Goal: Task Accomplishment & Management: Manage account settings

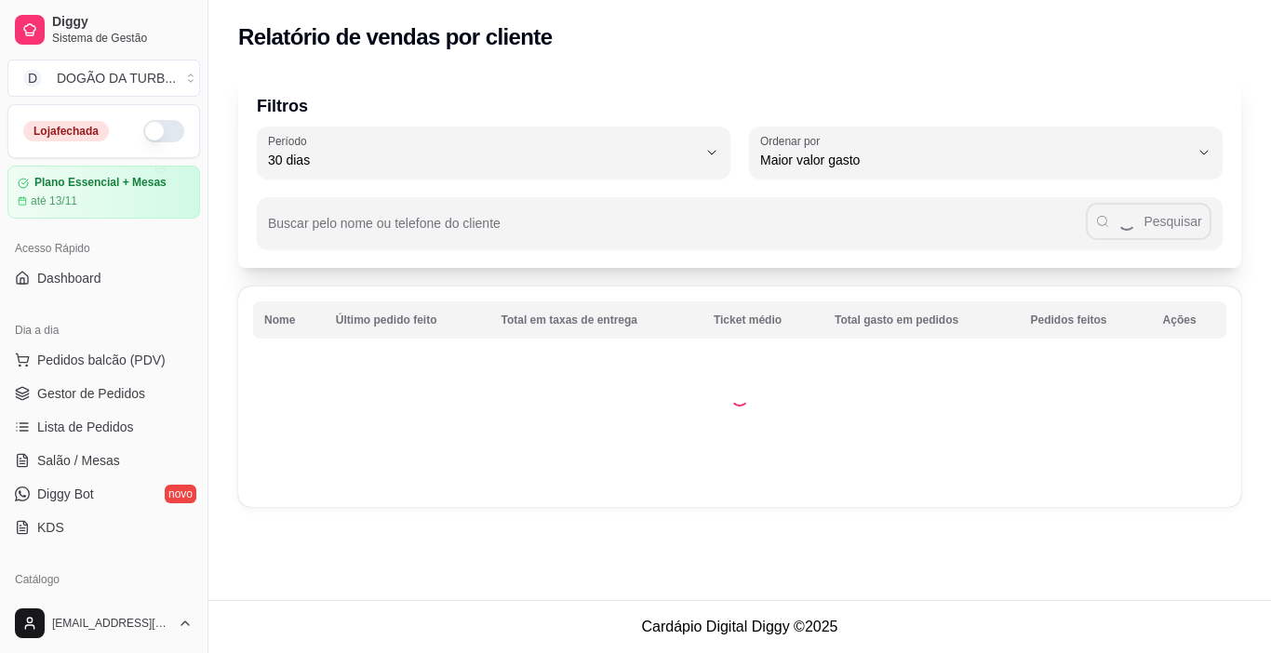
select select "30"
select select "HIGHEST_TOTAL_SPENT_WITH_ORDERS"
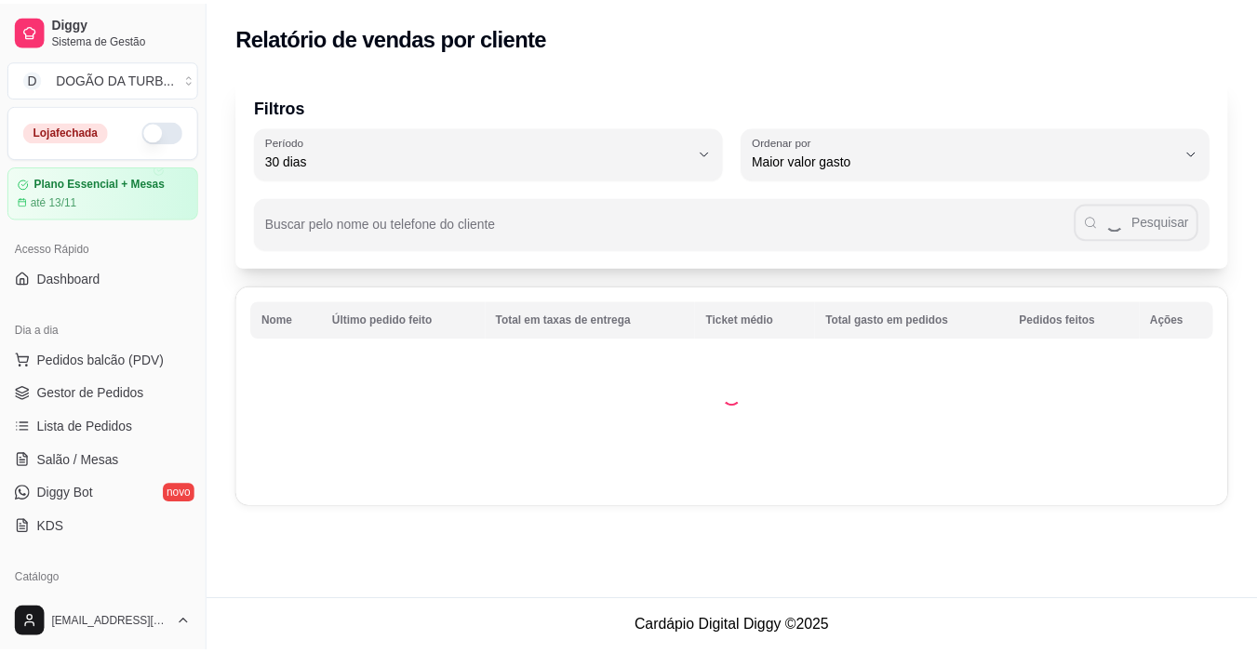
scroll to position [279, 0]
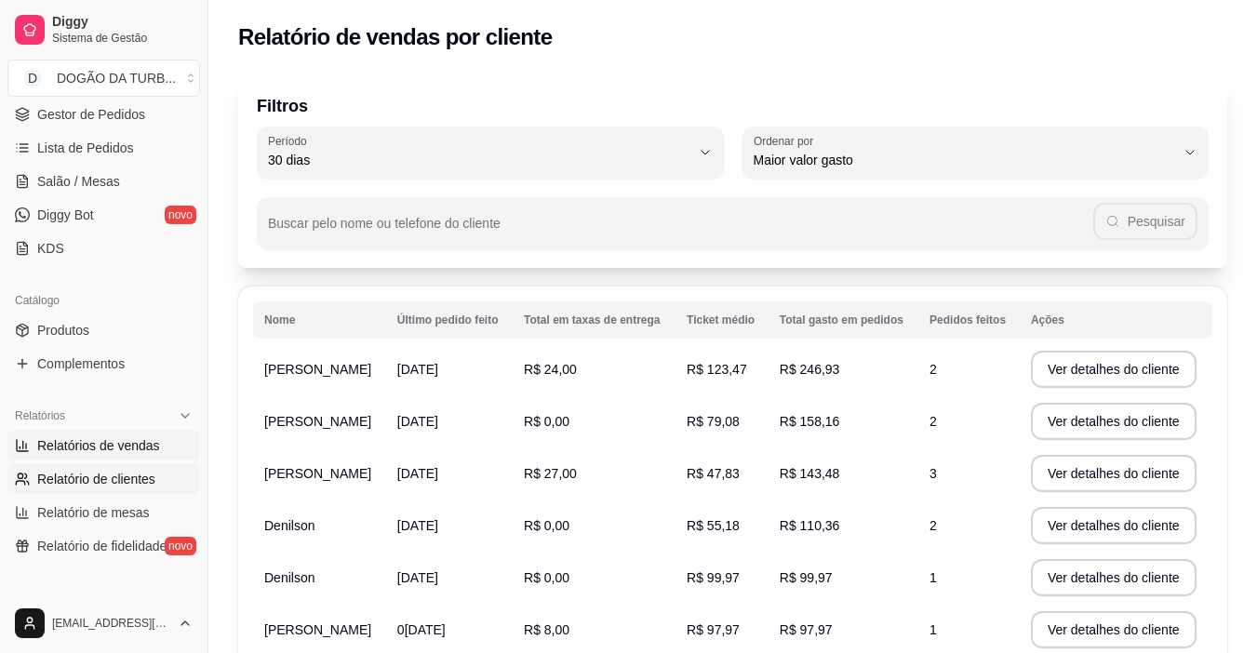
click at [111, 444] on span "Relatórios de vendas" at bounding box center [98, 445] width 123 height 19
select select "ALL"
select select "0"
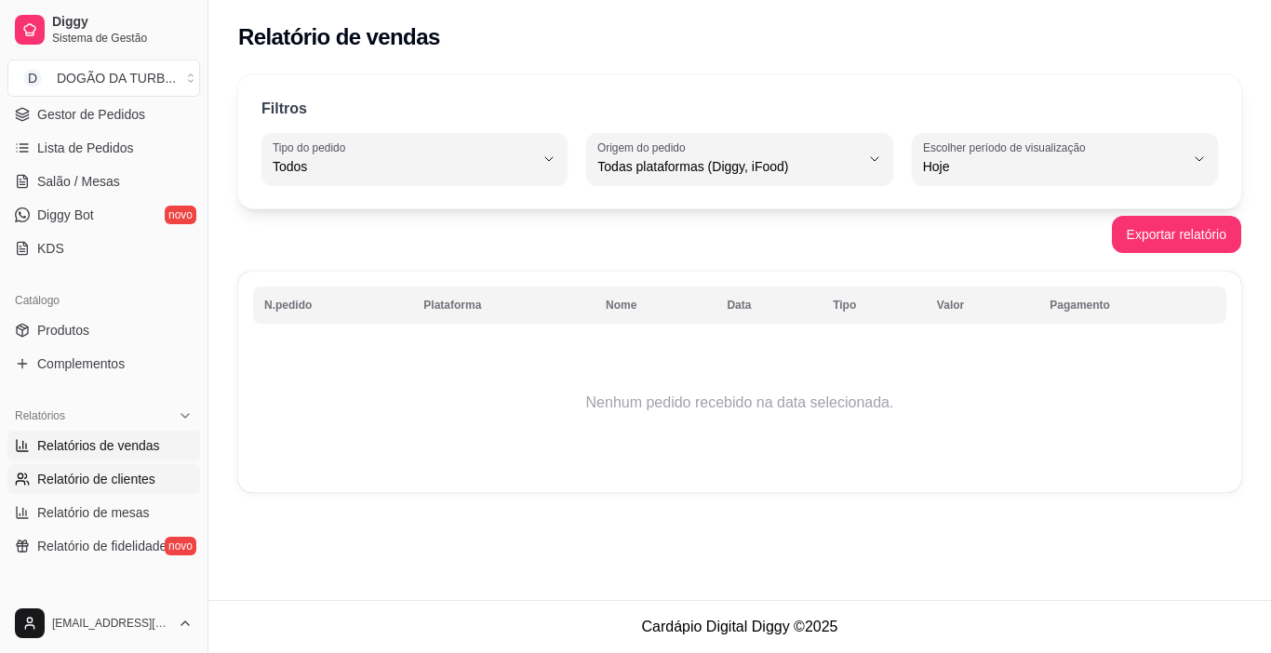
click at [137, 479] on span "Relatório de clientes" at bounding box center [96, 479] width 118 height 19
select select "30"
select select "HIGHEST_TOTAL_SPENT_WITH_ORDERS"
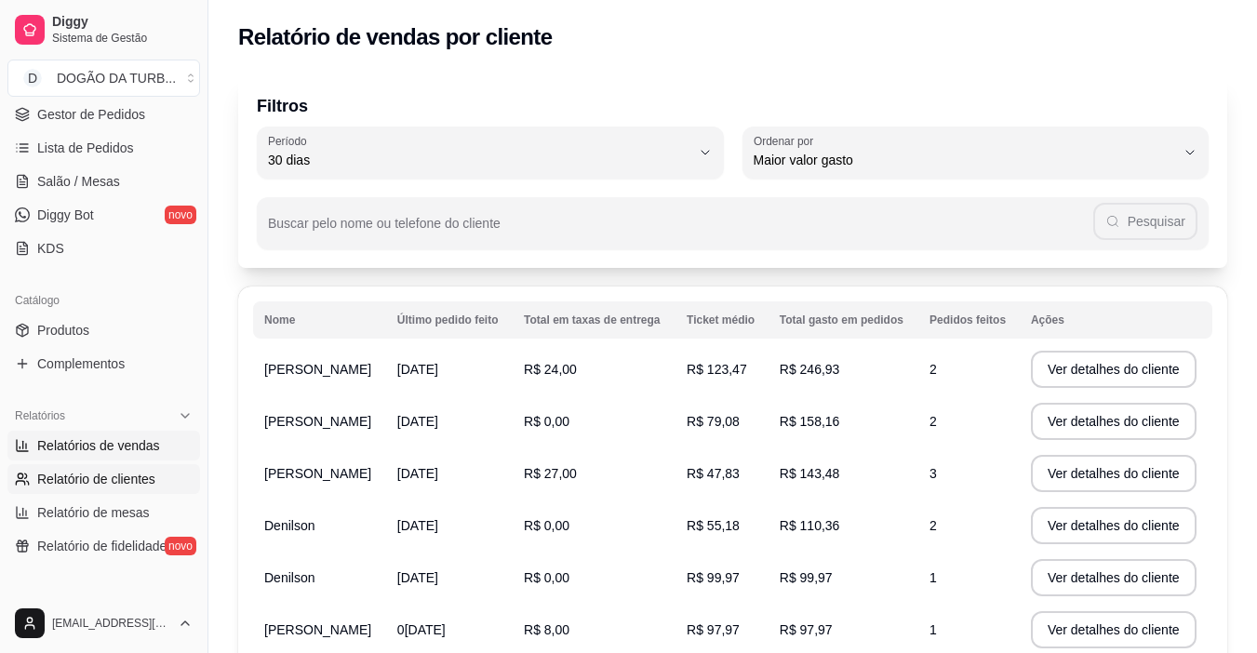
click at [135, 445] on span "Relatórios de vendas" at bounding box center [98, 445] width 123 height 19
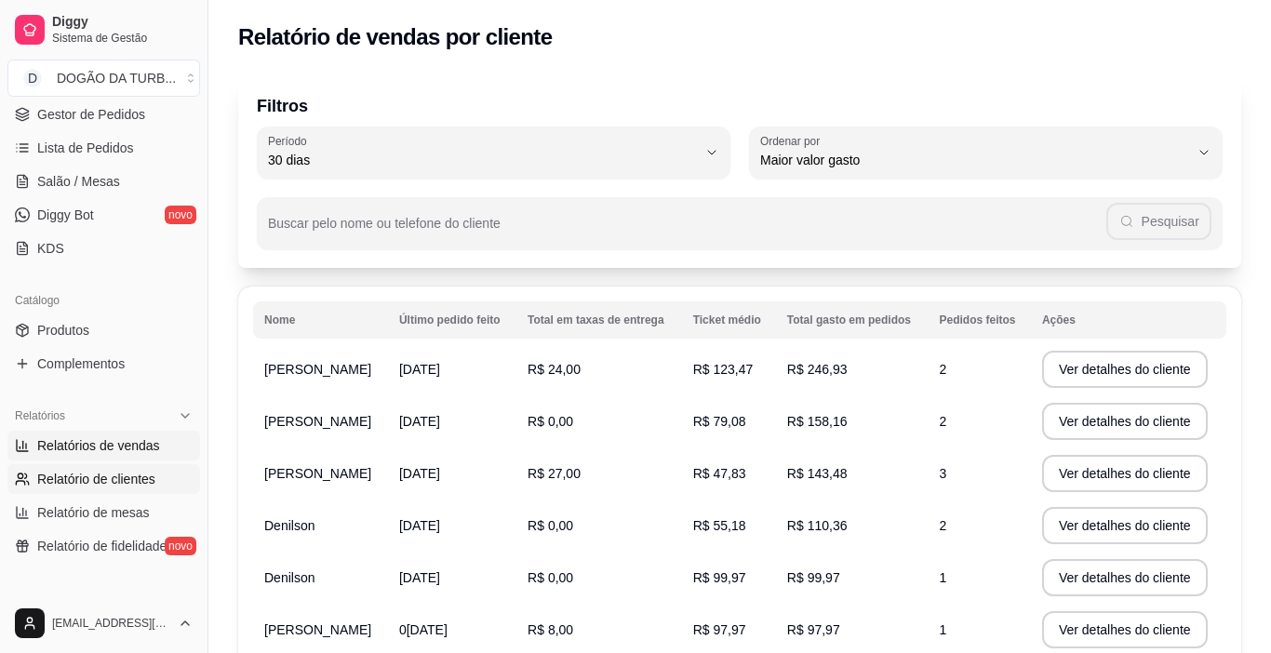
select select "ALL"
select select "0"
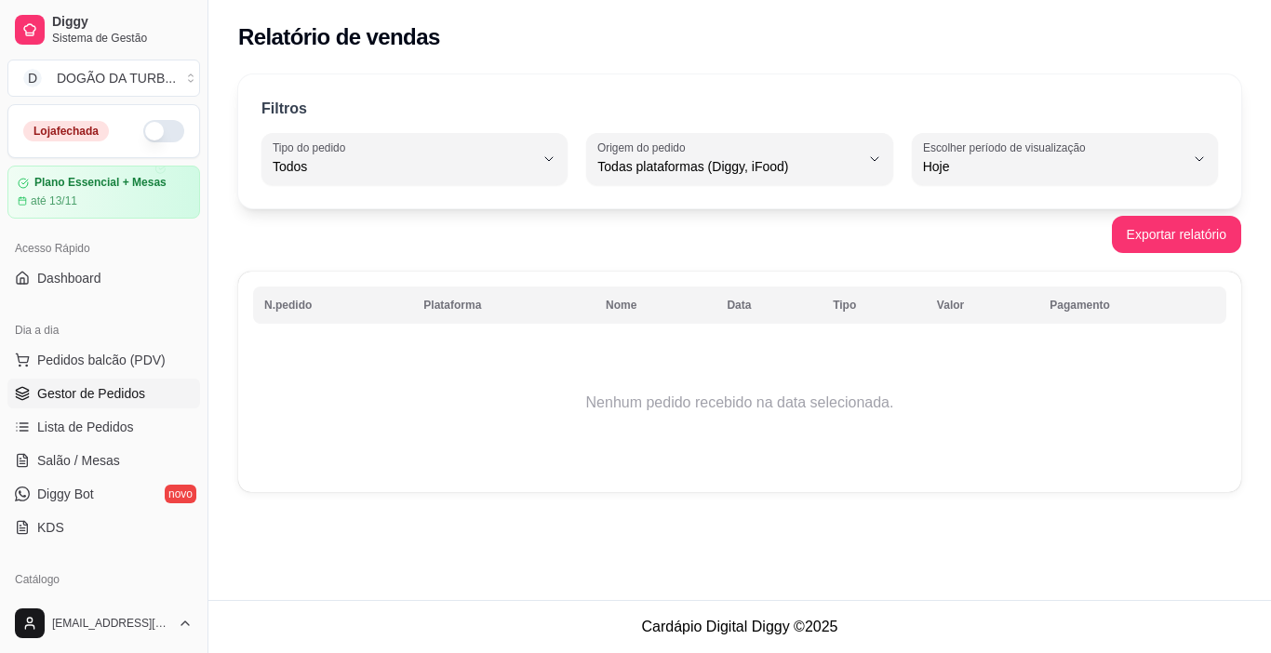
click at [110, 400] on span "Gestor de Pedidos" at bounding box center [91, 393] width 108 height 19
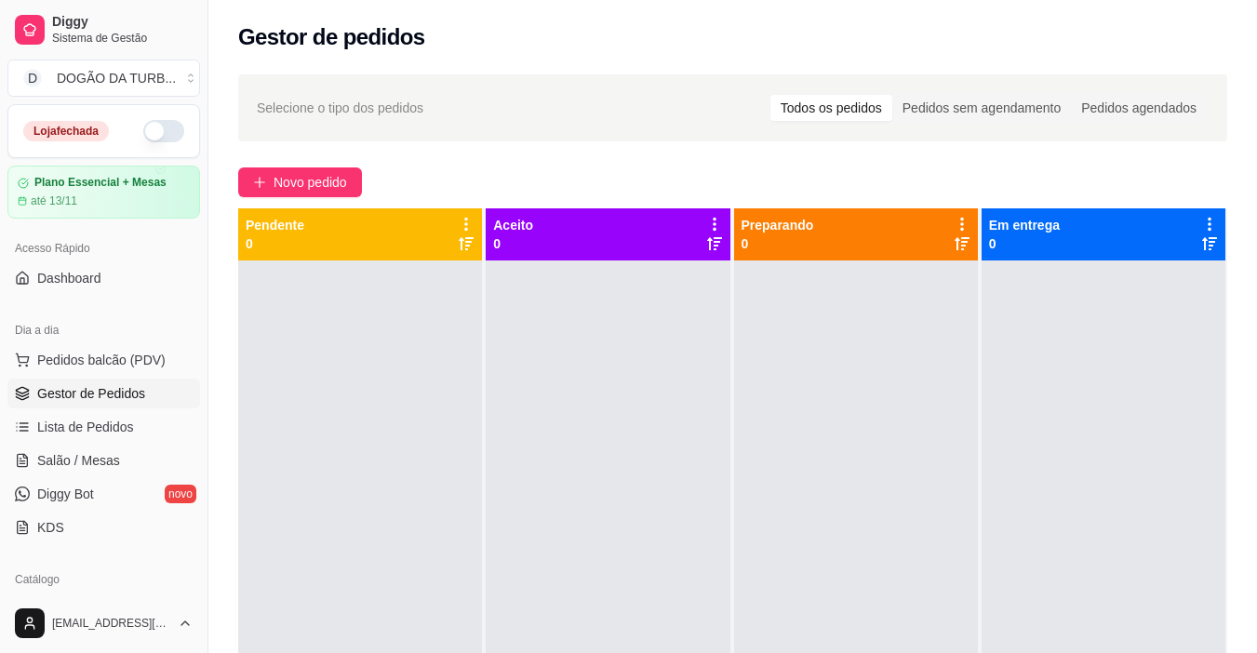
click at [158, 137] on button "button" at bounding box center [163, 131] width 41 height 22
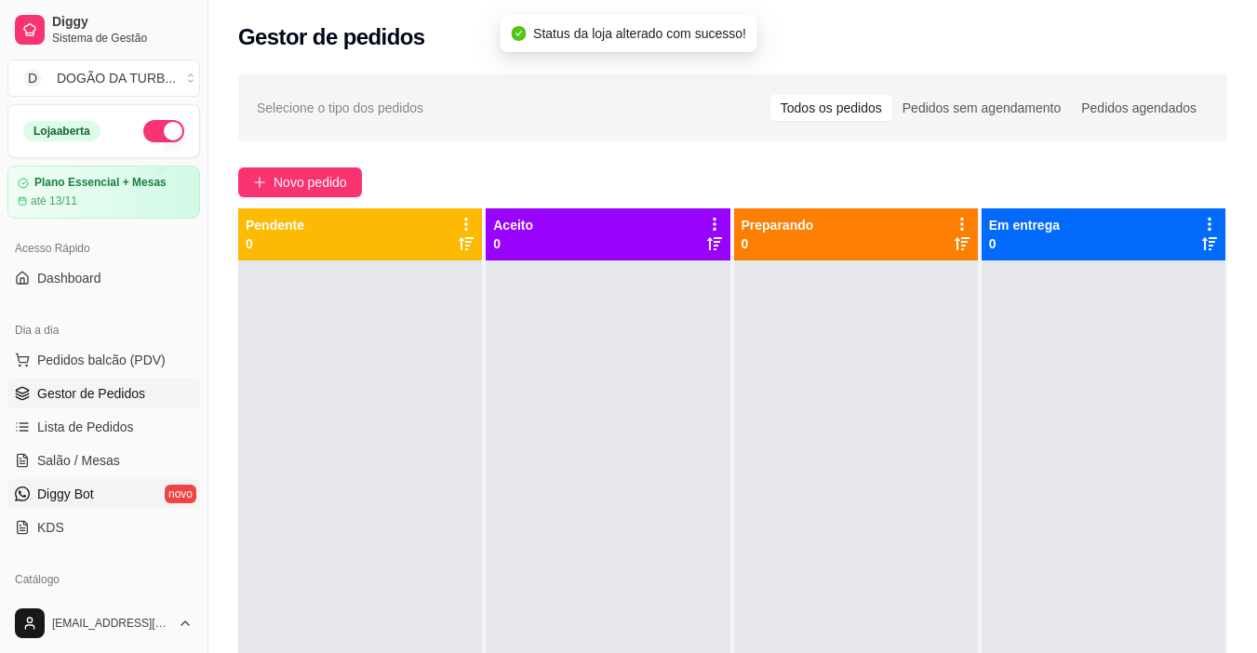
click at [87, 481] on link "Diggy Bot novo" at bounding box center [103, 494] width 193 height 30
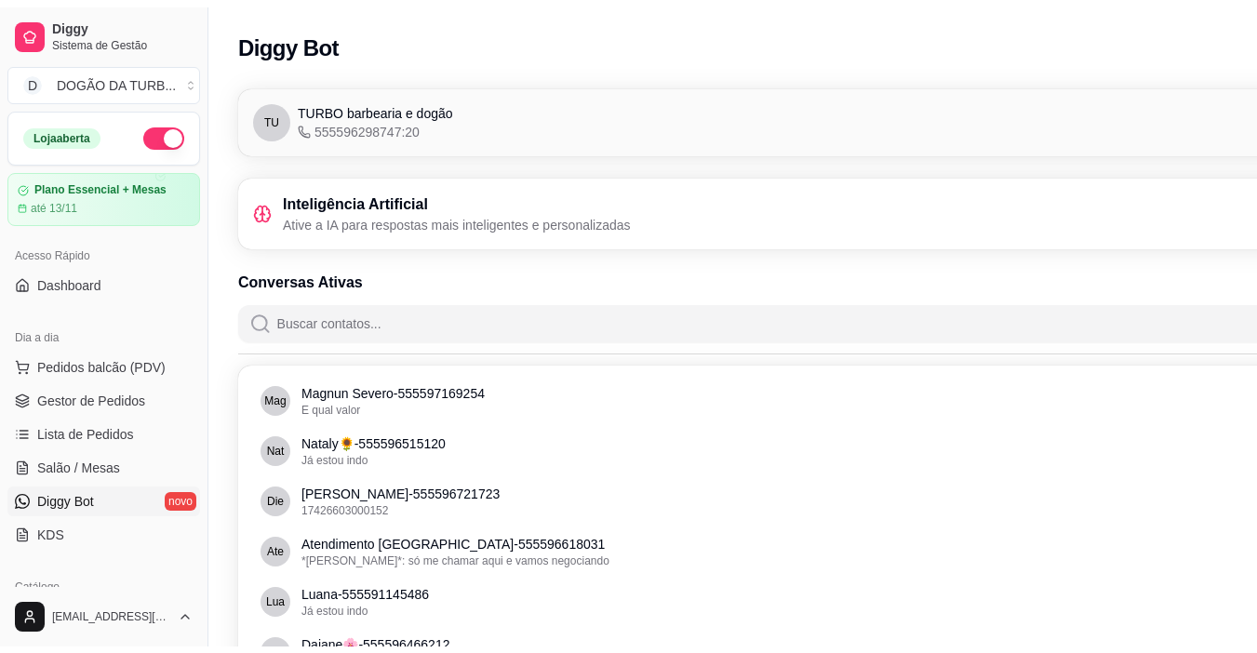
scroll to position [465, 0]
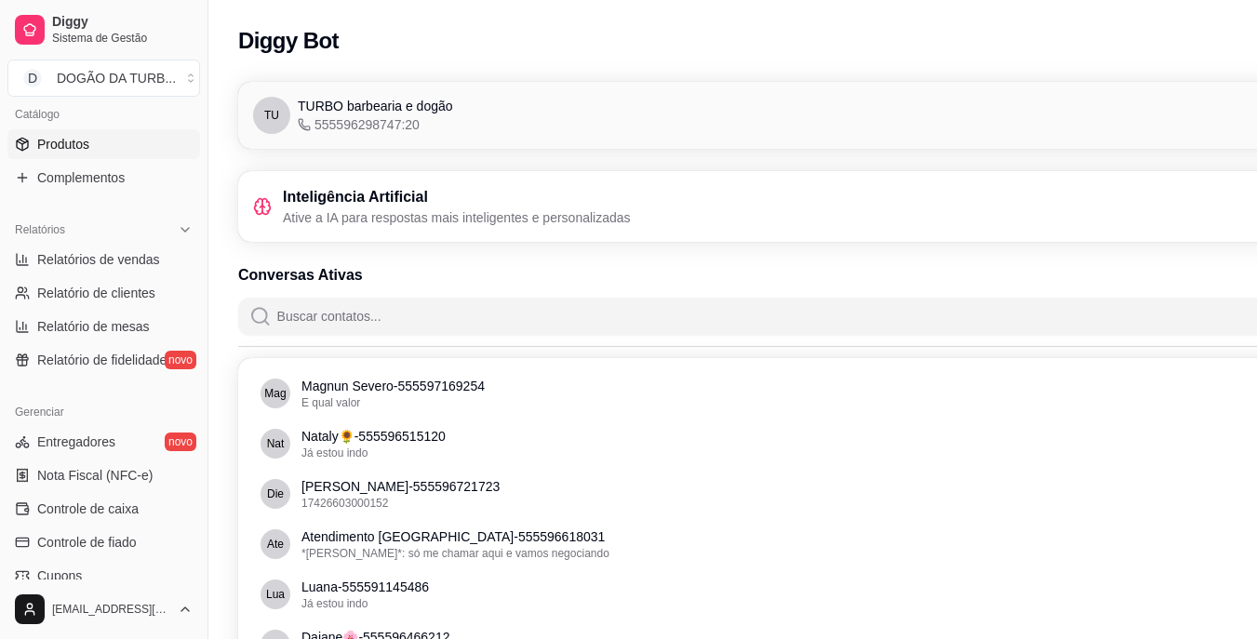
click at [70, 145] on span "Produtos" at bounding box center [63, 144] width 52 height 19
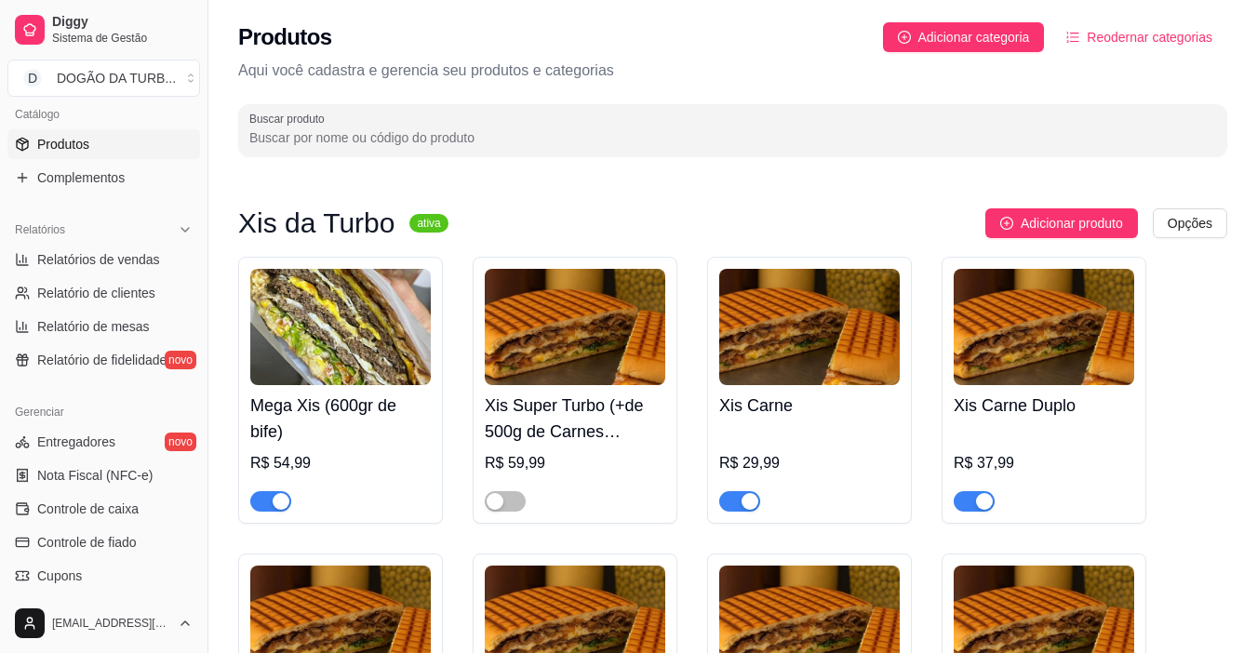
scroll to position [93, 0]
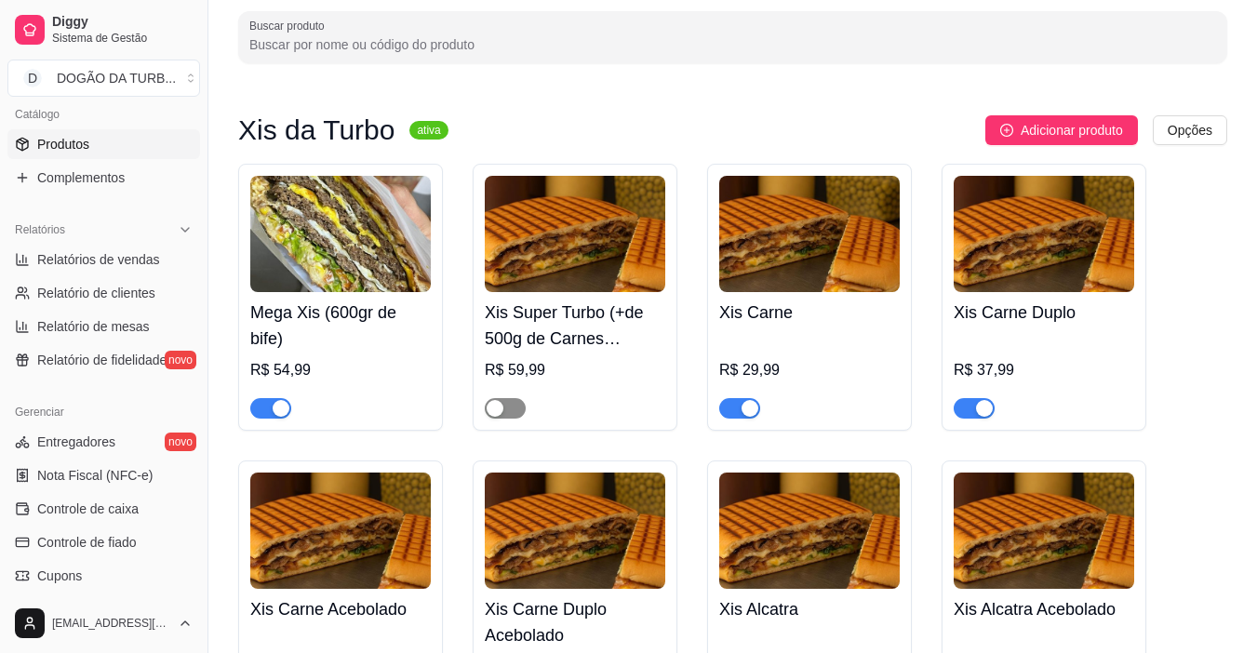
click at [515, 413] on span "button" at bounding box center [505, 408] width 41 height 20
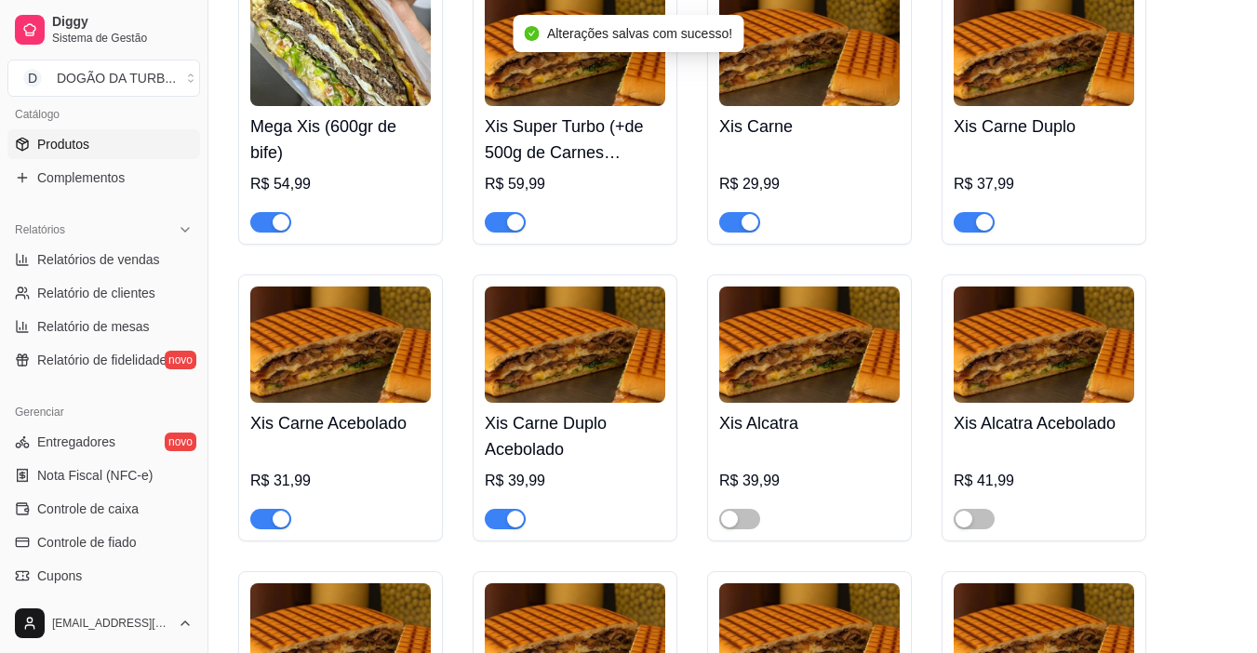
scroll to position [372, 0]
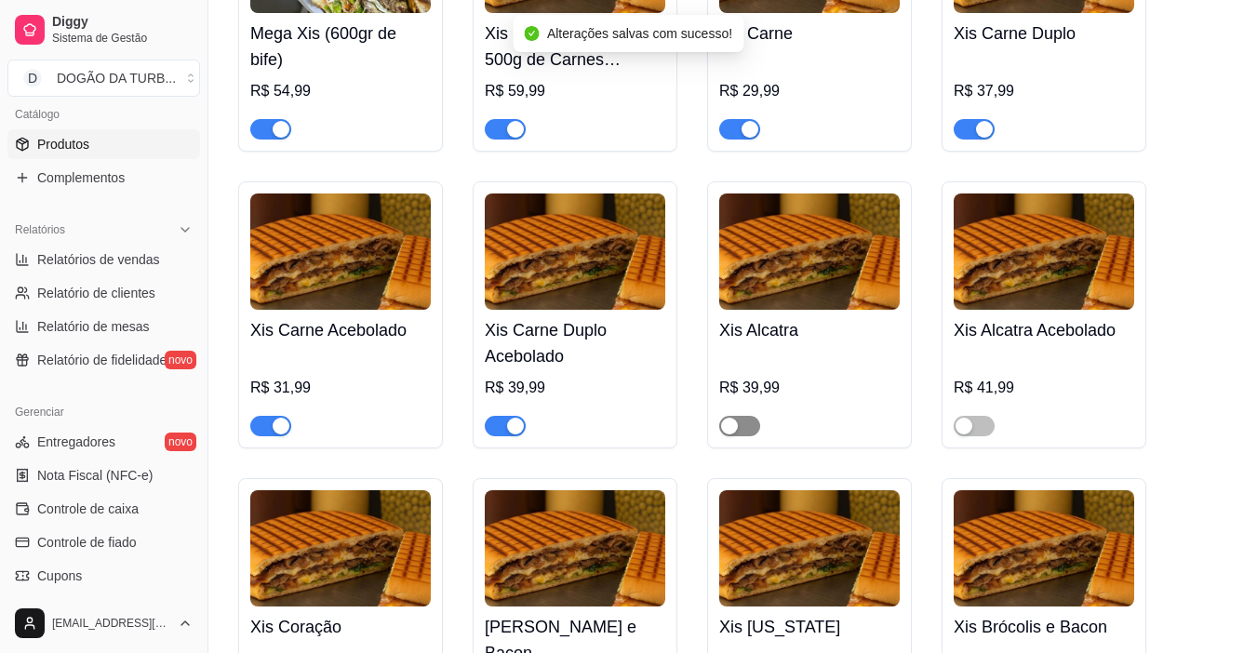
click at [753, 424] on span "button" at bounding box center [739, 426] width 41 height 20
click at [987, 419] on span "button" at bounding box center [974, 426] width 41 height 20
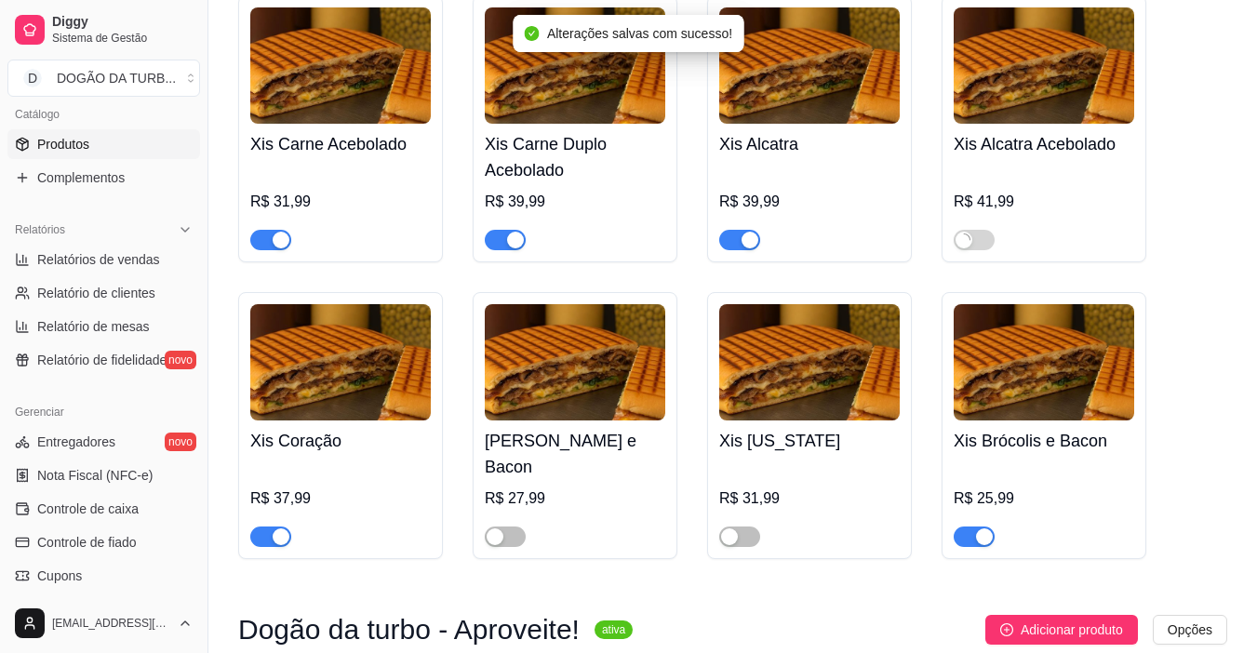
scroll to position [651, 0]
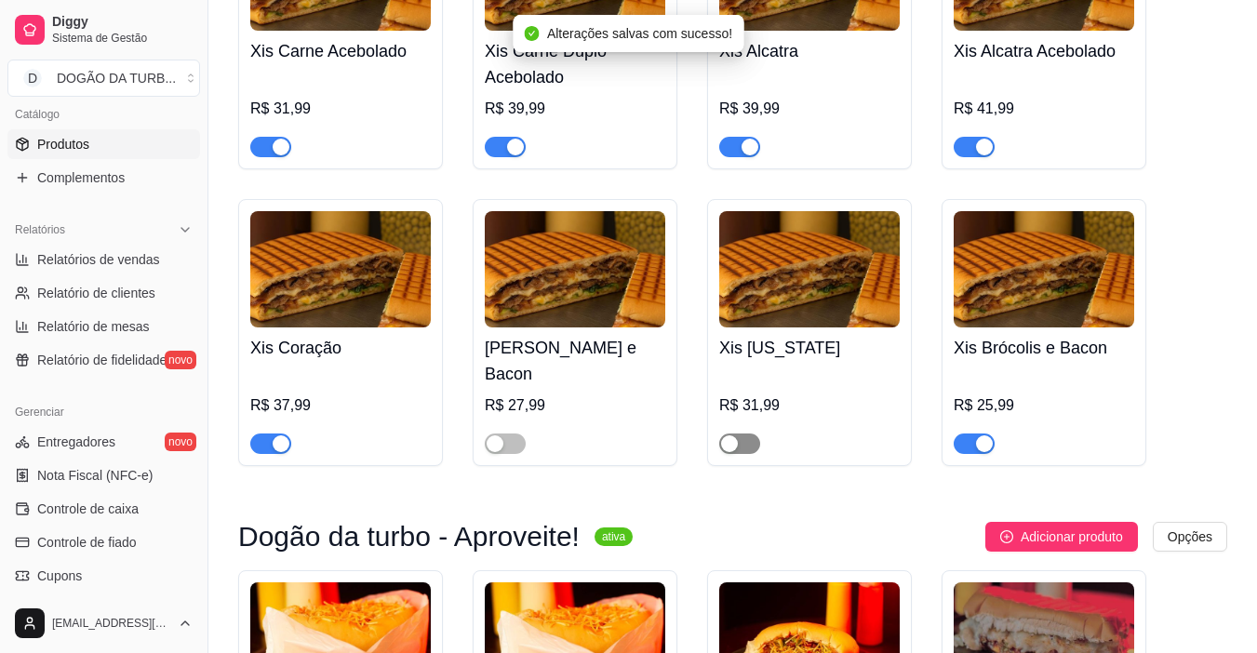
click at [751, 434] on span "button" at bounding box center [739, 444] width 41 height 20
click at [514, 434] on span "button" at bounding box center [505, 444] width 41 height 20
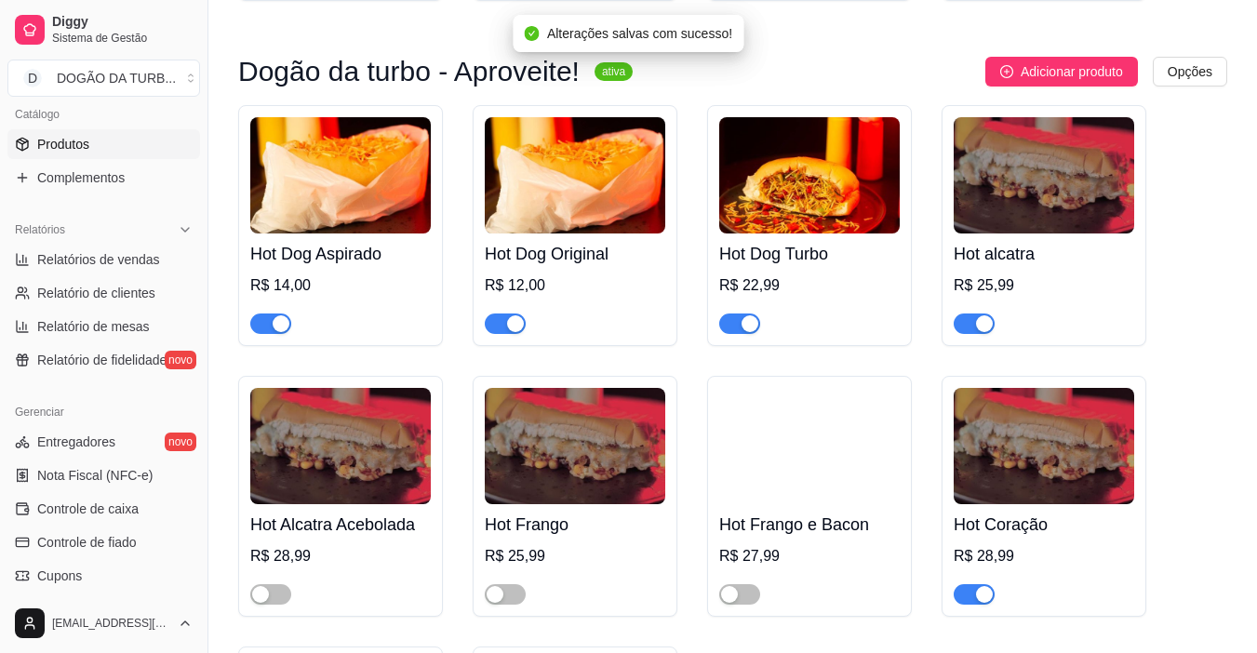
scroll to position [1302, 0]
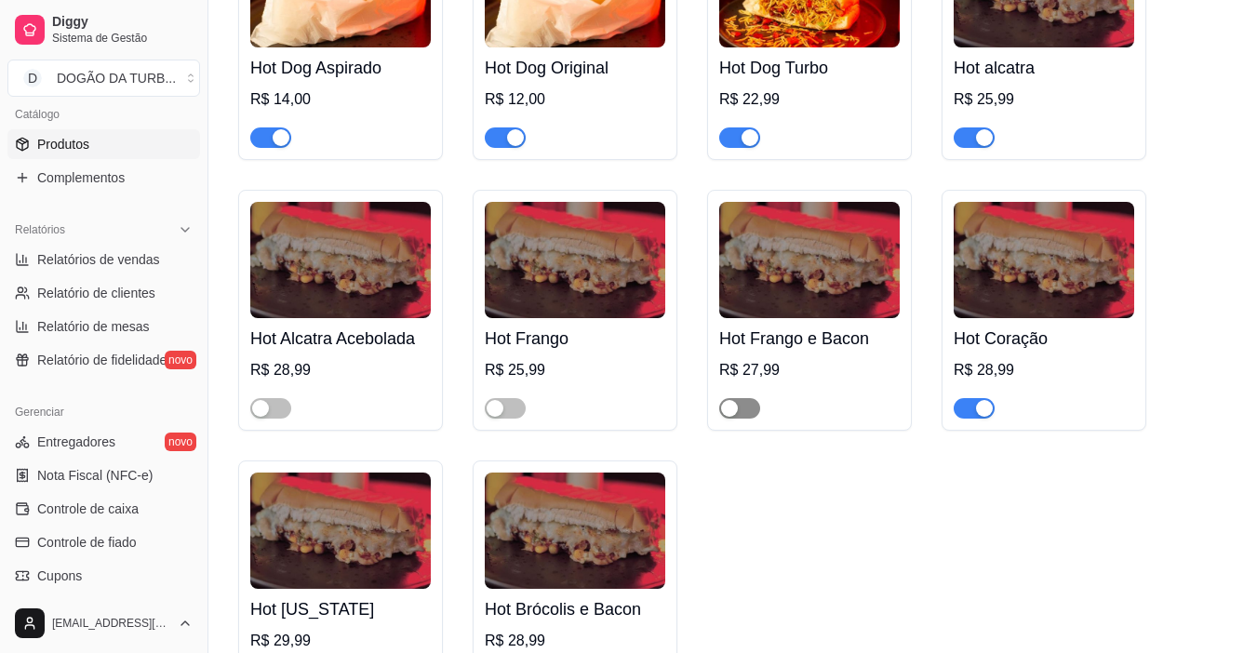
click at [752, 398] on span "button" at bounding box center [739, 408] width 41 height 20
click at [514, 398] on span "button" at bounding box center [505, 408] width 41 height 20
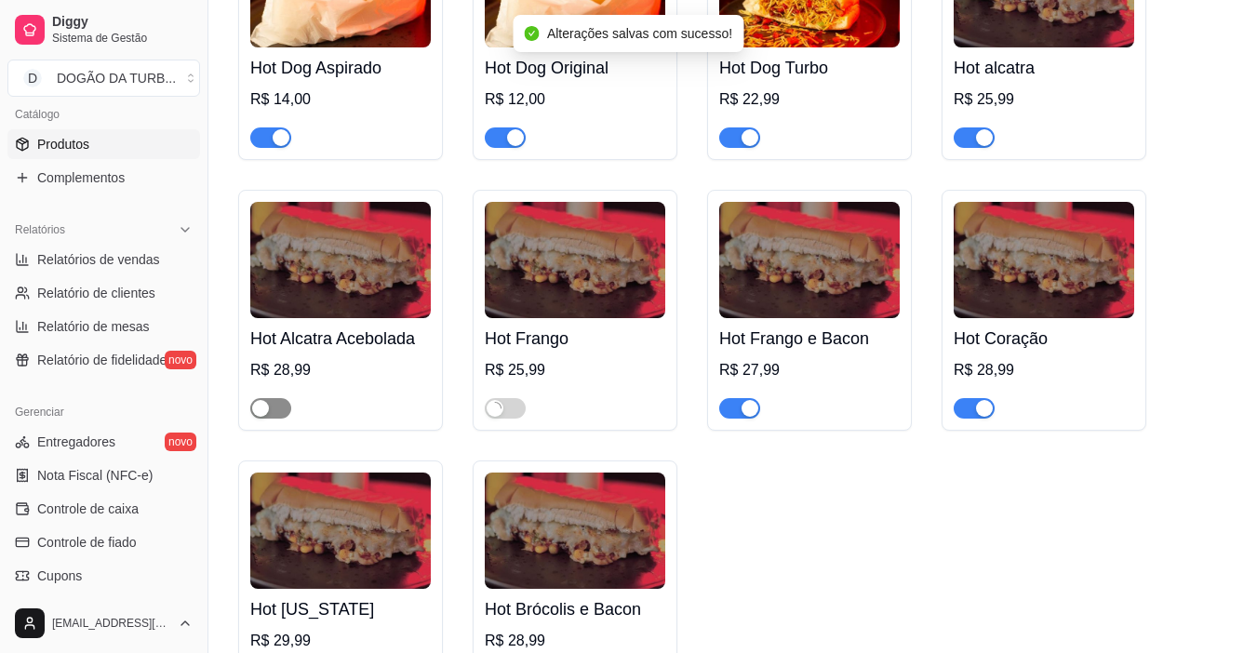
click at [281, 398] on span "button" at bounding box center [270, 408] width 41 height 20
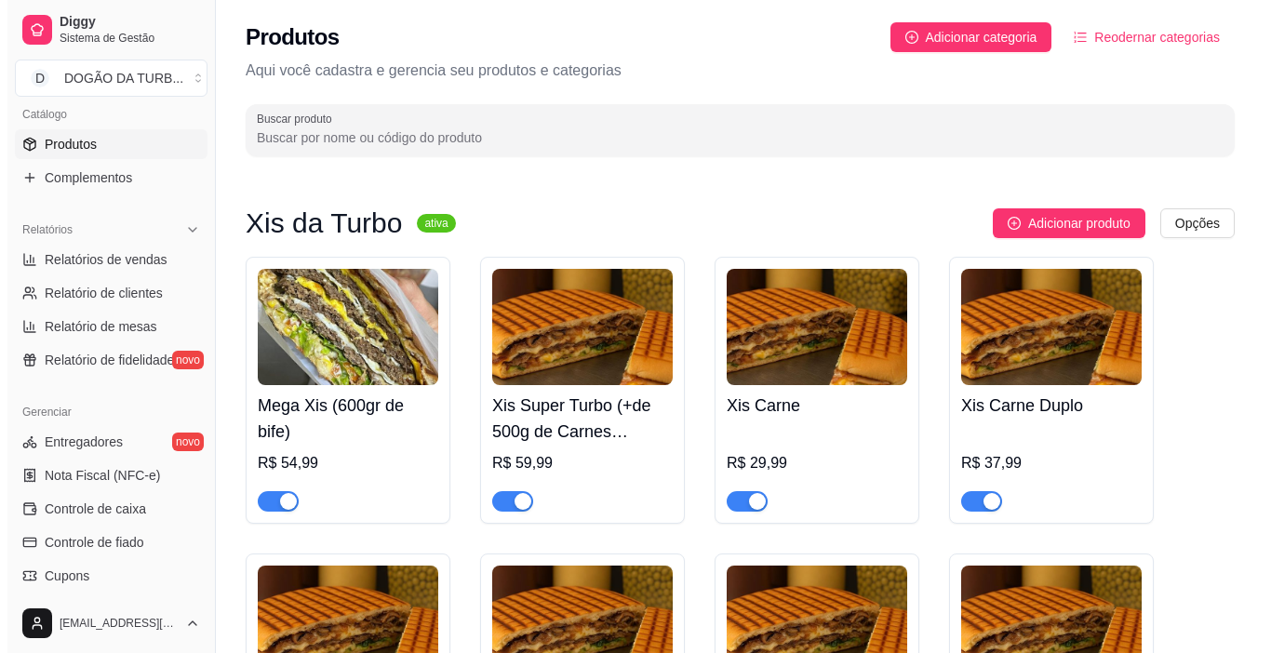
scroll to position [93, 0]
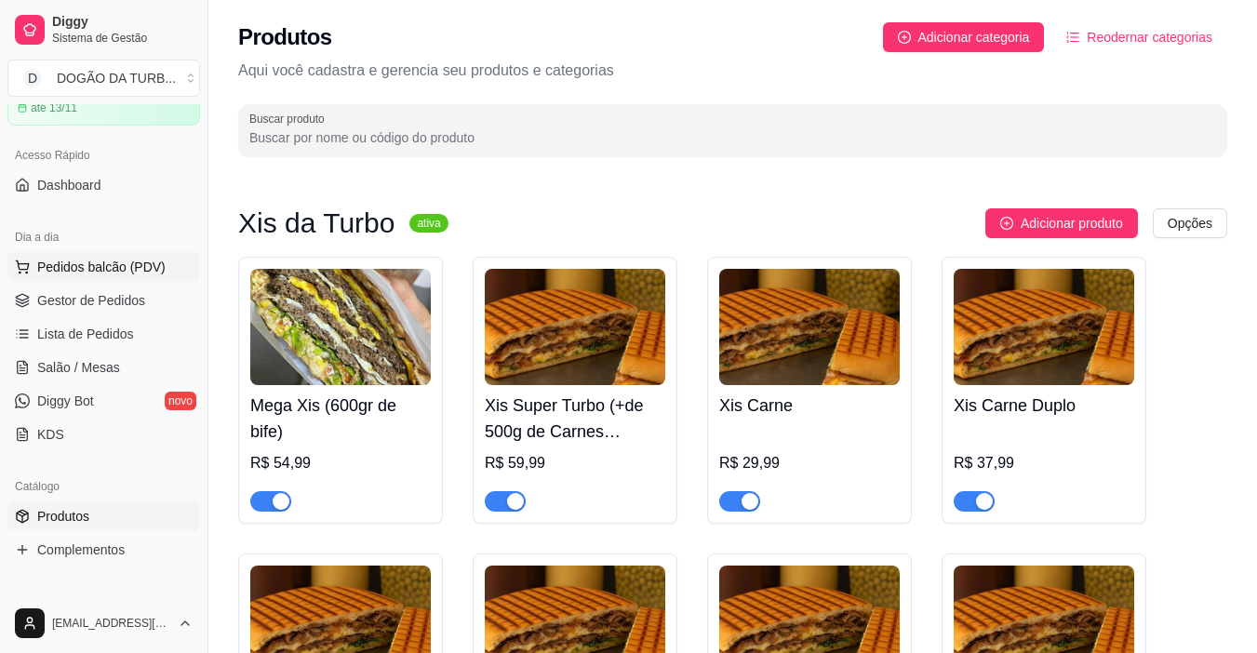
click at [112, 270] on span "Pedidos balcão (PDV)" at bounding box center [101, 267] width 128 height 19
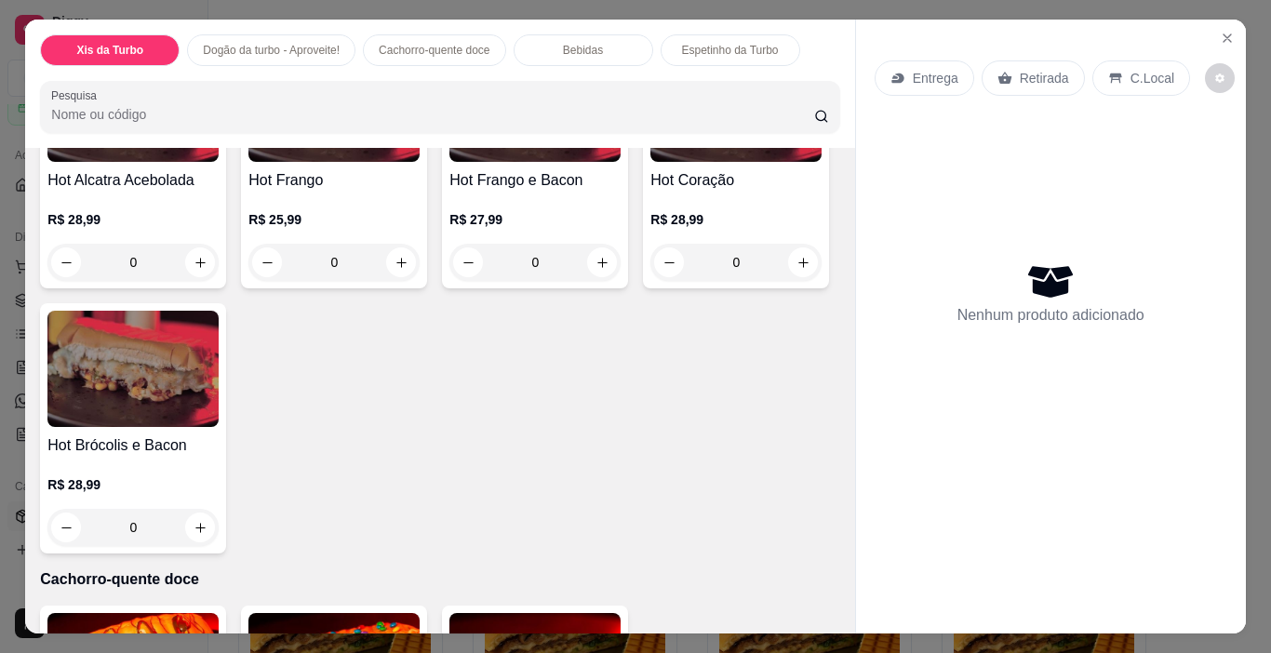
scroll to position [1209, 0]
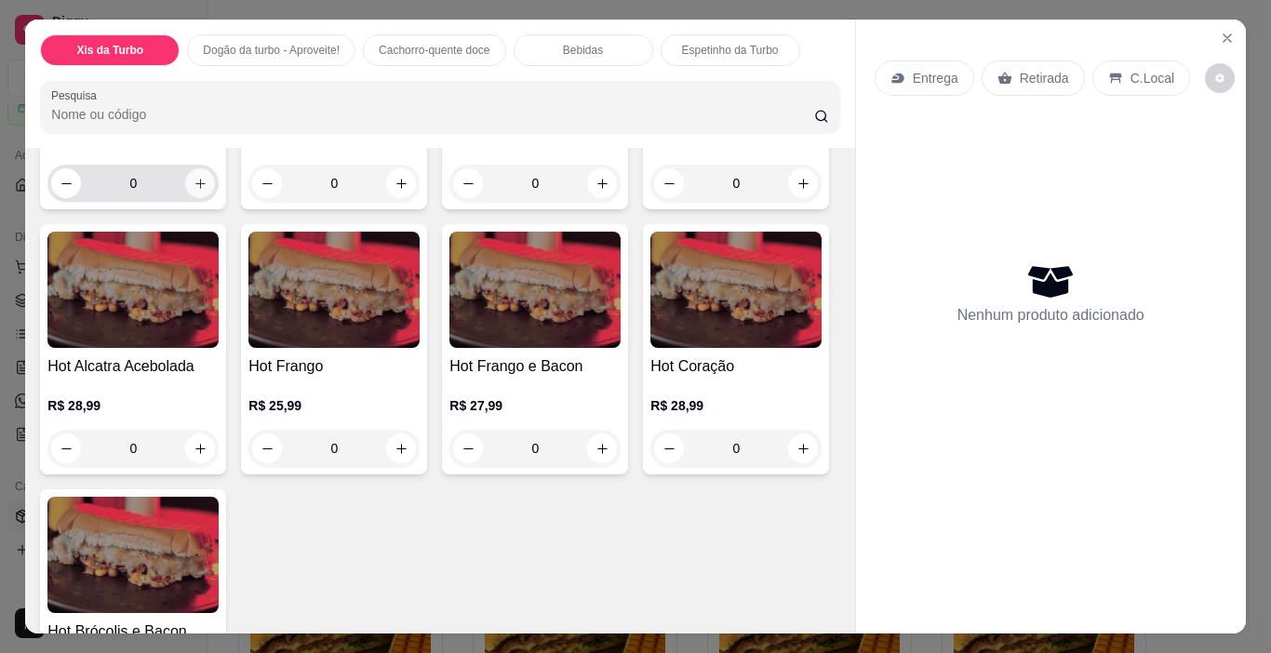
click at [196, 191] on icon "increase-product-quantity" at bounding box center [201, 184] width 14 height 14
type input "1"
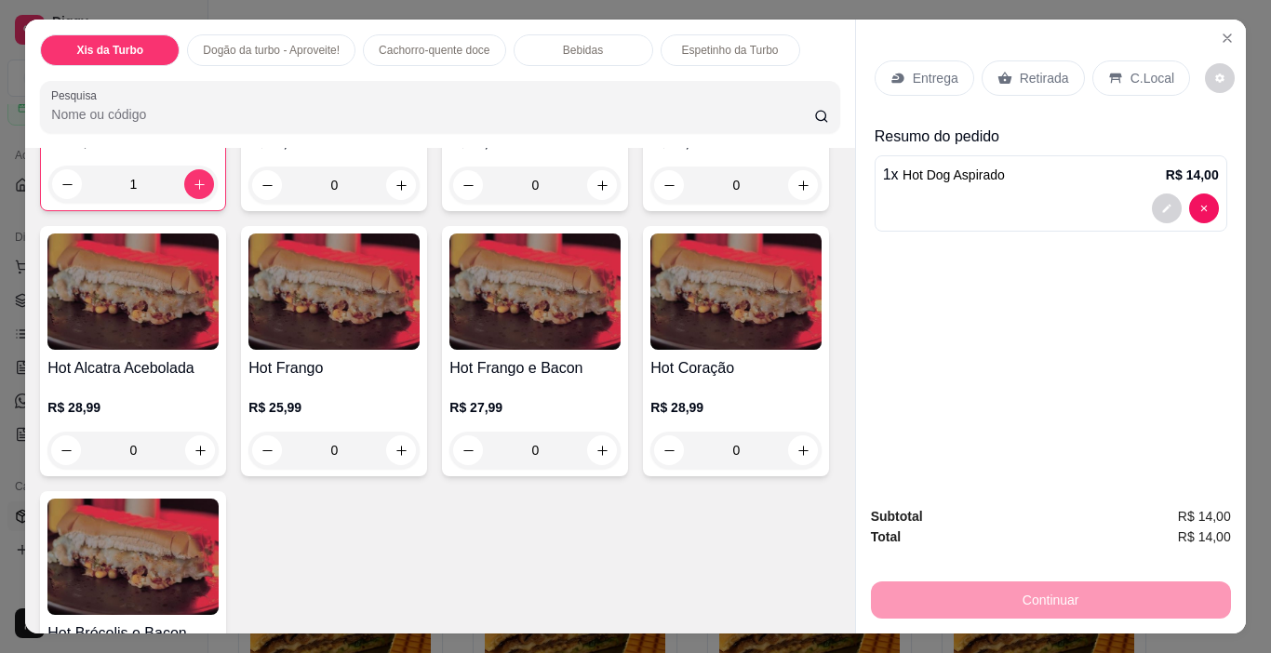
click at [1017, 60] on div "Retirada" at bounding box center [1032, 77] width 103 height 35
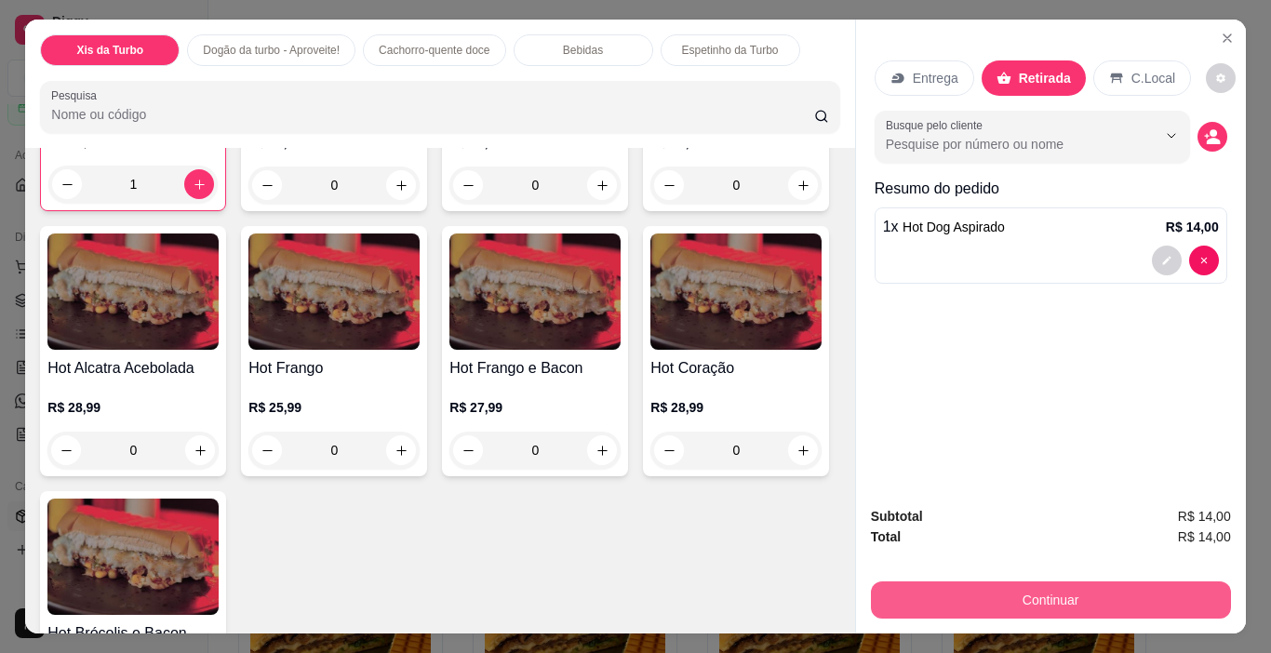
click at [978, 592] on button "Continuar" at bounding box center [1051, 599] width 360 height 37
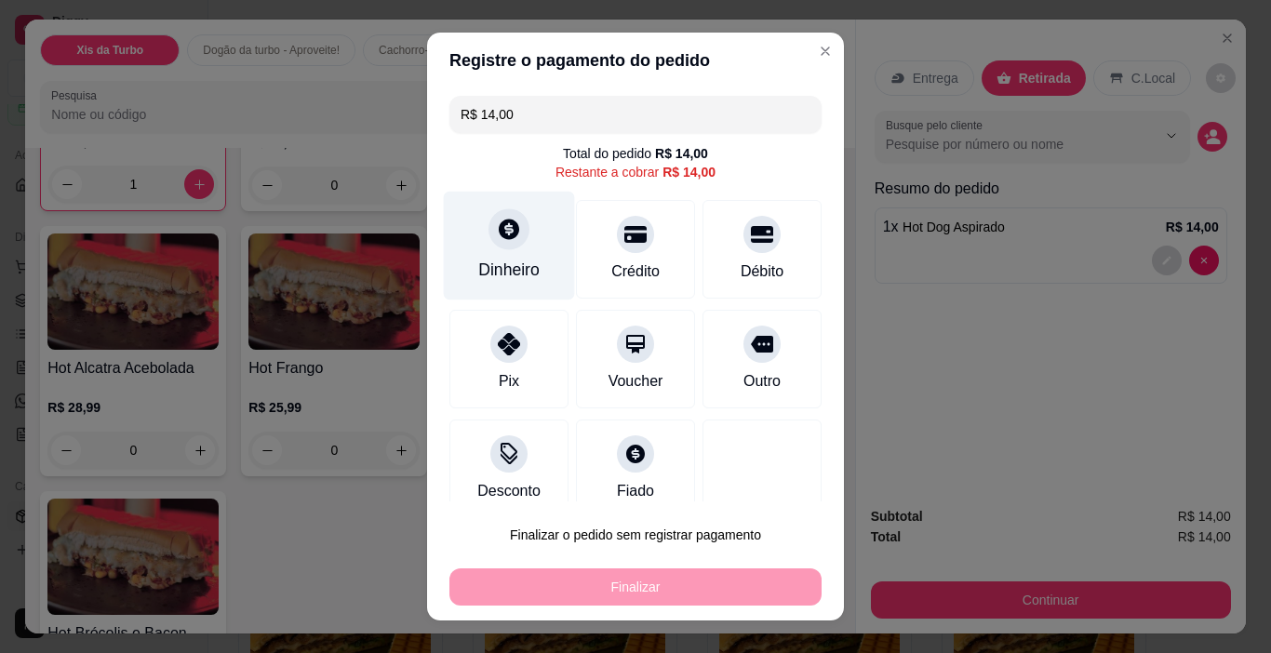
click at [498, 260] on div "Dinheiro" at bounding box center [508, 270] width 61 height 24
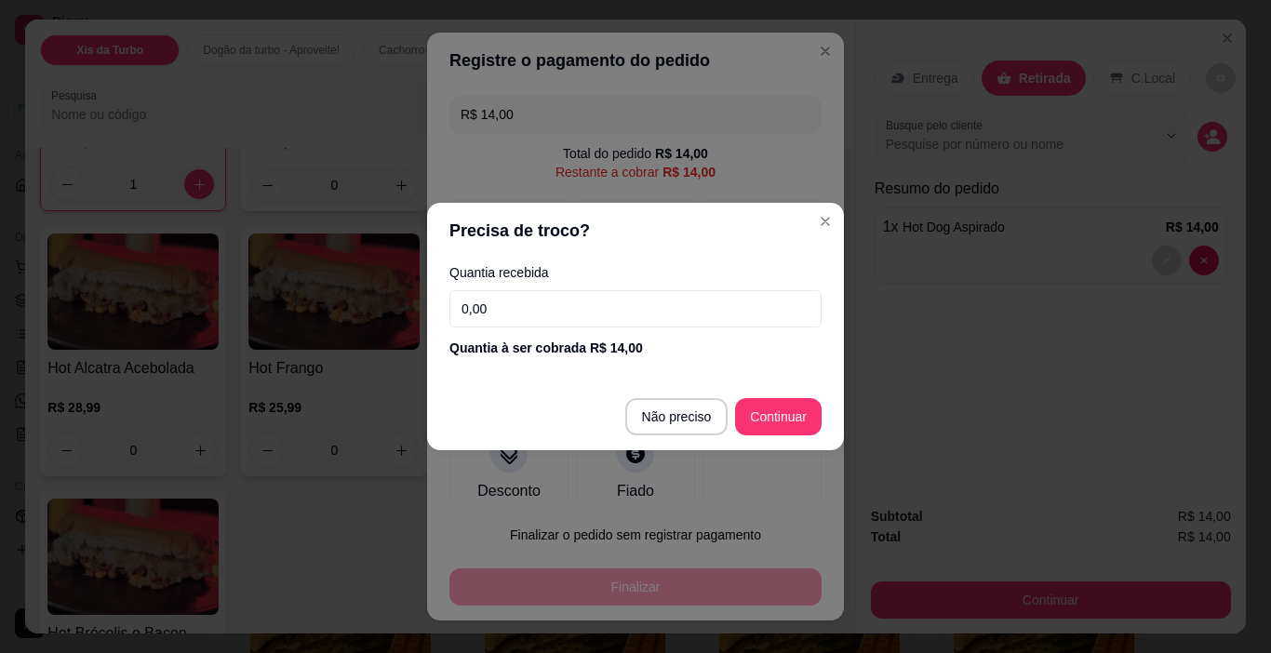
click at [595, 326] on input "0,00" at bounding box center [635, 308] width 372 height 37
type input "14,00"
type input "R$ 0,00"
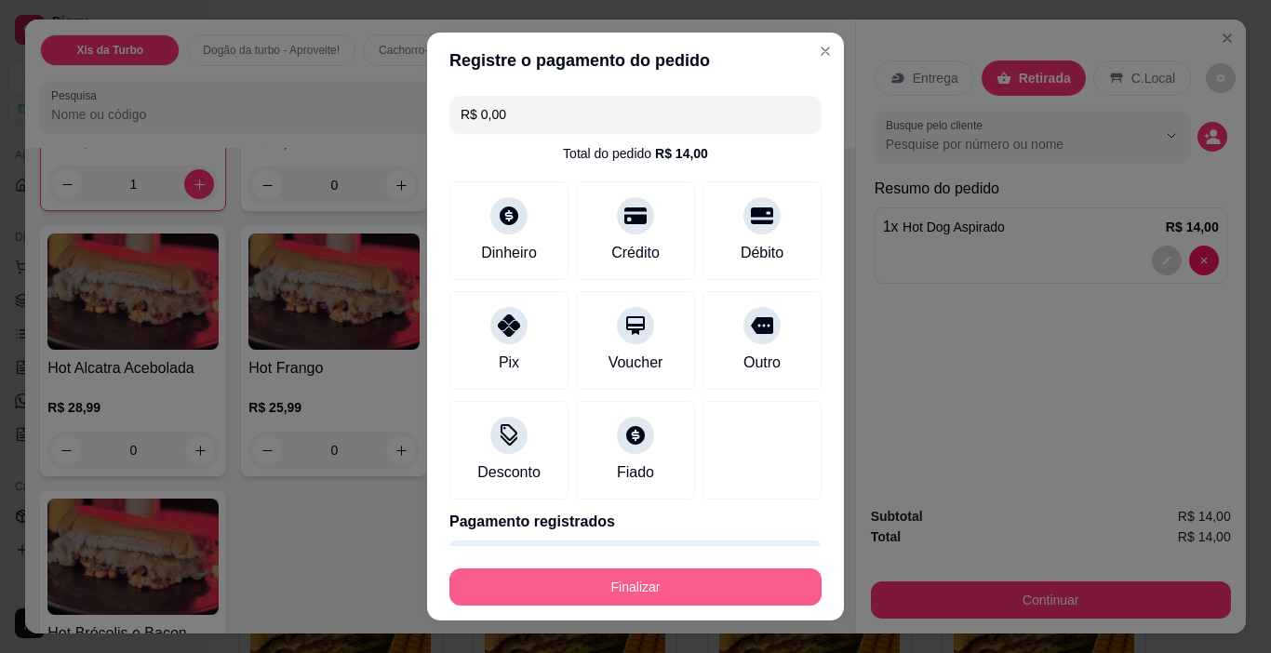
click at [682, 572] on button "Finalizar" at bounding box center [635, 586] width 372 height 37
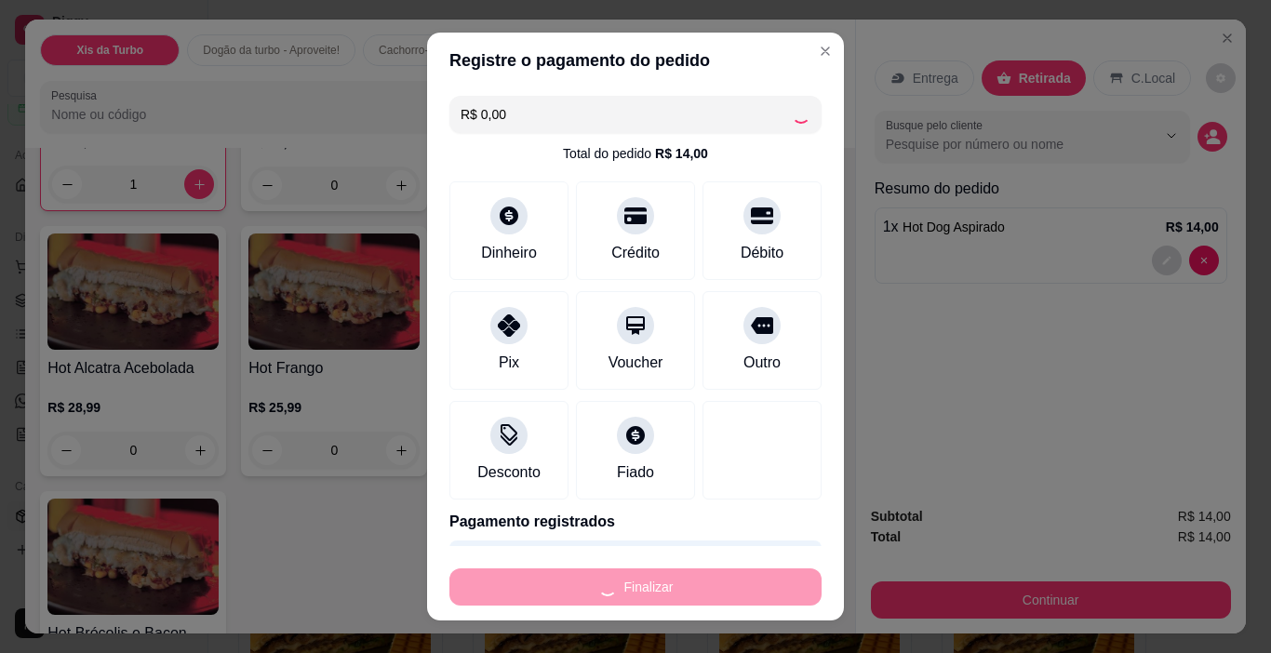
type input "0"
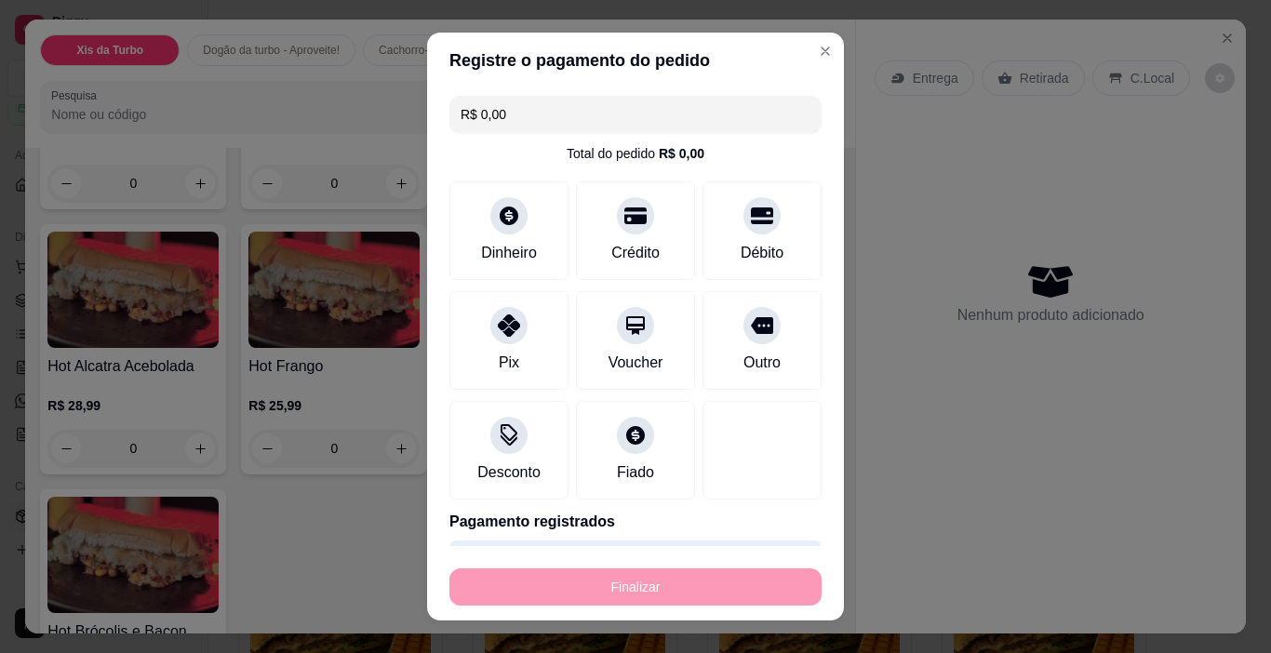
type input "-R$ 14,00"
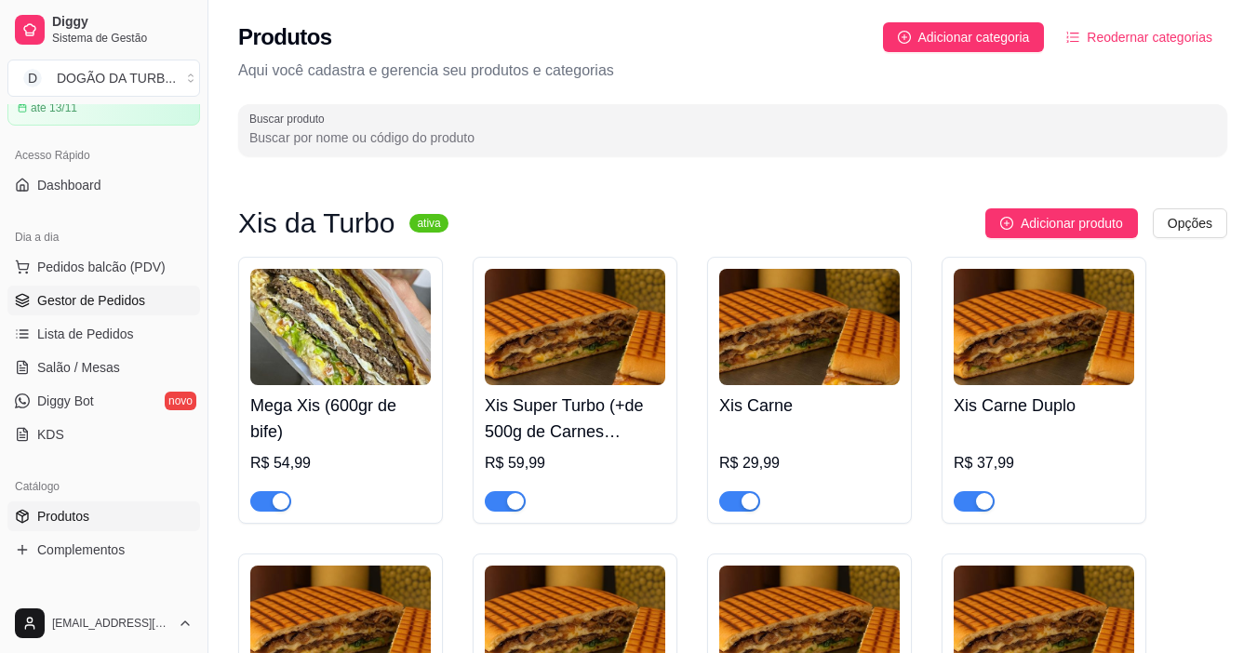
click at [107, 299] on span "Gestor de Pedidos" at bounding box center [91, 300] width 108 height 19
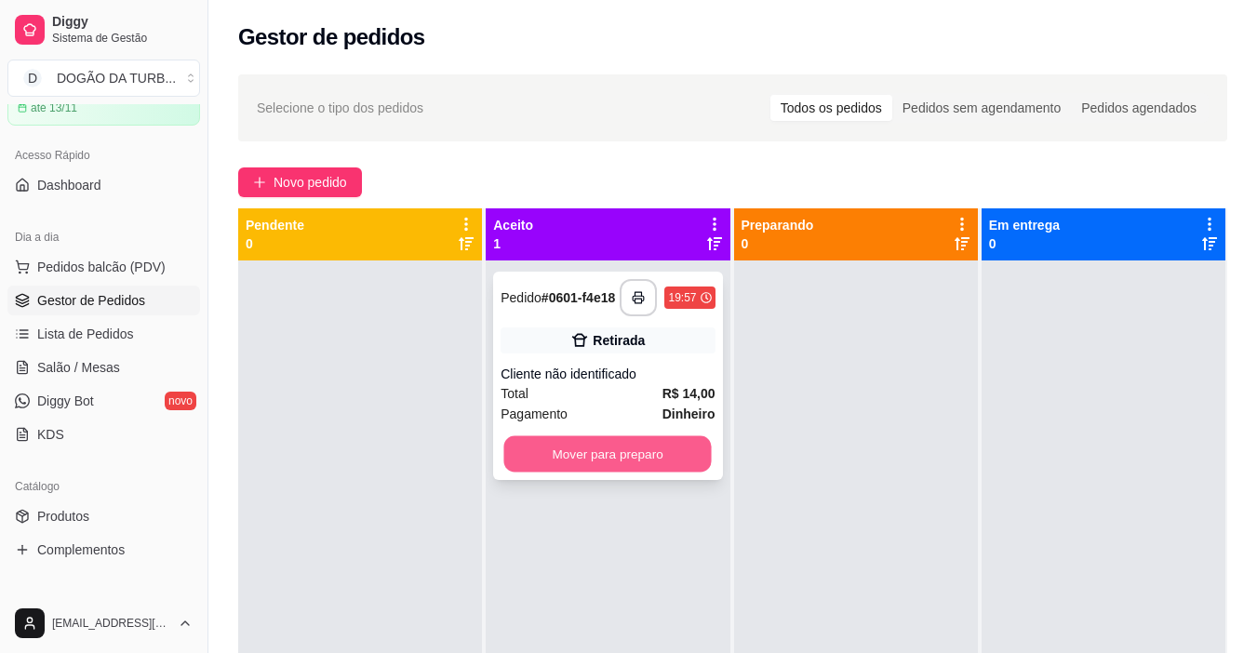
click at [562, 464] on button "Mover para preparo" at bounding box center [607, 454] width 207 height 36
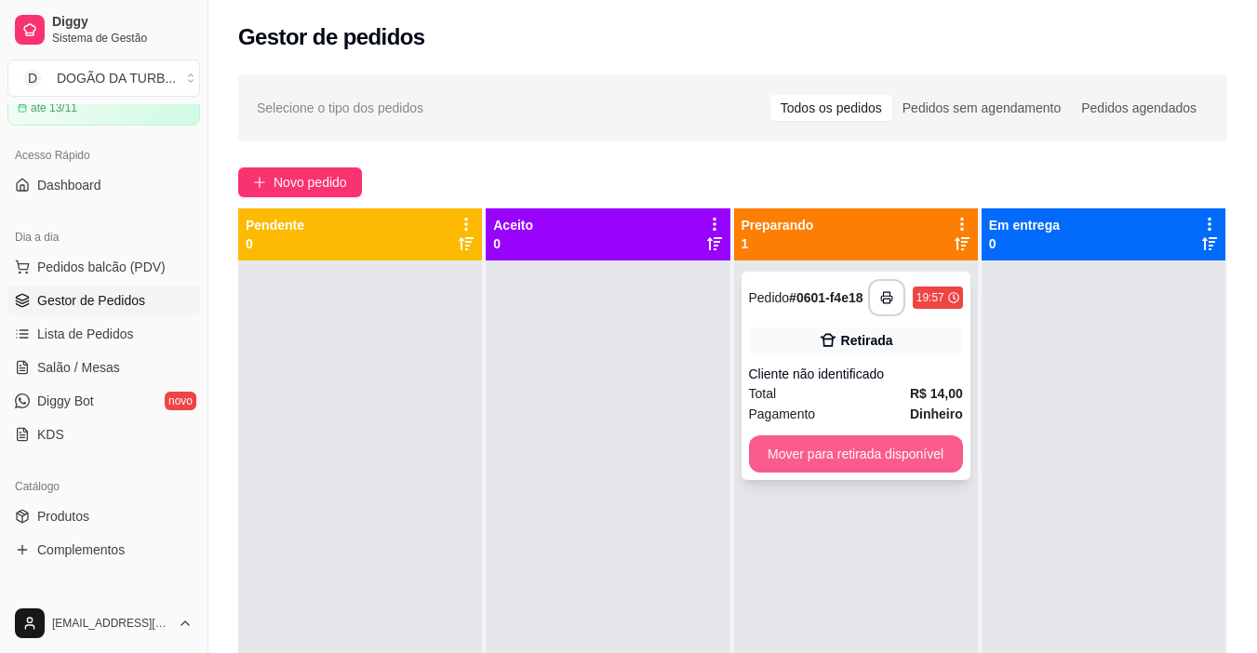
click at [905, 451] on button "Mover para retirada disponível" at bounding box center [856, 453] width 214 height 37
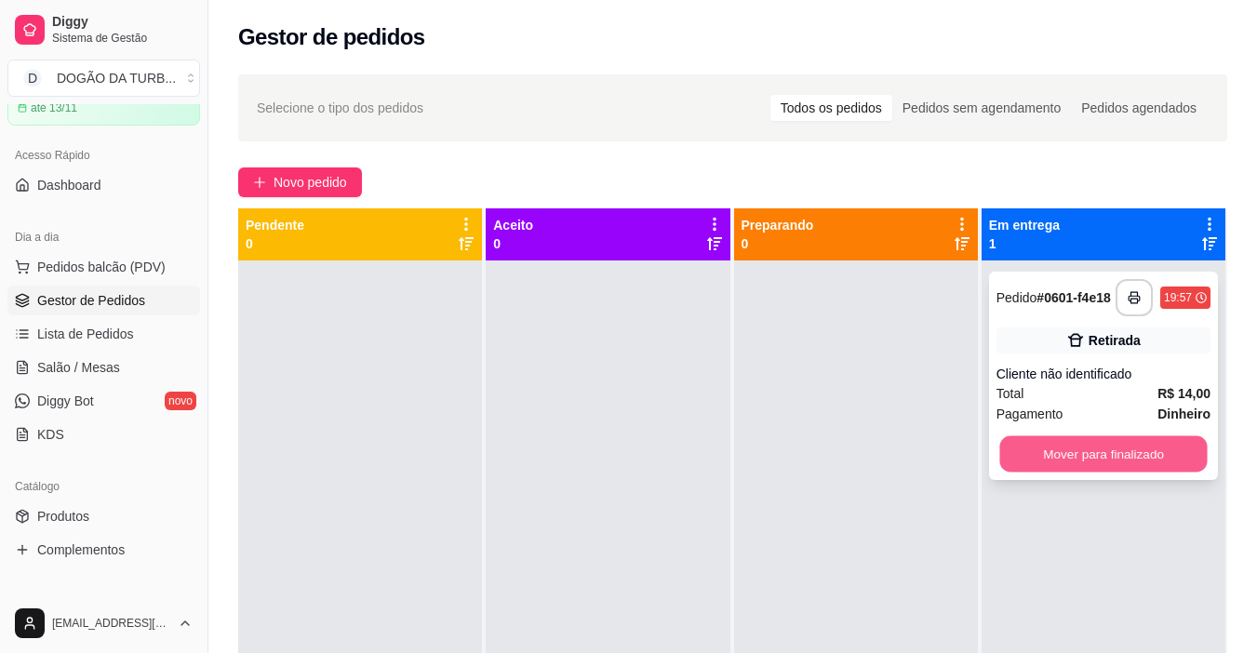
click at [1037, 462] on button "Mover para finalizado" at bounding box center [1102, 454] width 207 height 36
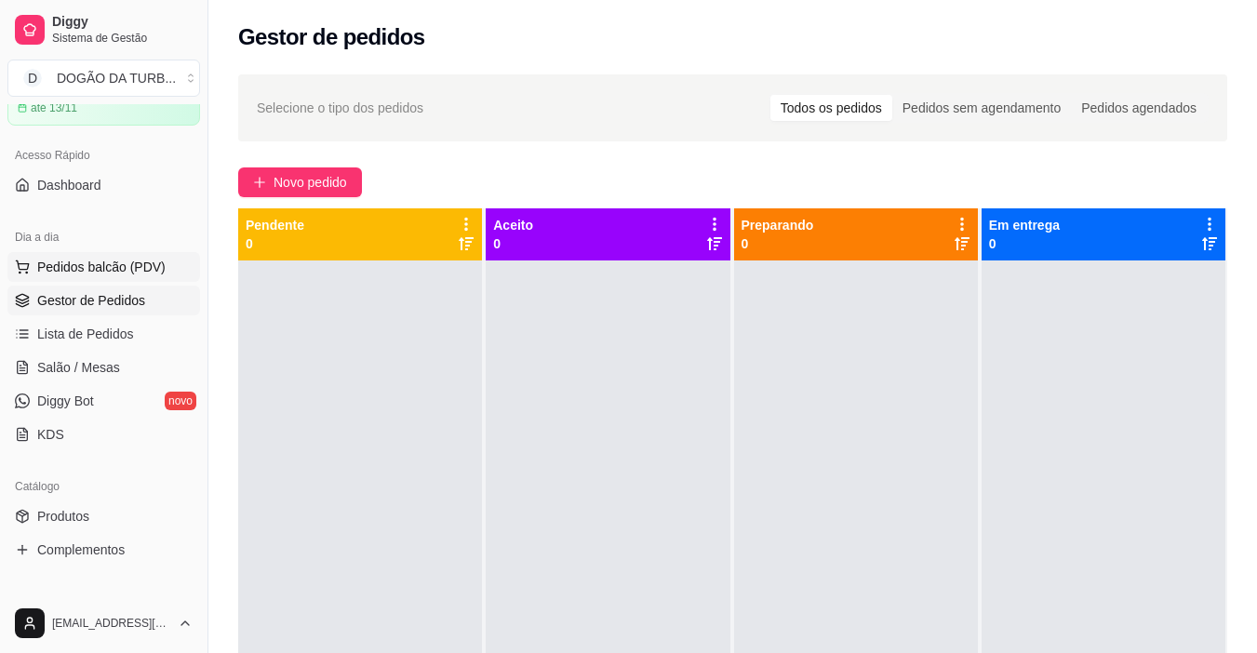
click at [135, 259] on span "Pedidos balcão (PDV)" at bounding box center [101, 267] width 128 height 19
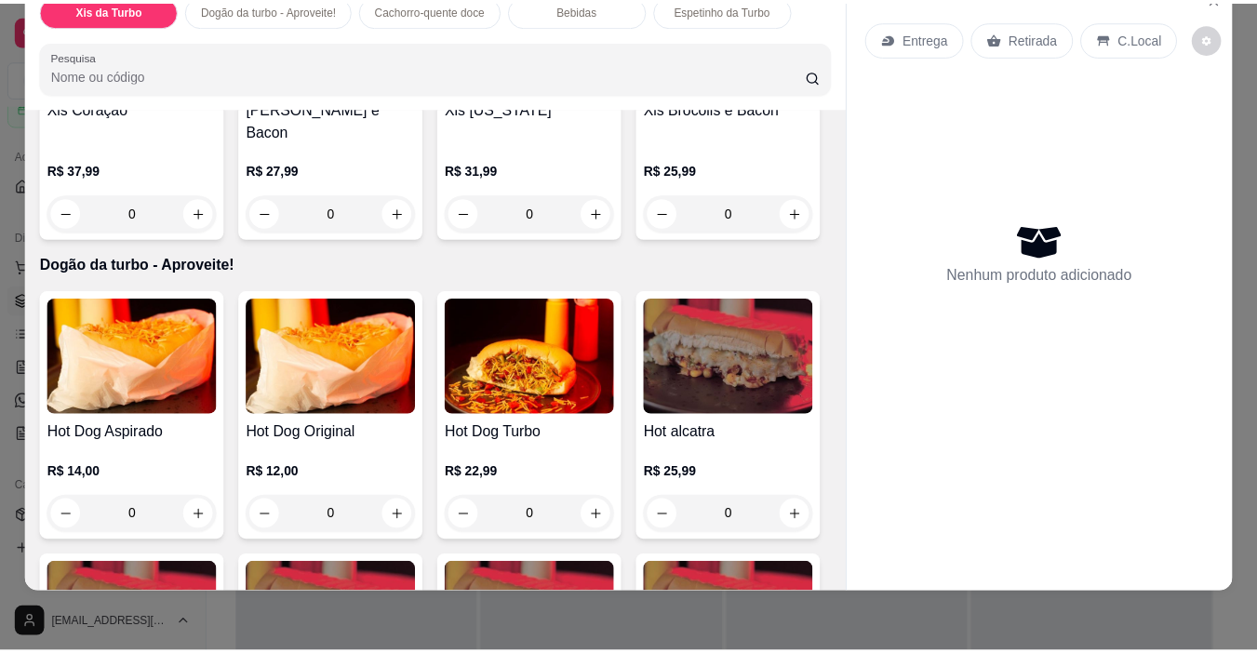
scroll to position [1209, 0]
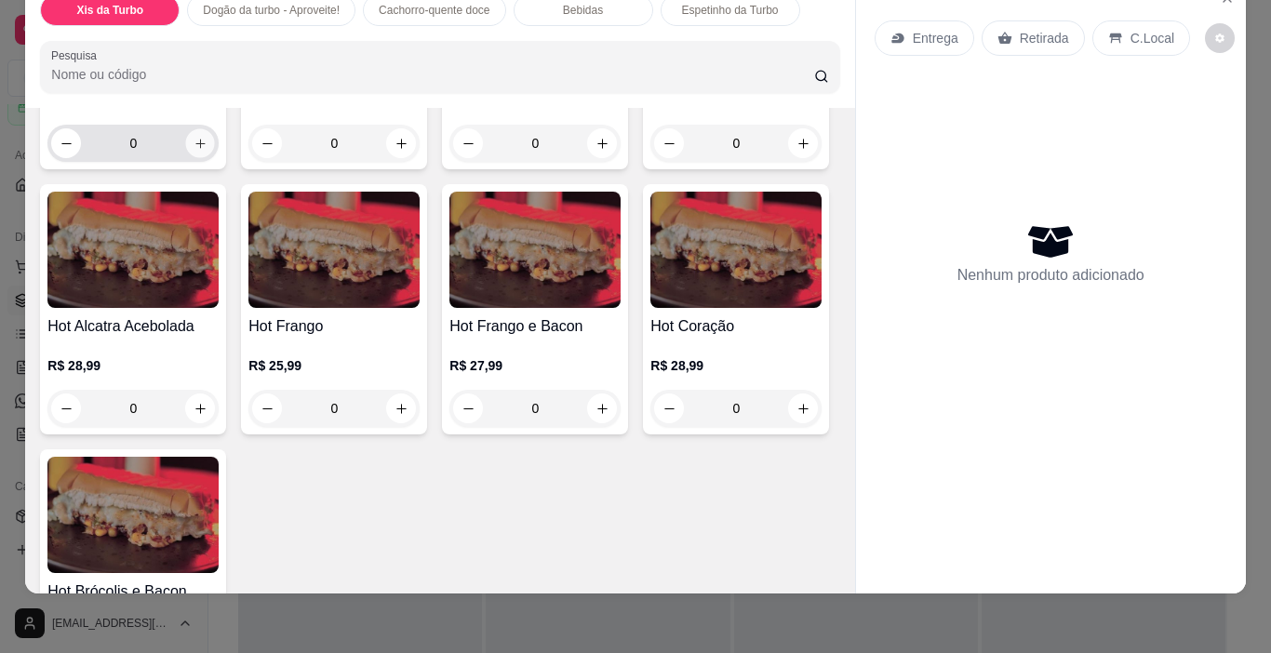
click at [186, 158] on button "increase-product-quantity" at bounding box center [200, 143] width 29 height 29
type input "1"
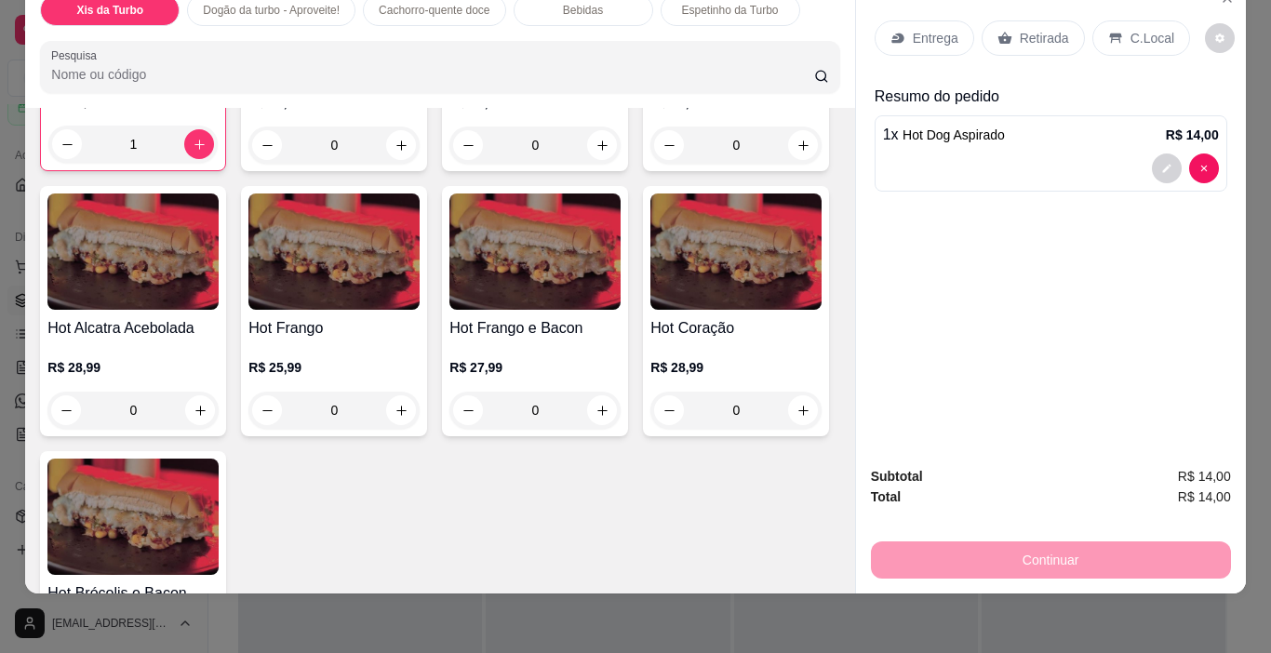
click at [1036, 29] on p "Retirada" at bounding box center [1044, 38] width 49 height 19
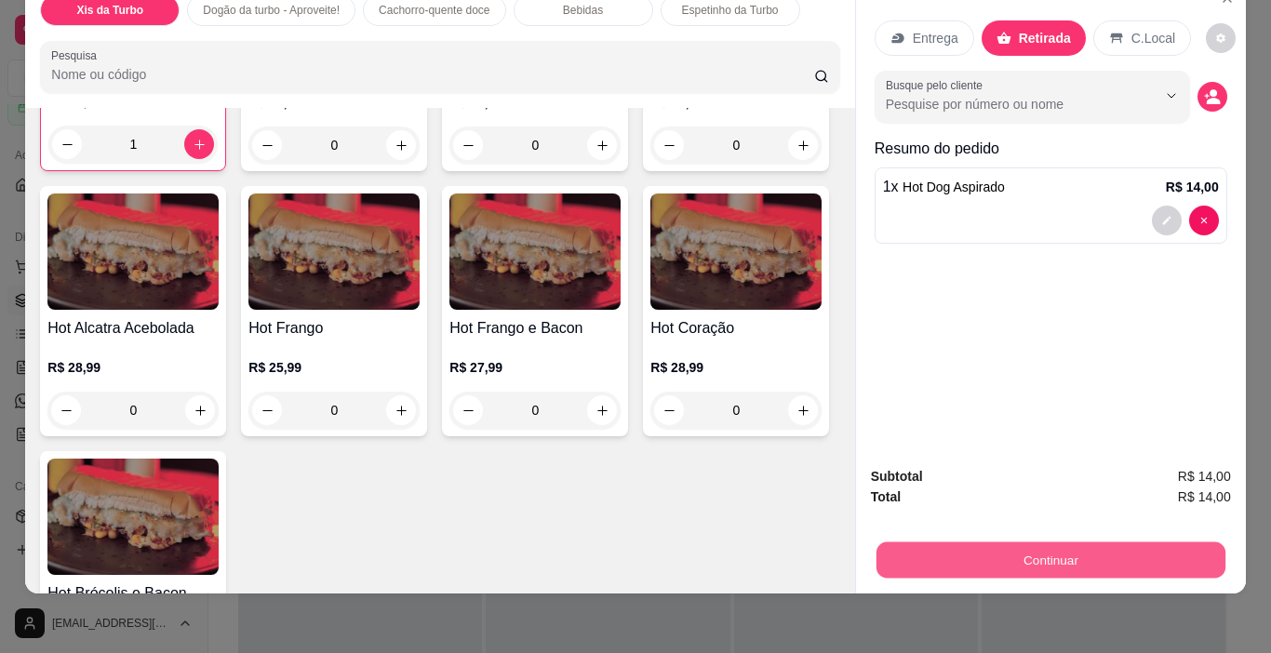
click at [1106, 554] on button "Continuar" at bounding box center [1049, 560] width 349 height 36
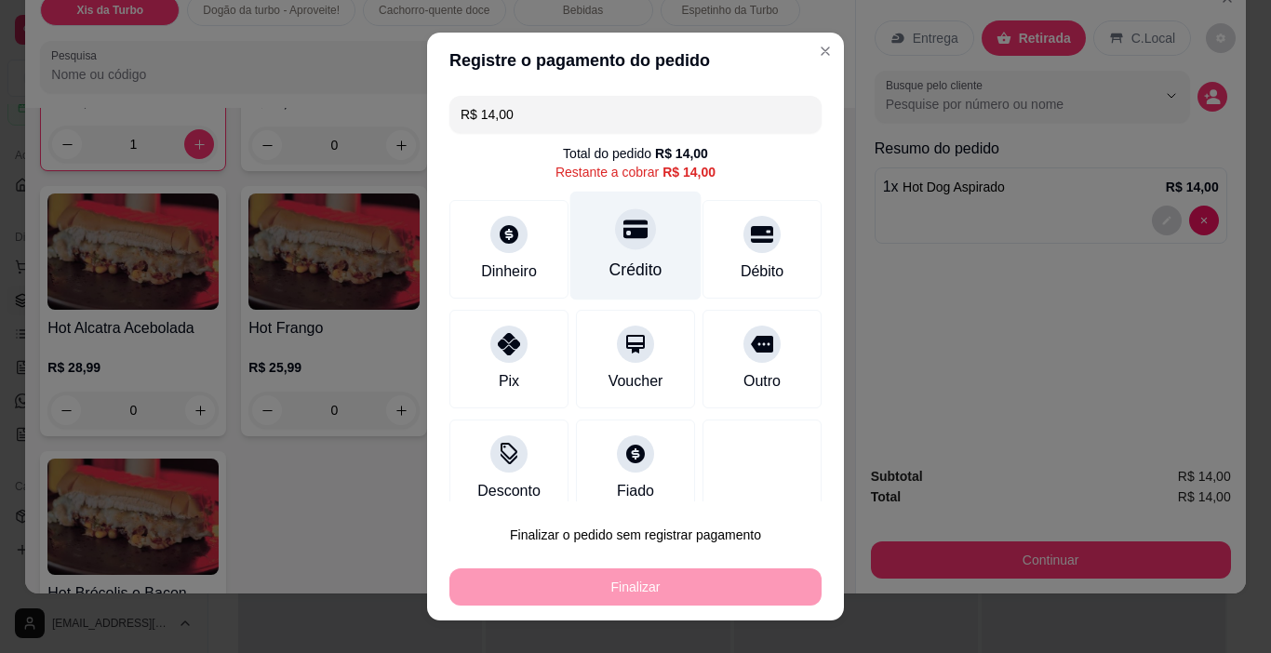
click at [609, 271] on div "Crédito" at bounding box center [635, 270] width 53 height 24
type input "R$ 0,00"
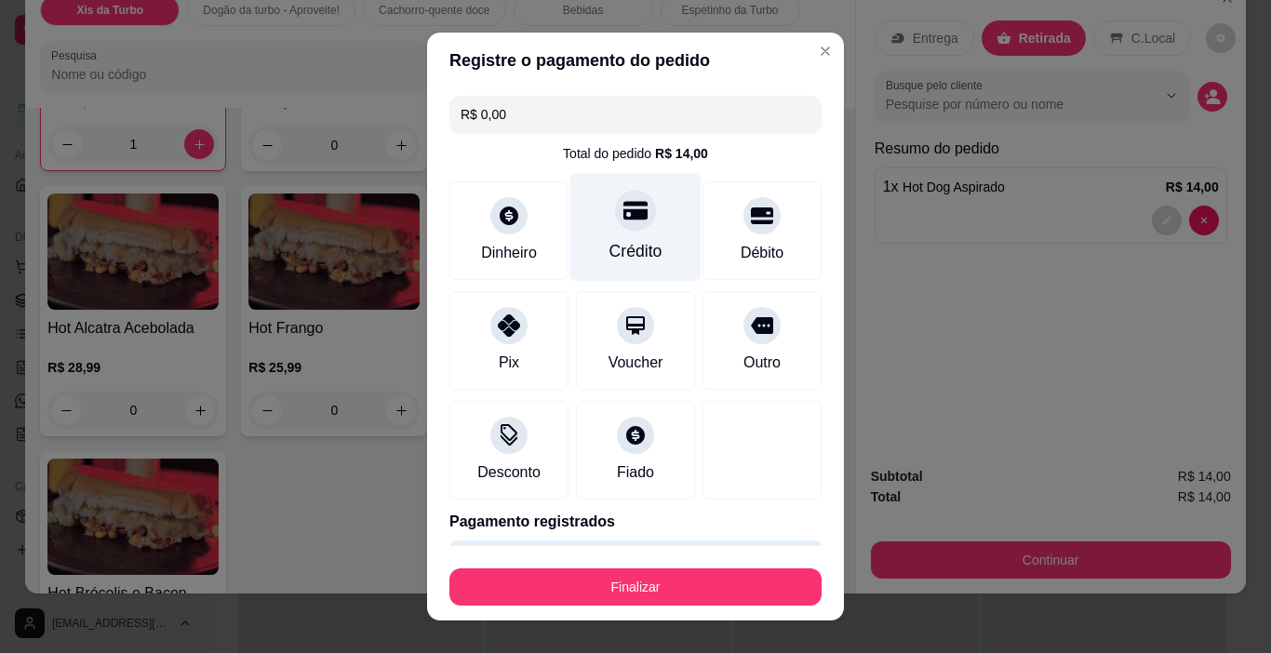
click at [614, 235] on div "Crédito" at bounding box center [635, 227] width 131 height 109
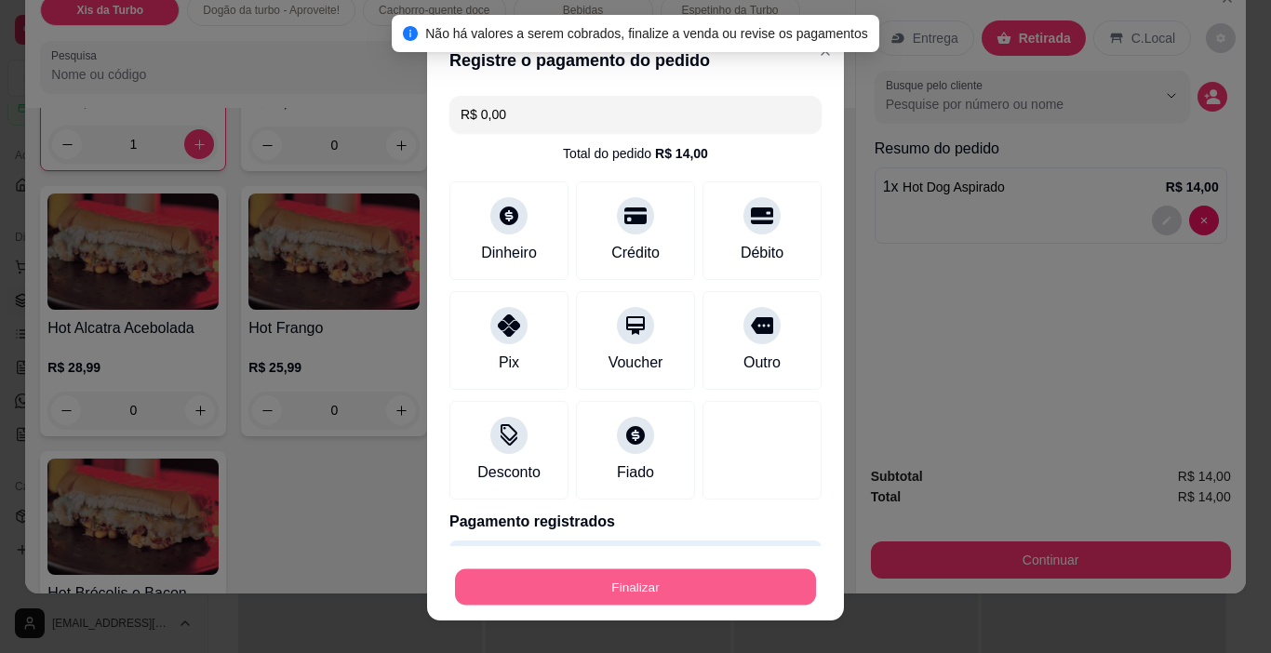
click at [707, 584] on button "Finalizar" at bounding box center [635, 587] width 361 height 36
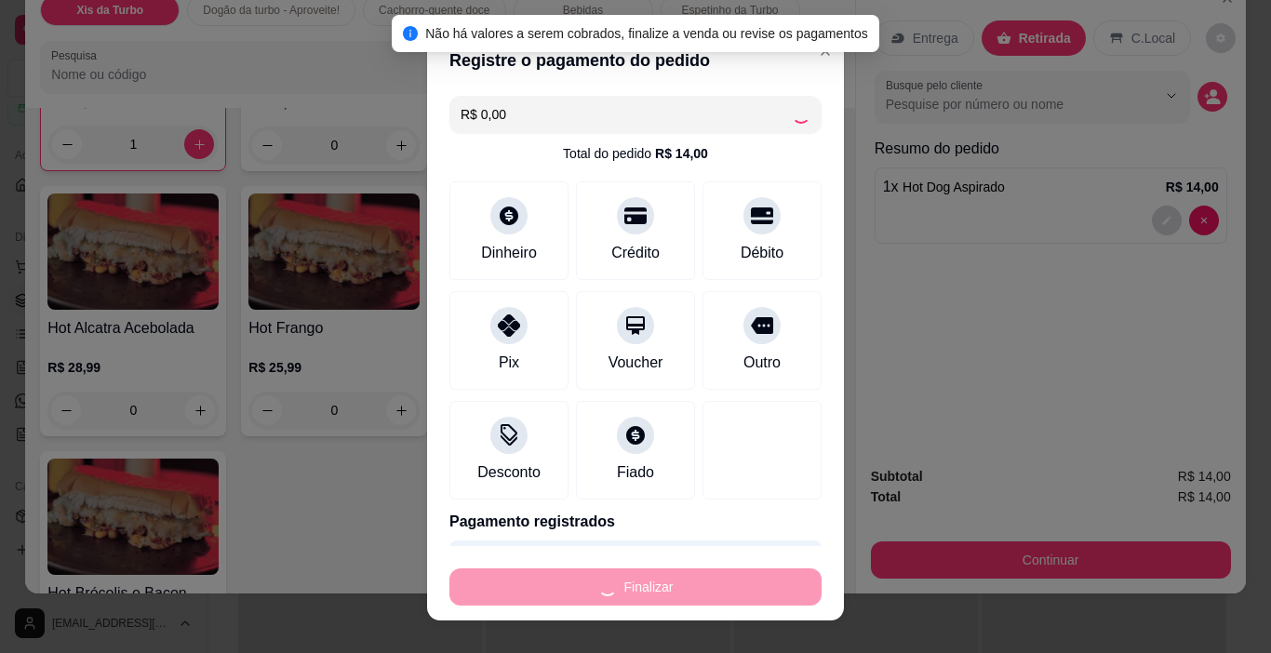
type input "0"
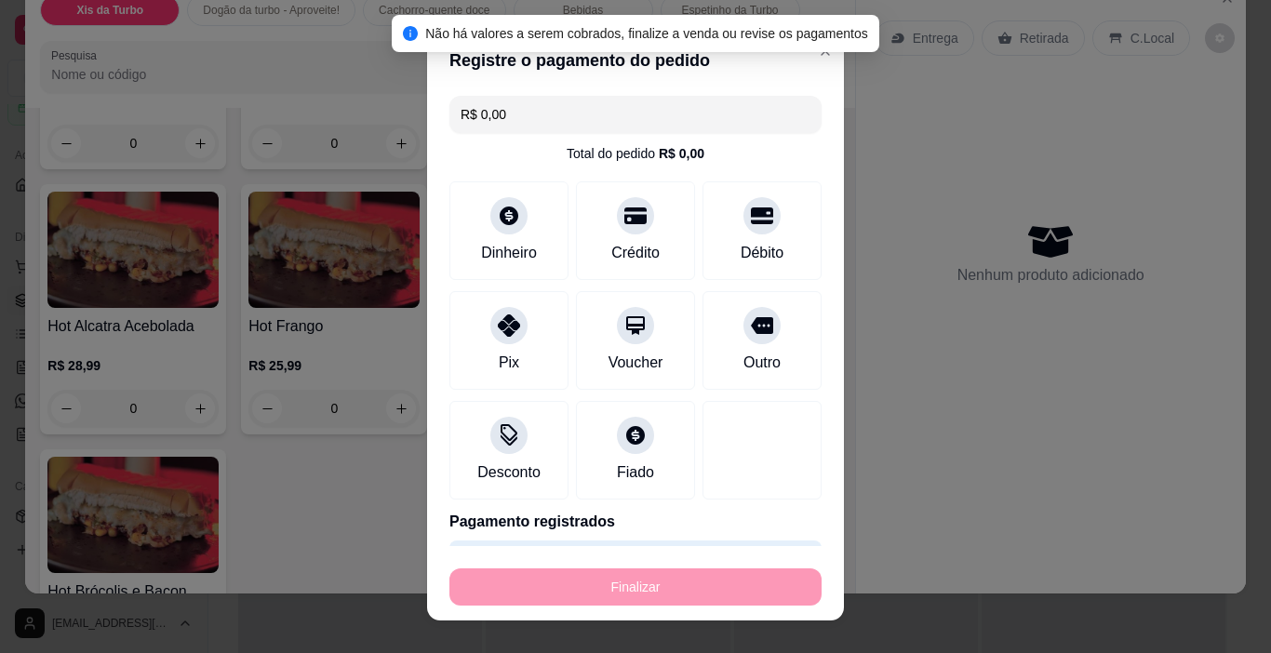
type input "-R$ 14,00"
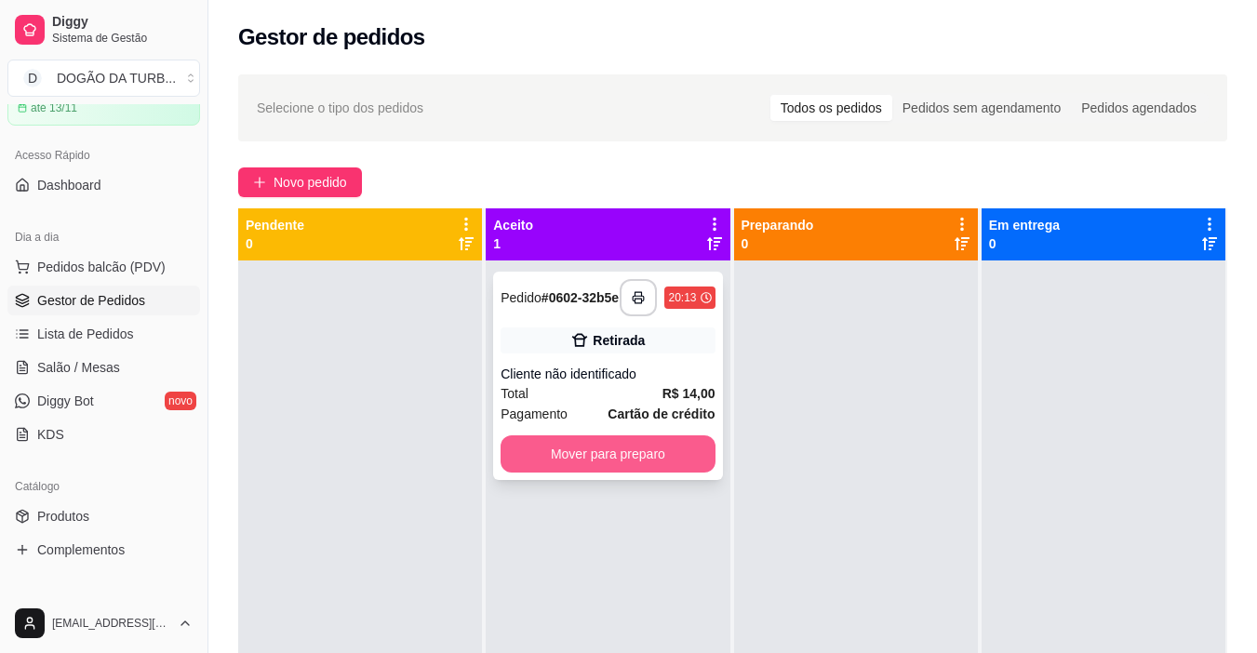
click at [637, 465] on button "Mover para preparo" at bounding box center [608, 453] width 214 height 37
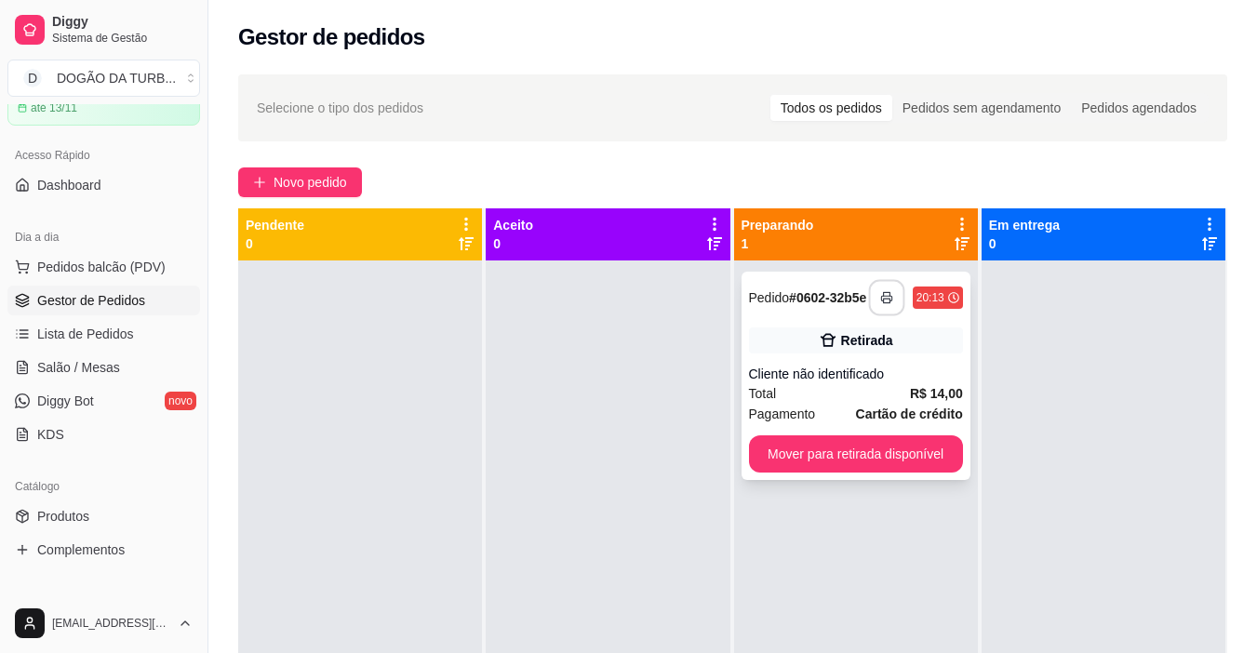
click at [884, 294] on button "button" at bounding box center [886, 298] width 36 height 36
click at [931, 452] on button "Mover para retirada disponível" at bounding box center [855, 454] width 207 height 36
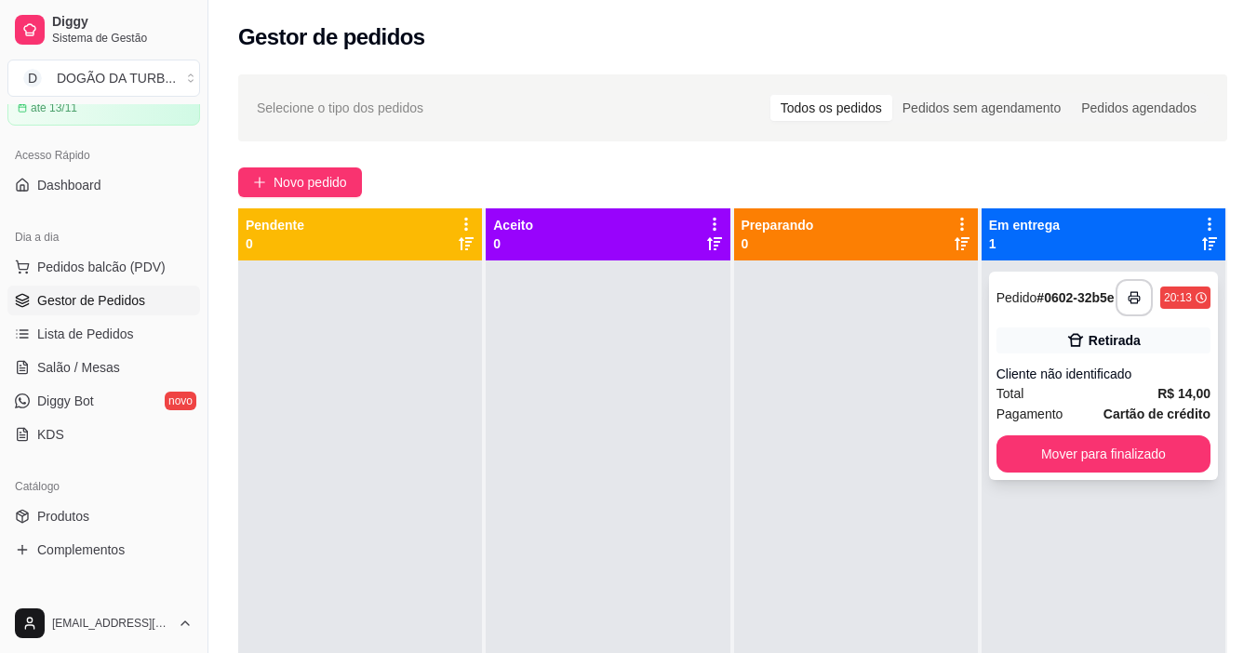
click at [1045, 443] on button "Mover para finalizado" at bounding box center [1103, 453] width 214 height 37
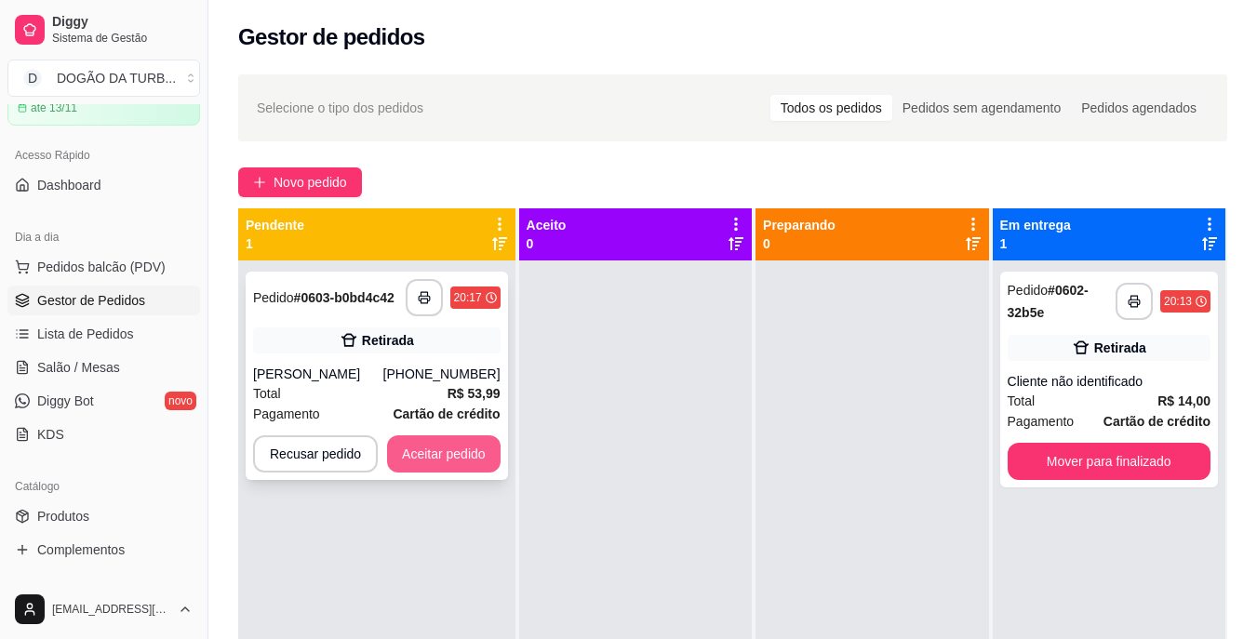
click at [441, 464] on button "Aceitar pedido" at bounding box center [443, 453] width 113 height 37
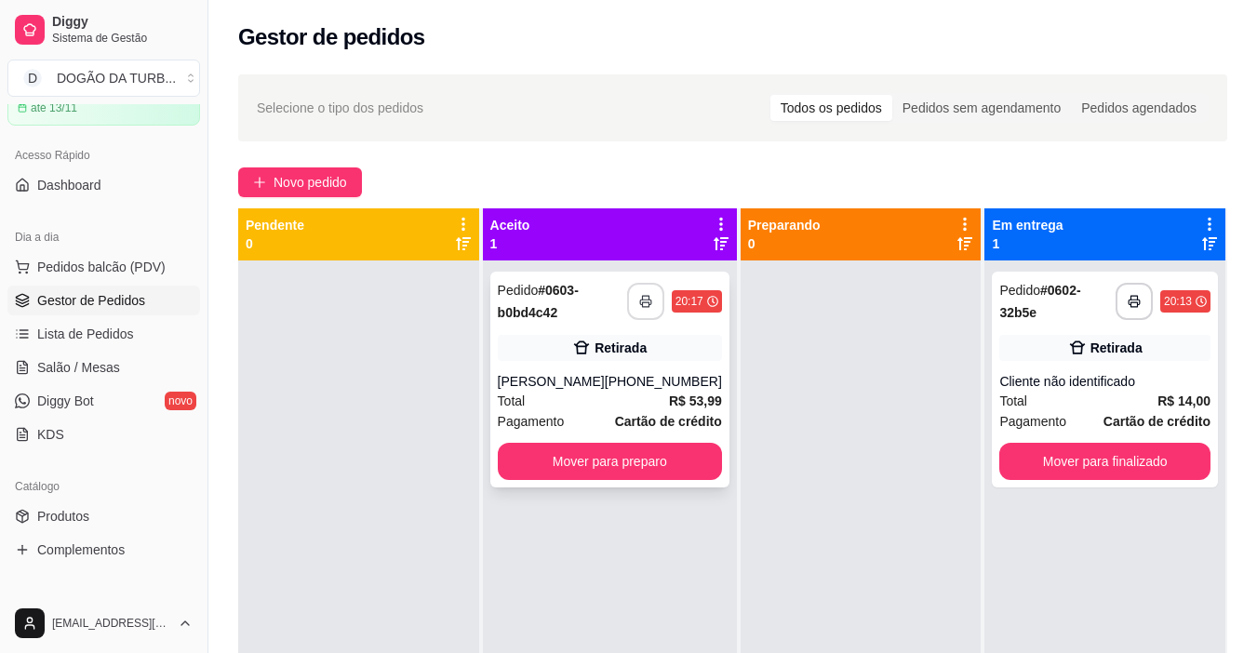
click at [627, 307] on button "button" at bounding box center [645, 301] width 37 height 37
click at [598, 322] on div "Pedido # 0603-b0bd4c42" at bounding box center [562, 301] width 129 height 45
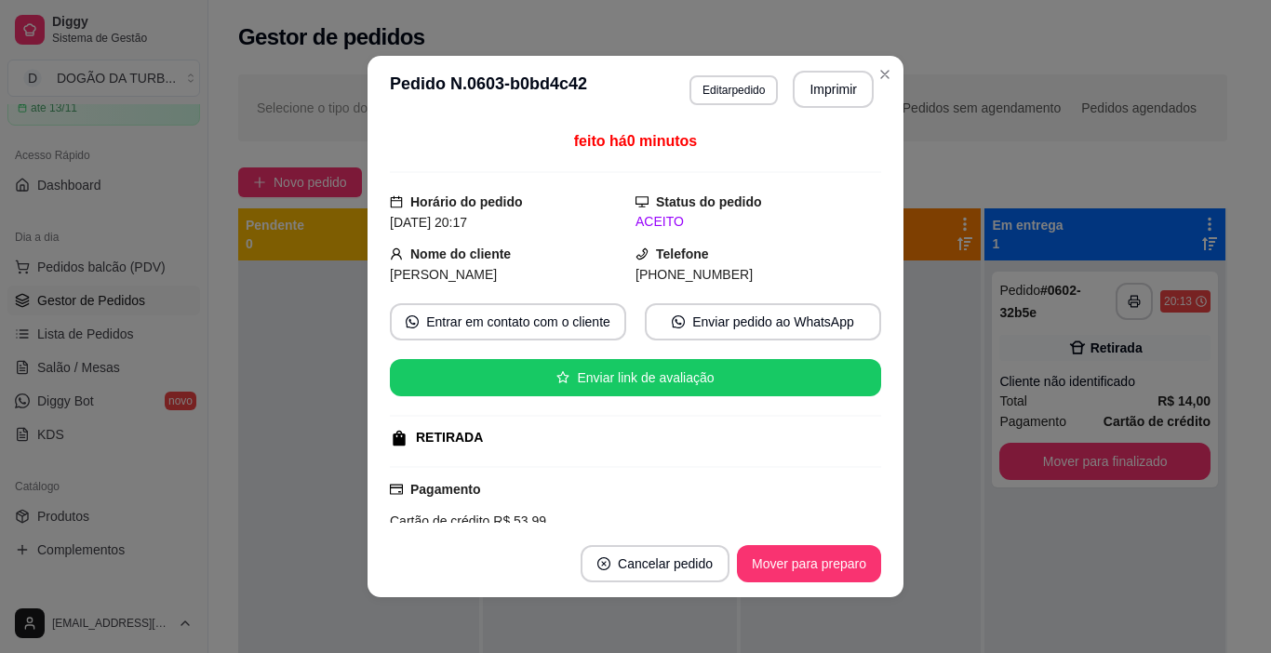
drag, startPoint x: 598, startPoint y: 322, endPoint x: 456, endPoint y: 263, distance: 153.9
click at [456, 263] on div "Nome do cliente [PERSON_NAME]" at bounding box center [513, 264] width 246 height 41
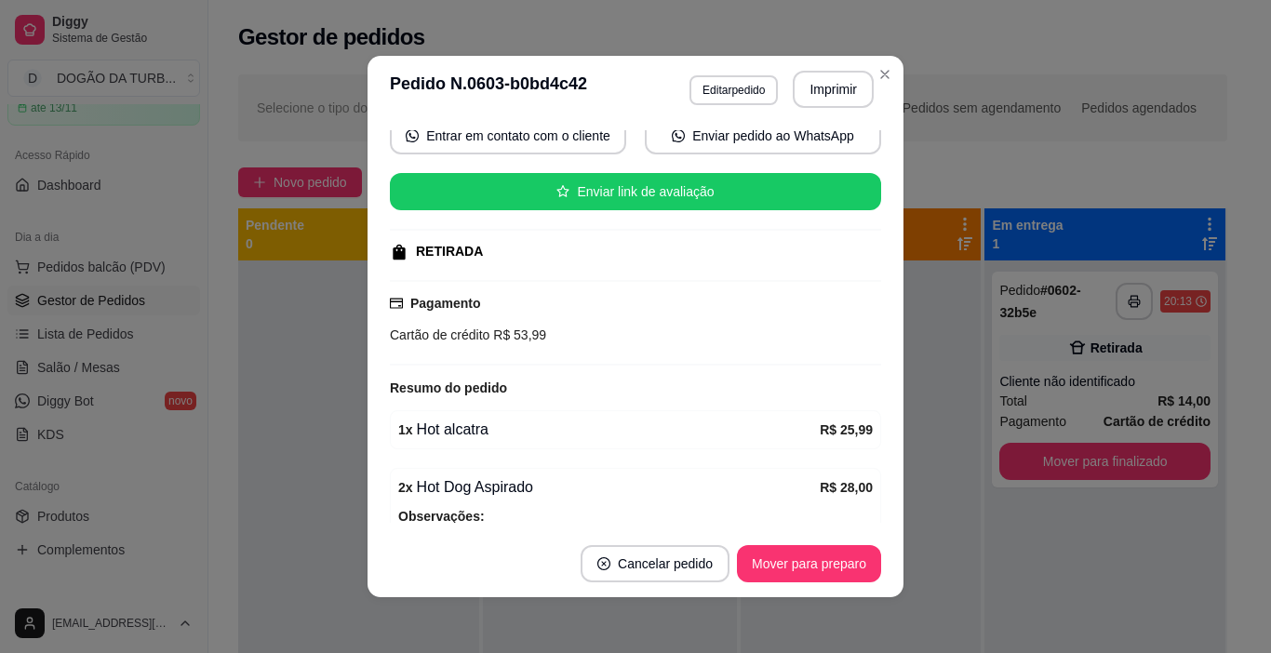
scroll to position [312, 0]
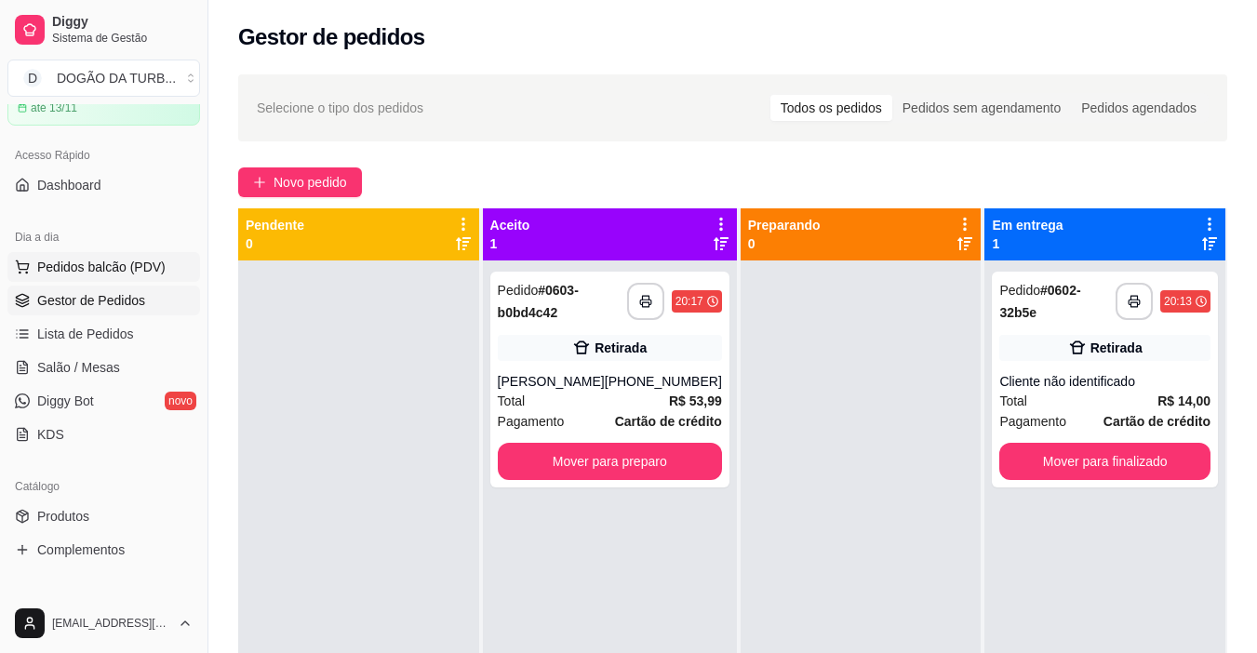
click at [142, 263] on span "Pedidos balcão (PDV)" at bounding box center [101, 267] width 128 height 19
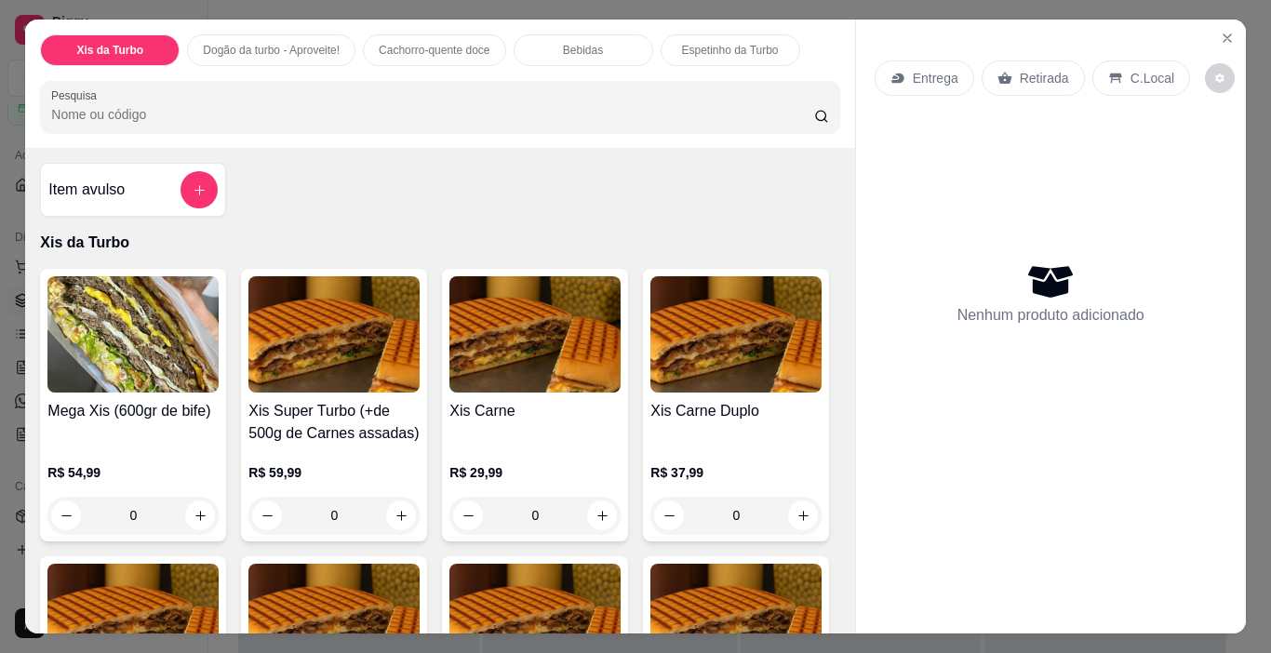
click at [584, 498] on div "0" at bounding box center [534, 515] width 171 height 37
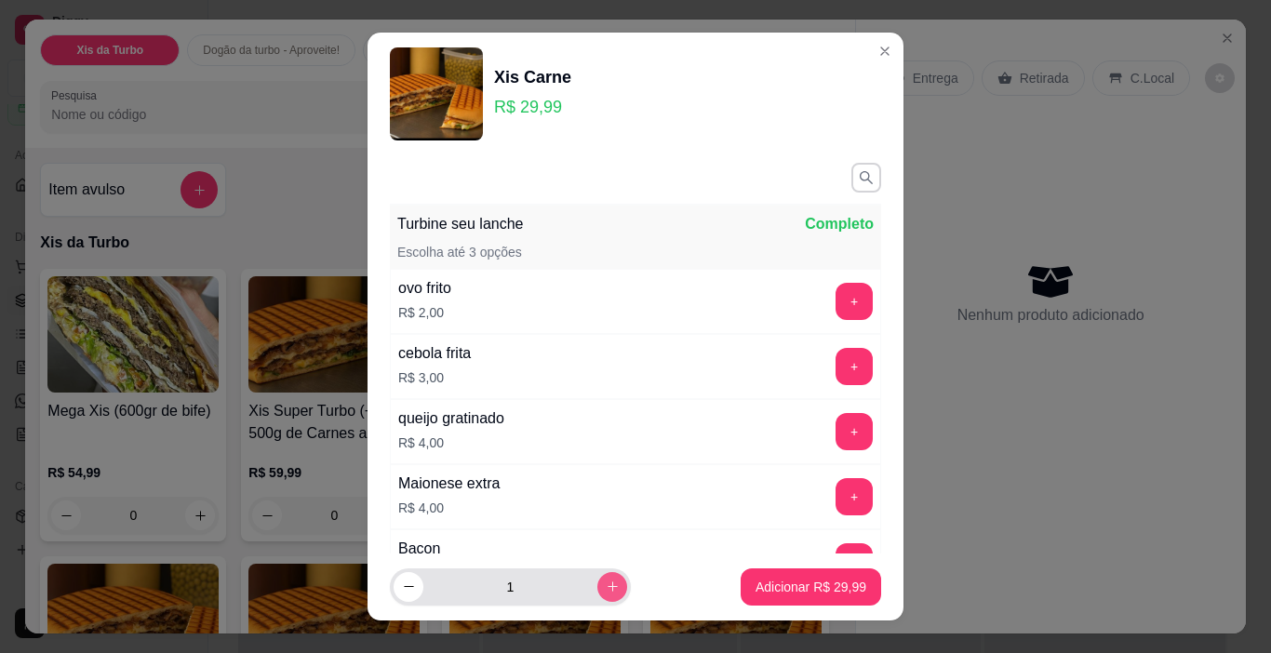
click at [606, 592] on icon "increase-product-quantity" at bounding box center [613, 587] width 14 height 14
type input "2"
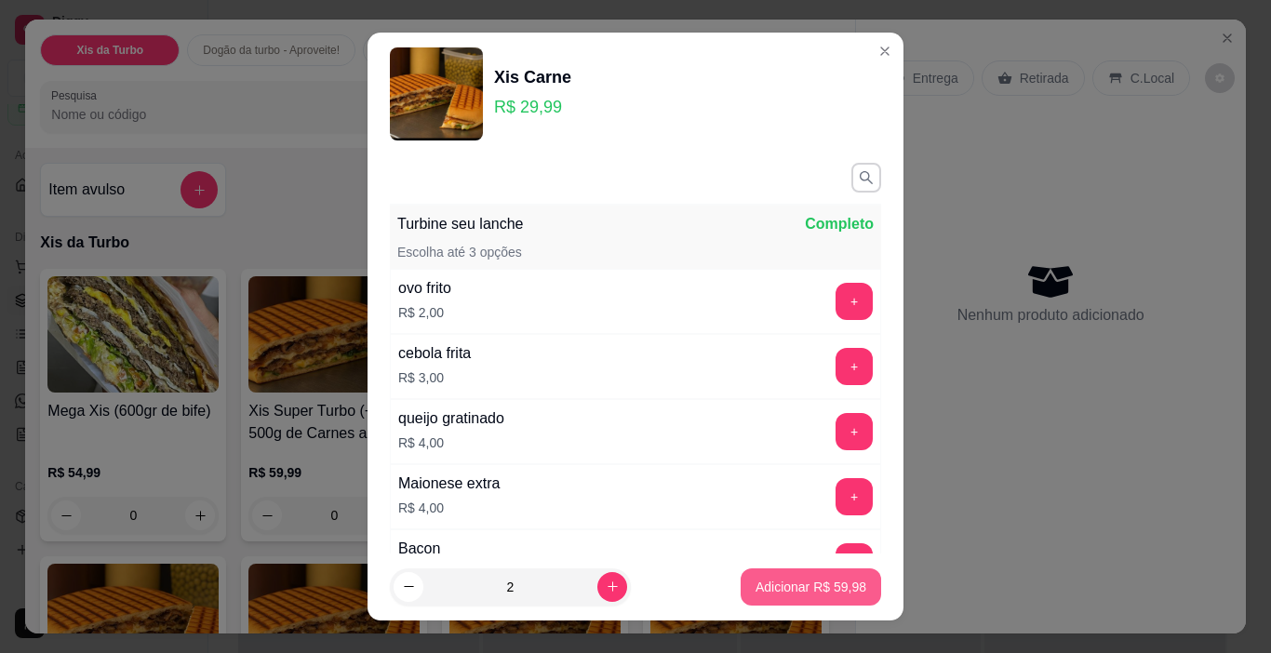
click at [810, 584] on p "Adicionar R$ 59,98" at bounding box center [810, 587] width 111 height 19
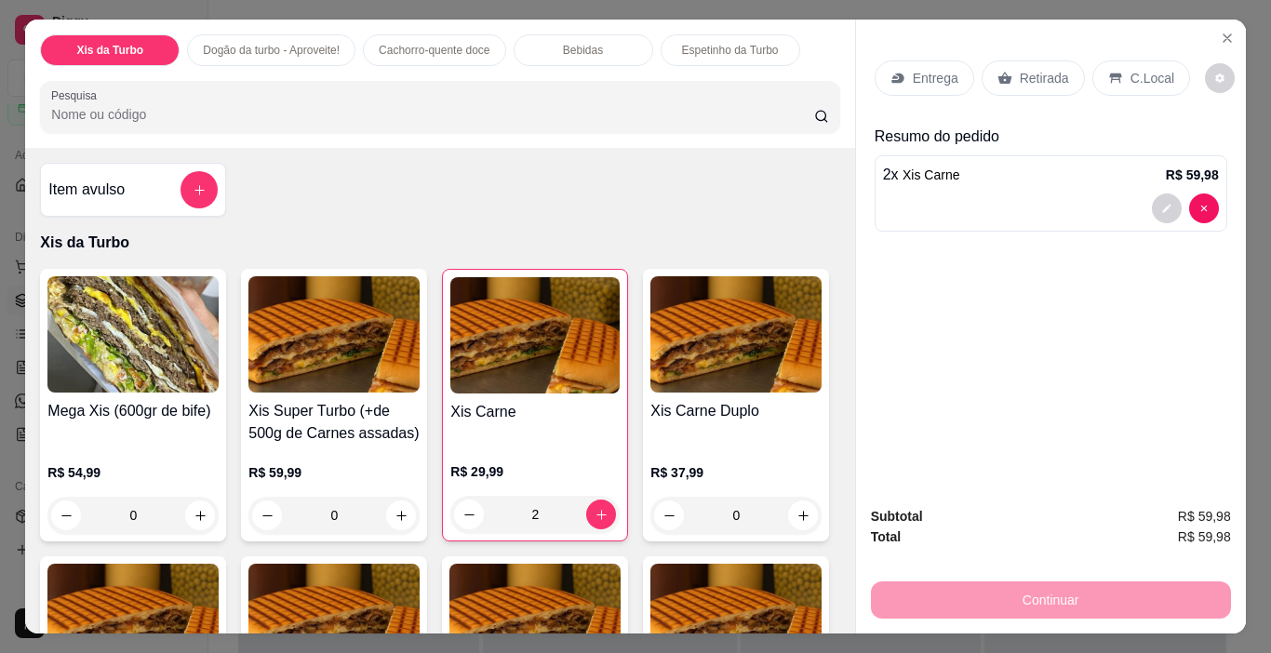
click at [1020, 80] on p "Retirada" at bounding box center [1044, 78] width 49 height 19
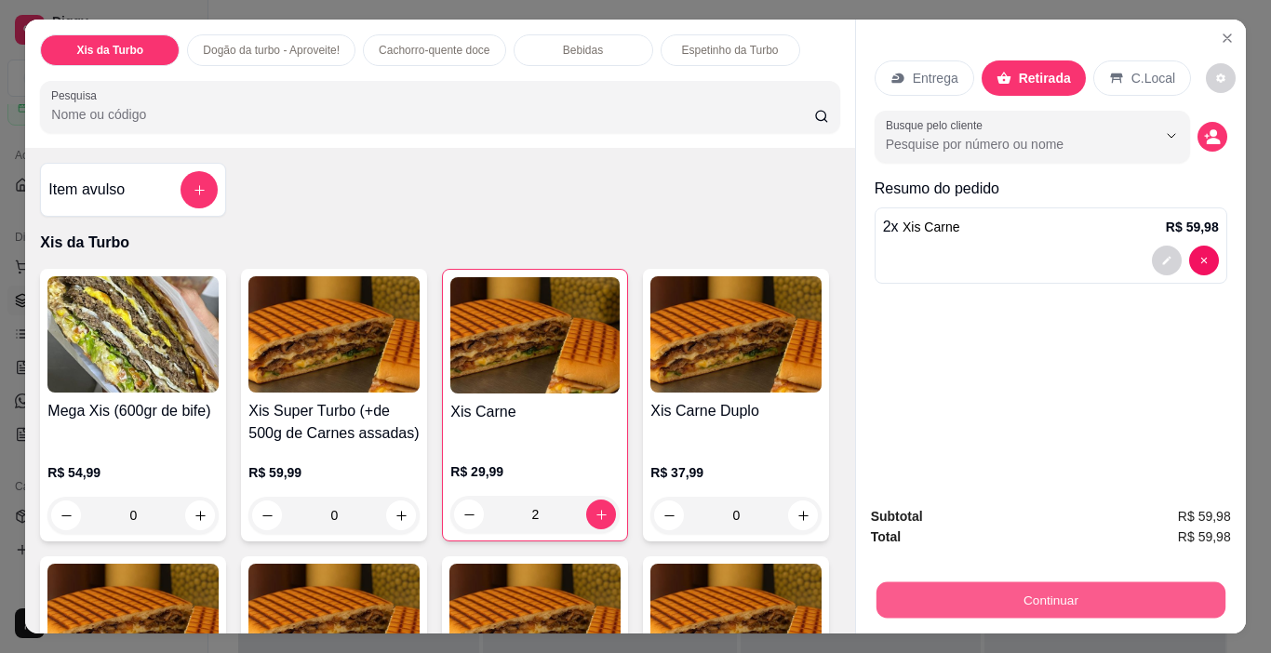
click at [1002, 589] on button "Continuar" at bounding box center [1049, 600] width 349 height 36
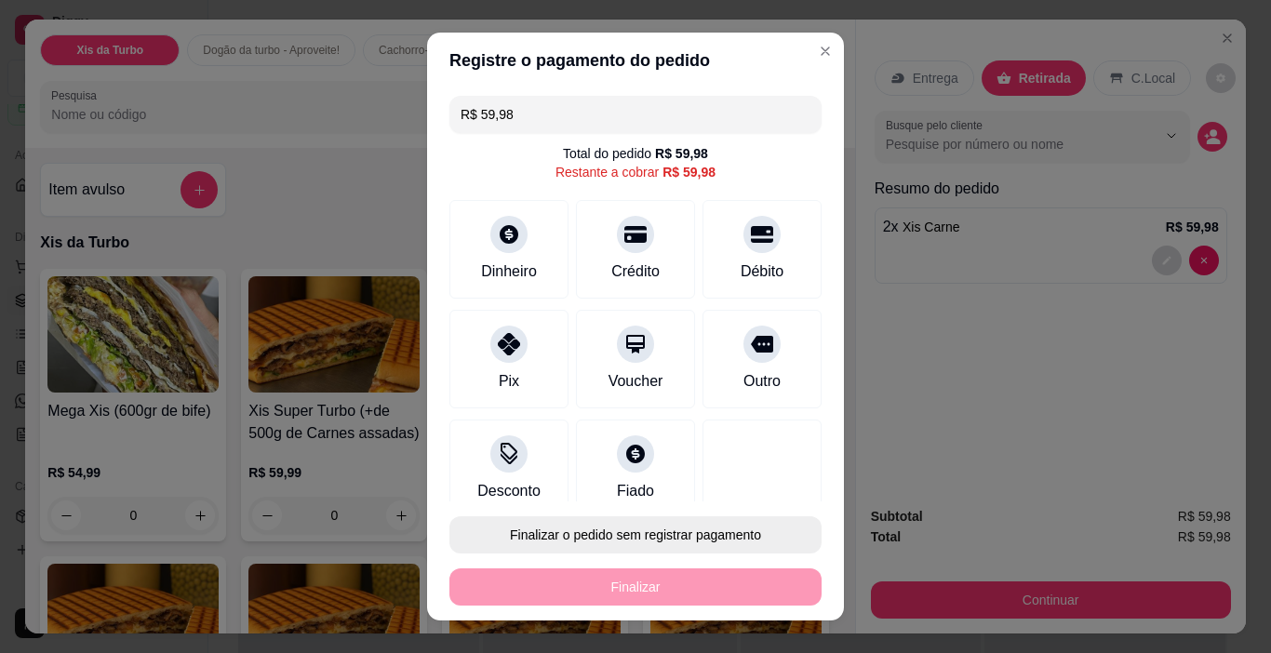
click at [709, 543] on button "Finalizar o pedido sem registrar pagamento" at bounding box center [635, 534] width 372 height 37
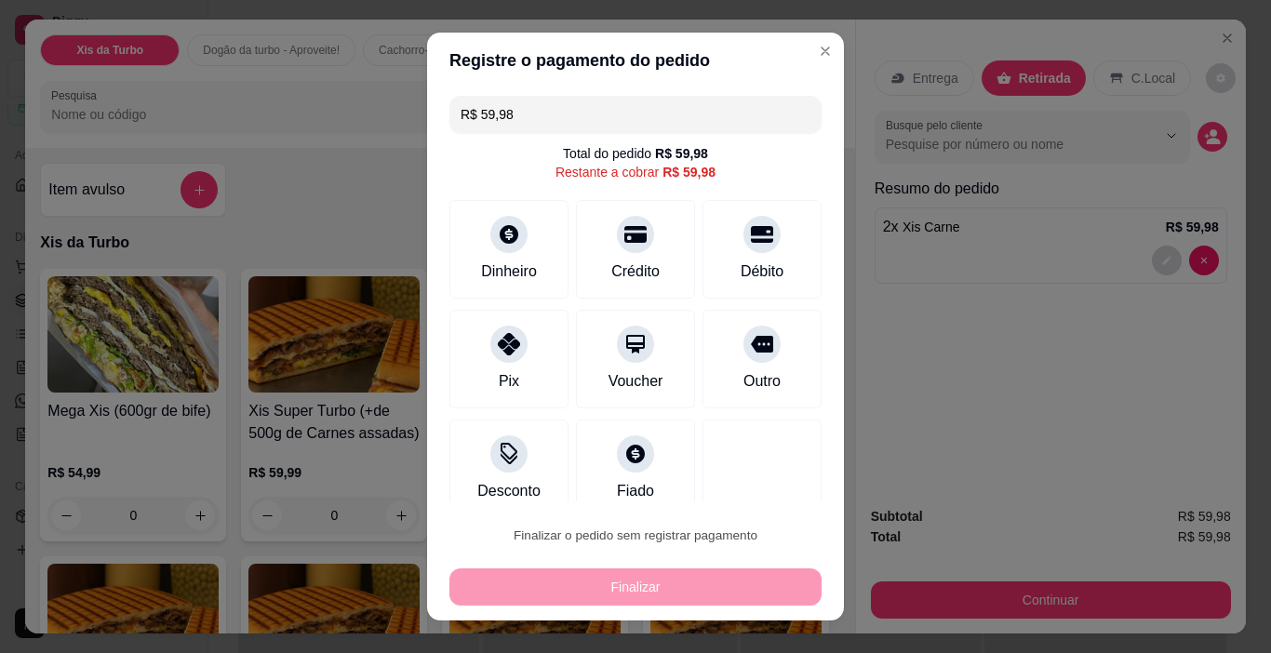
click at [751, 471] on button "Confirmar" at bounding box center [741, 482] width 66 height 28
type input "0"
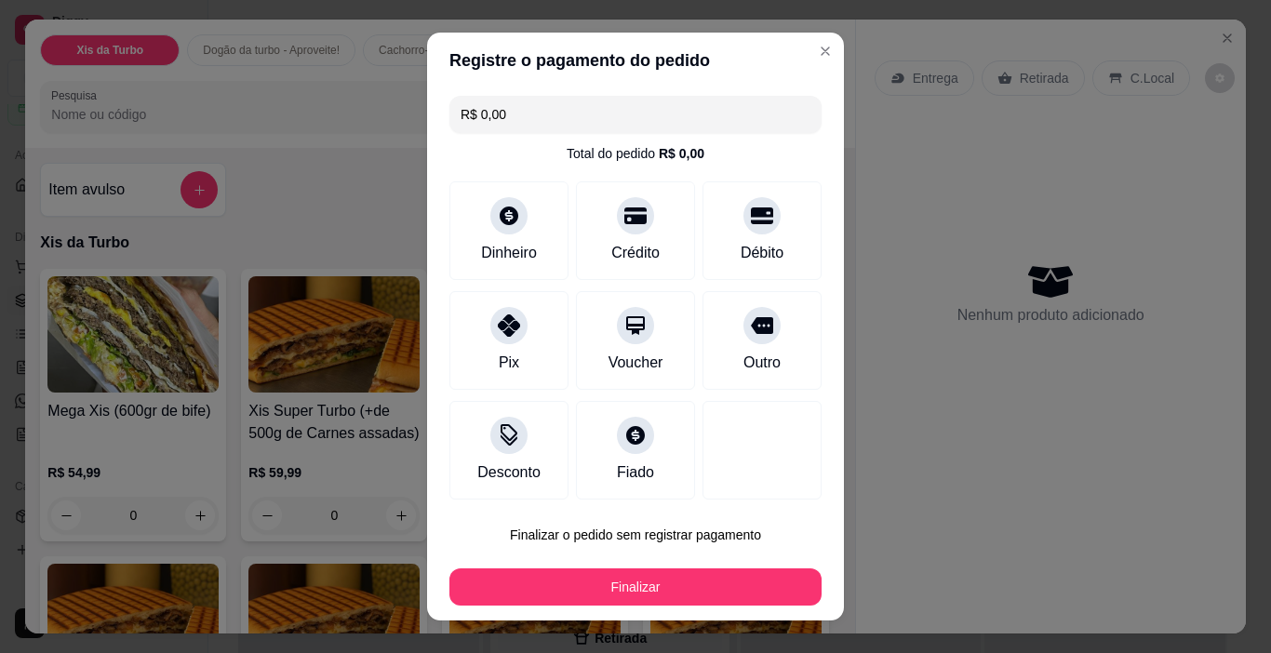
type input "R$ 0,00"
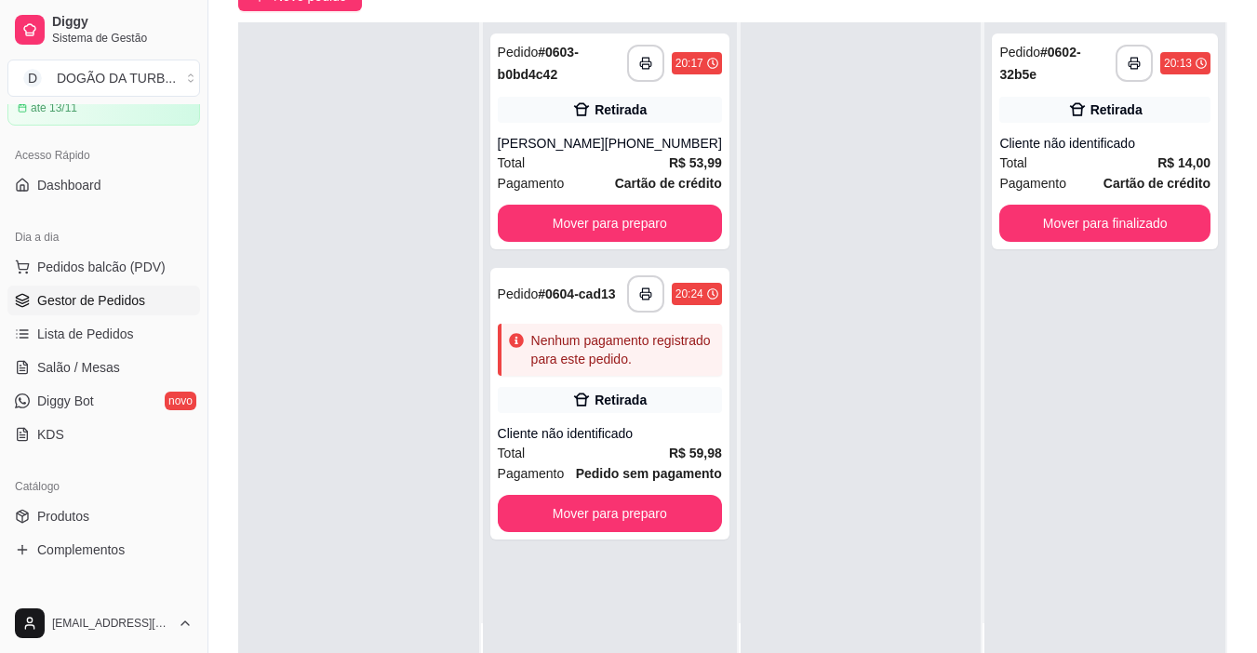
scroll to position [279, 0]
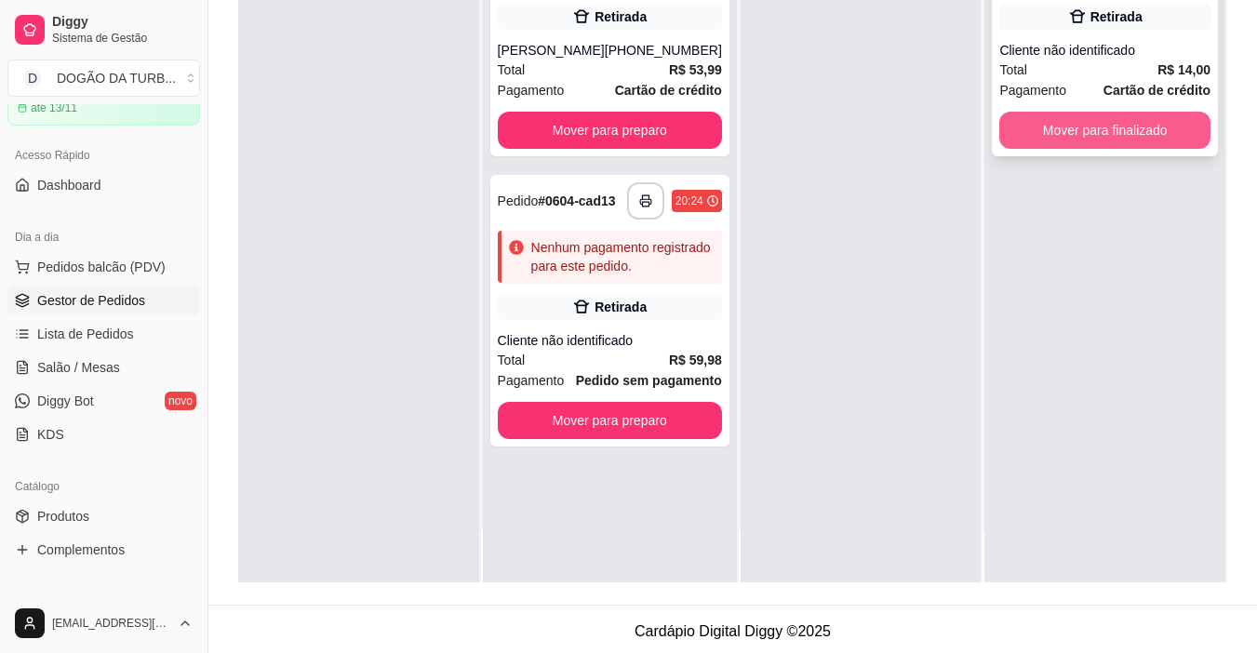
click at [1072, 126] on button "Mover para finalizado" at bounding box center [1104, 130] width 211 height 37
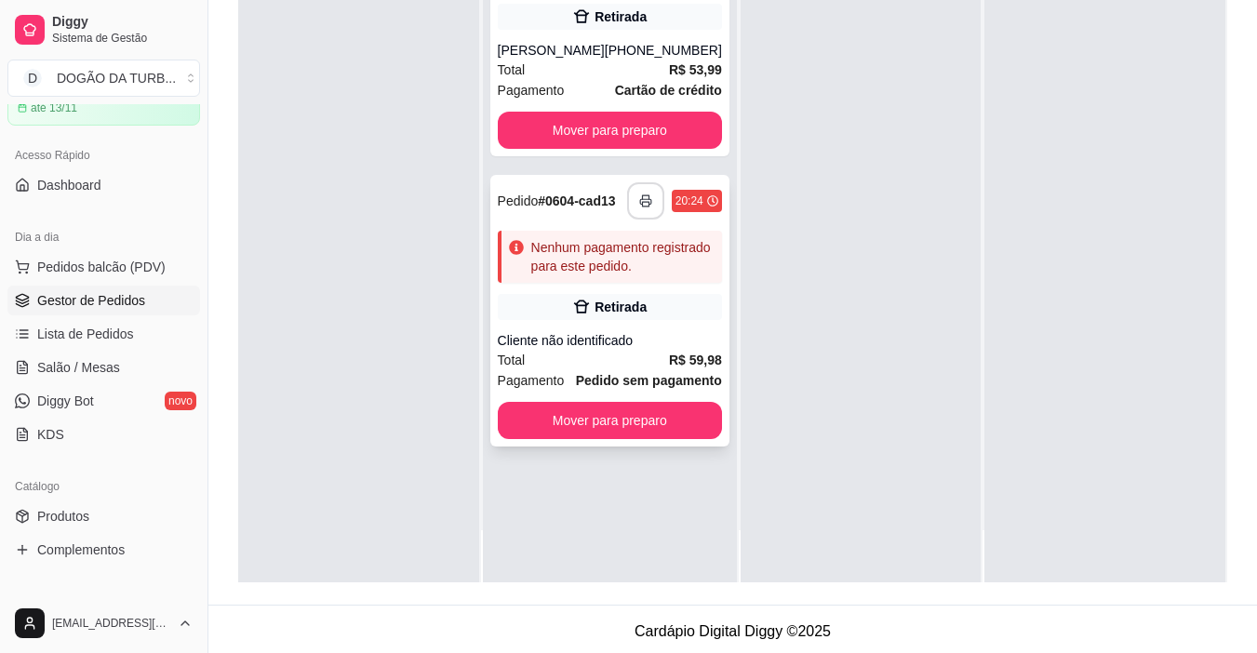
click at [647, 200] on button "button" at bounding box center [645, 200] width 37 height 37
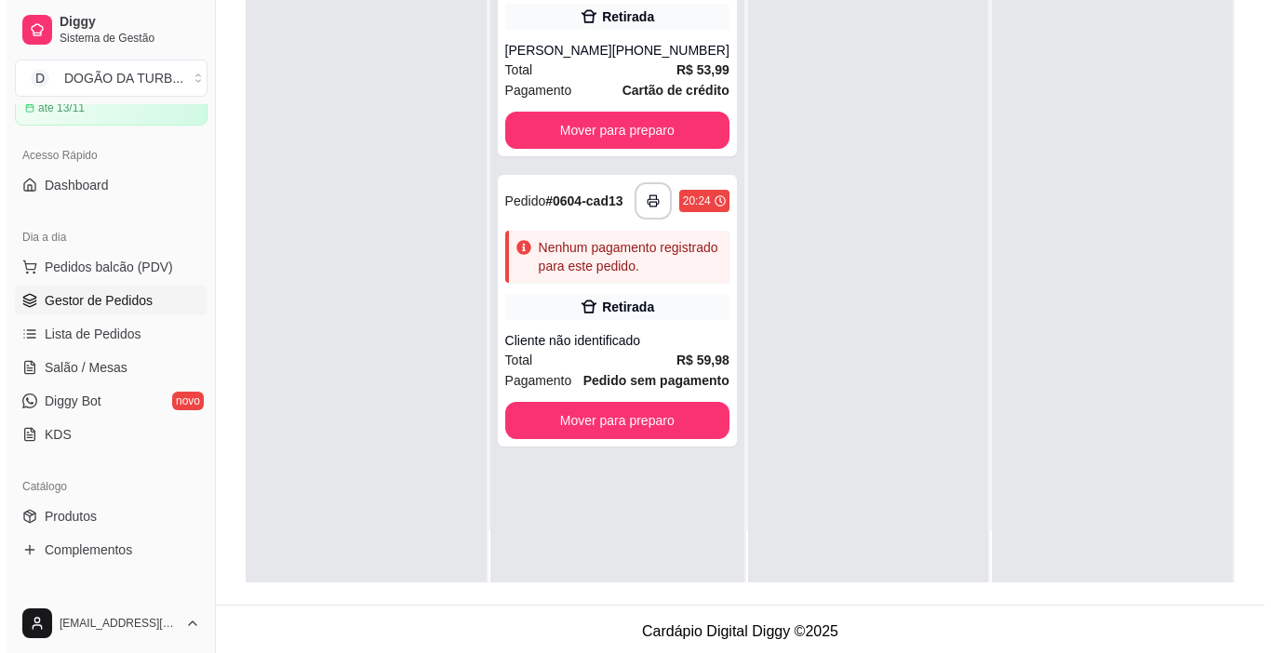
scroll to position [0, 0]
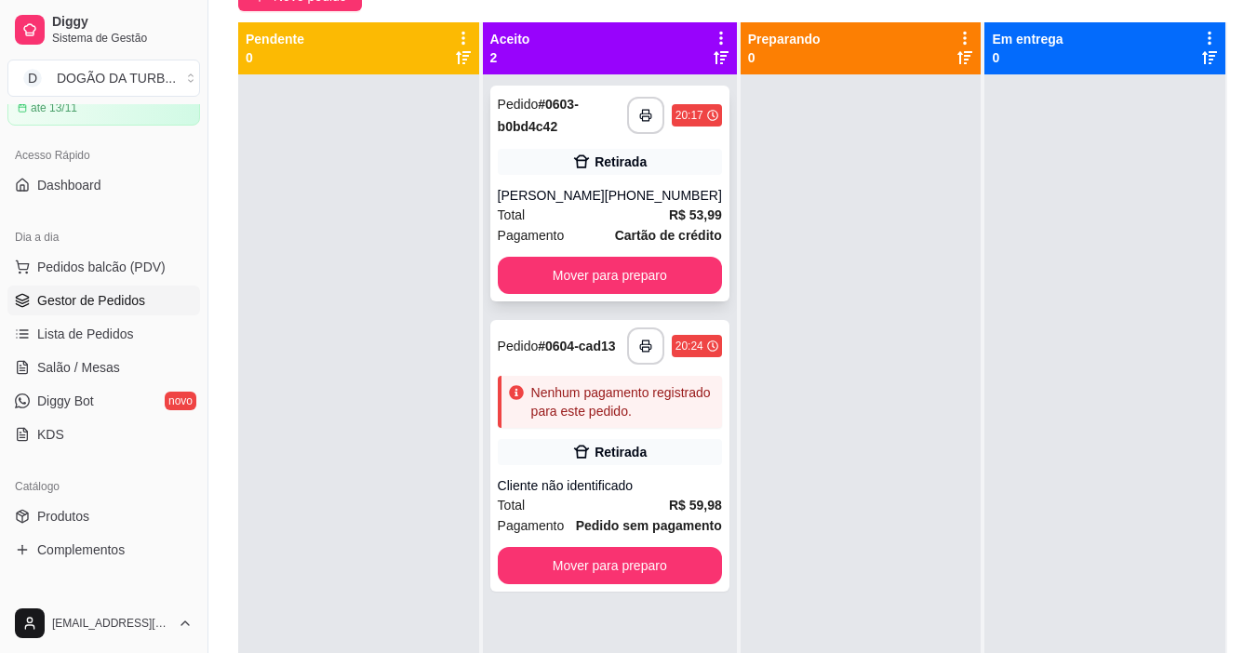
click at [620, 172] on div "Retirada" at bounding box center [610, 162] width 224 height 26
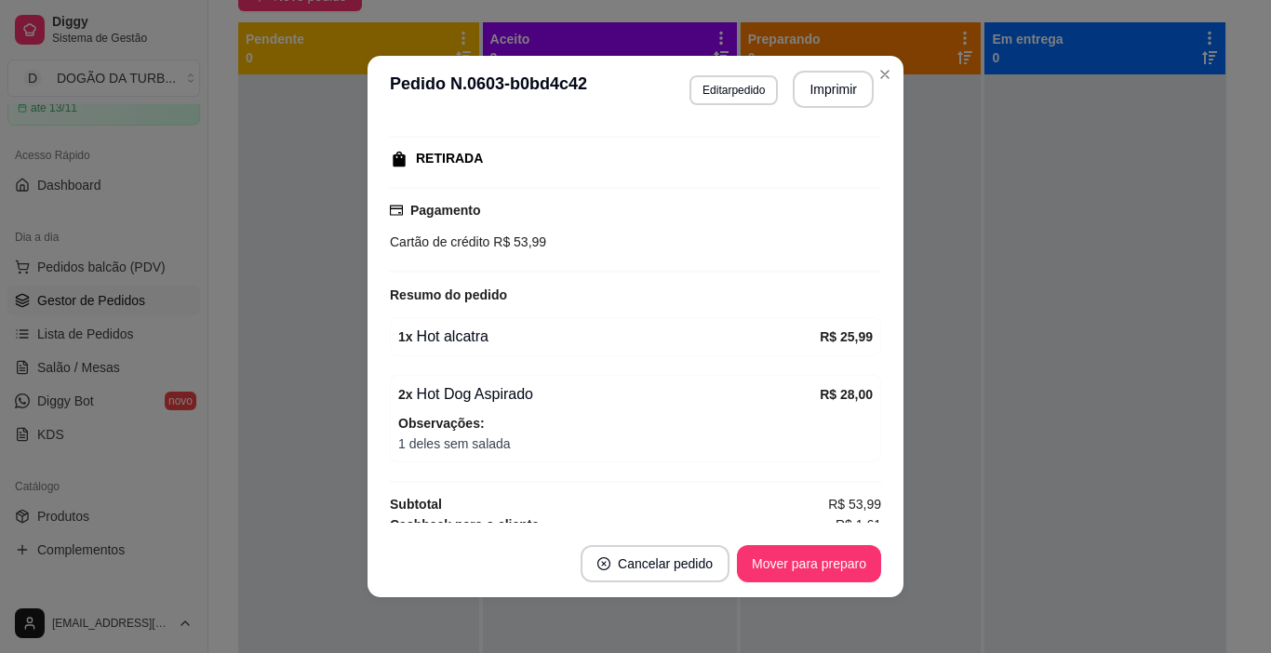
scroll to position [312, 0]
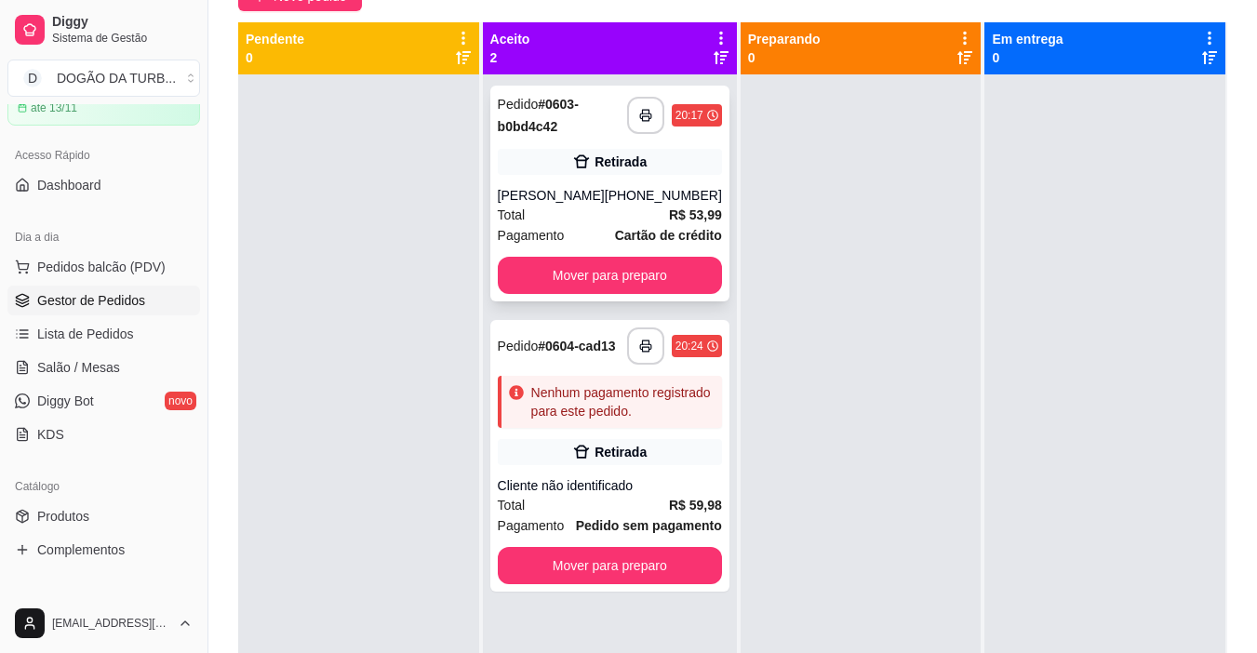
click at [575, 140] on div "**********" at bounding box center [609, 194] width 239 height 216
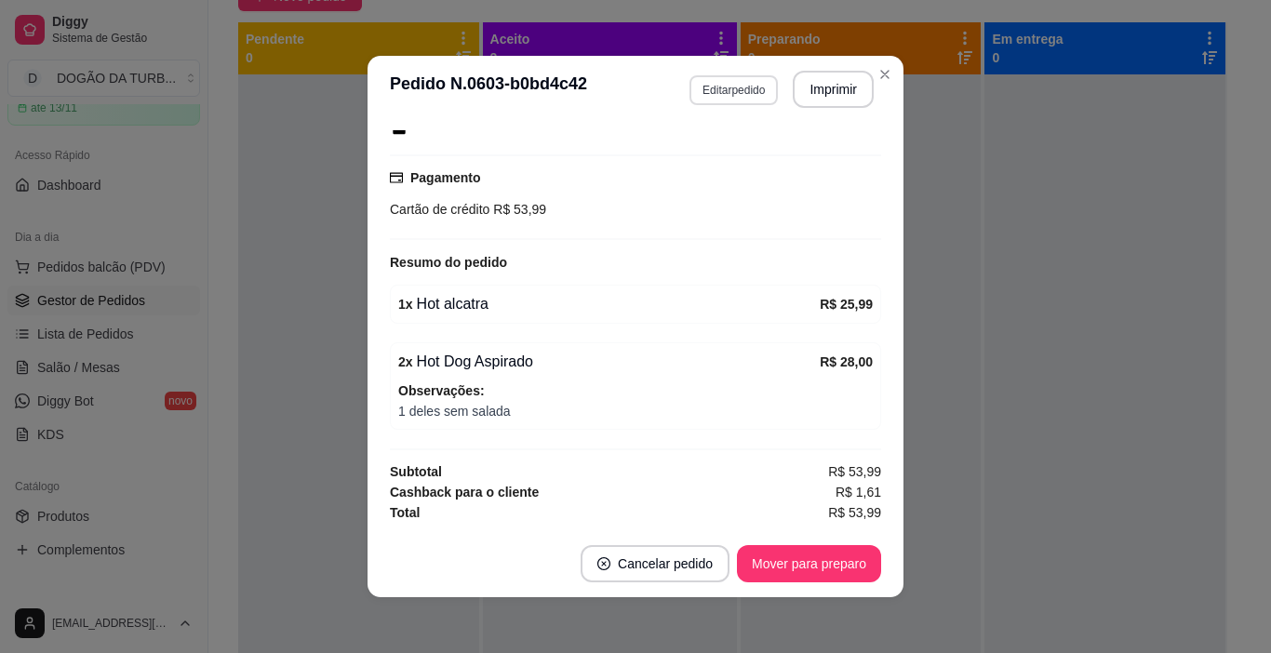
click at [746, 90] on button "Editar pedido" at bounding box center [733, 90] width 88 height 30
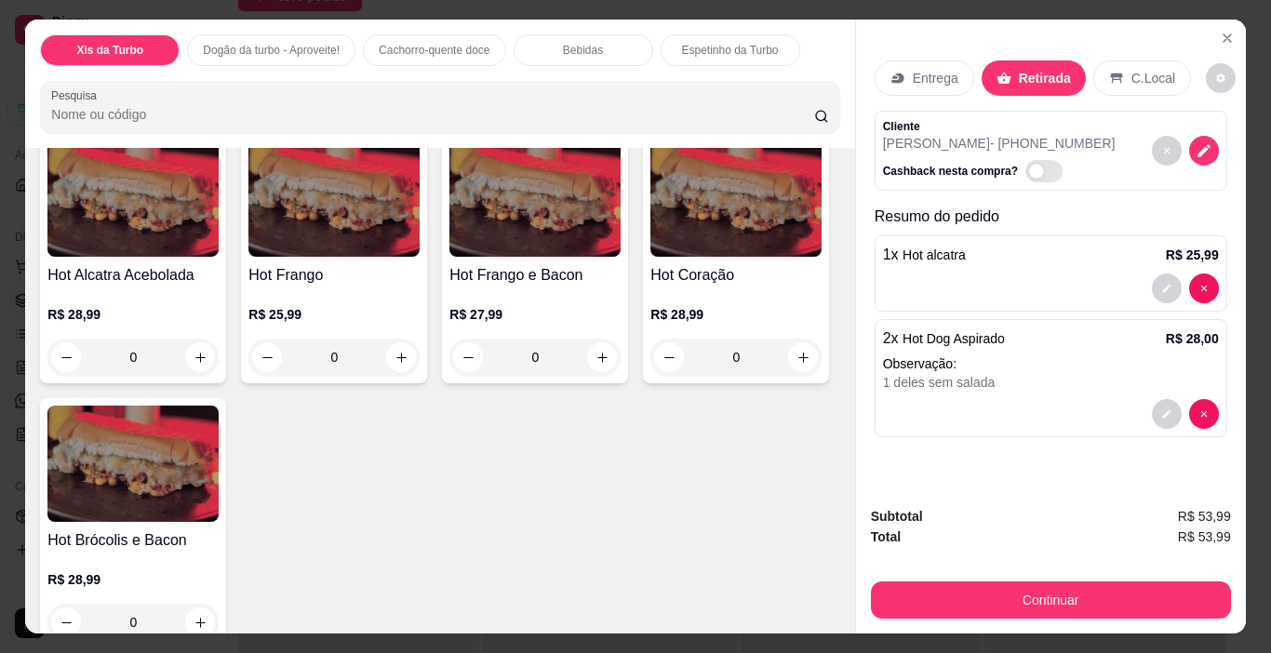
scroll to position [1209, 0]
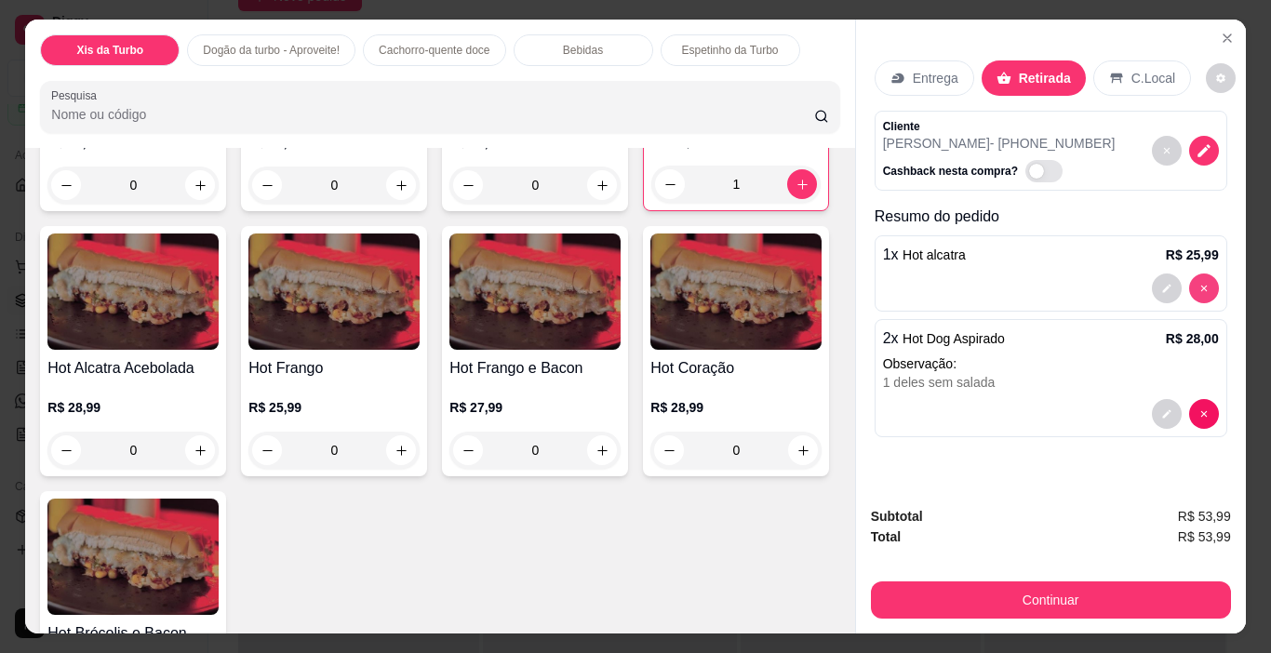
type input "0"
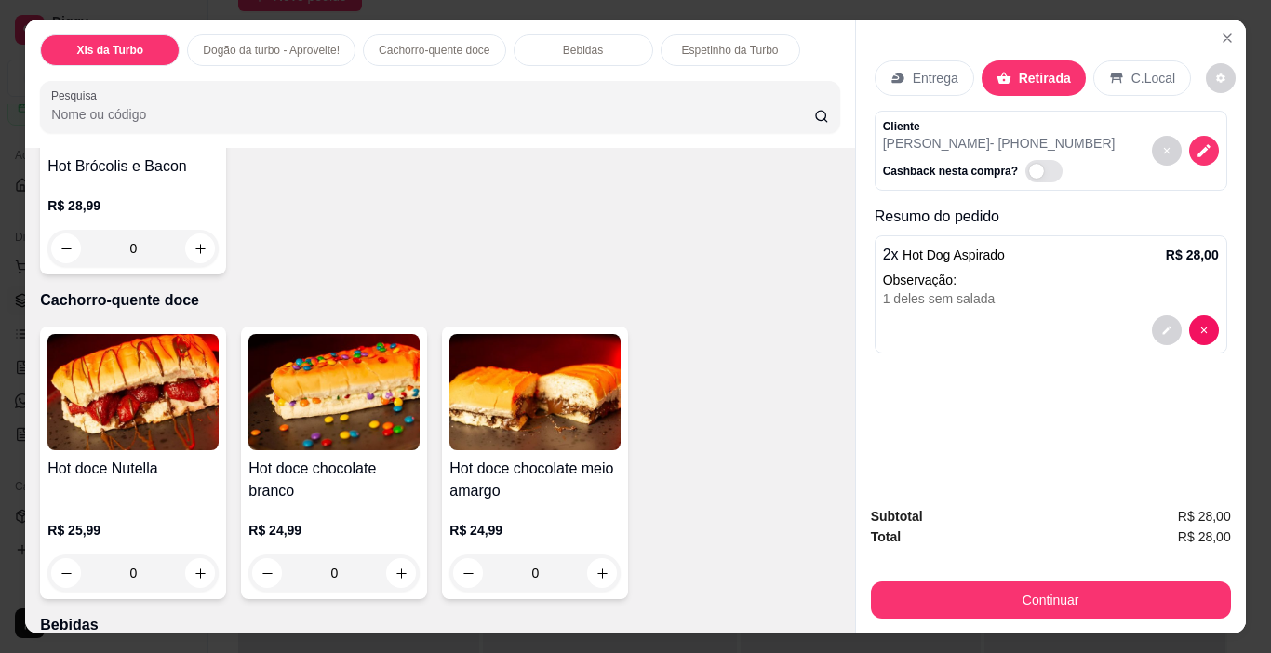
scroll to position [1582, 0]
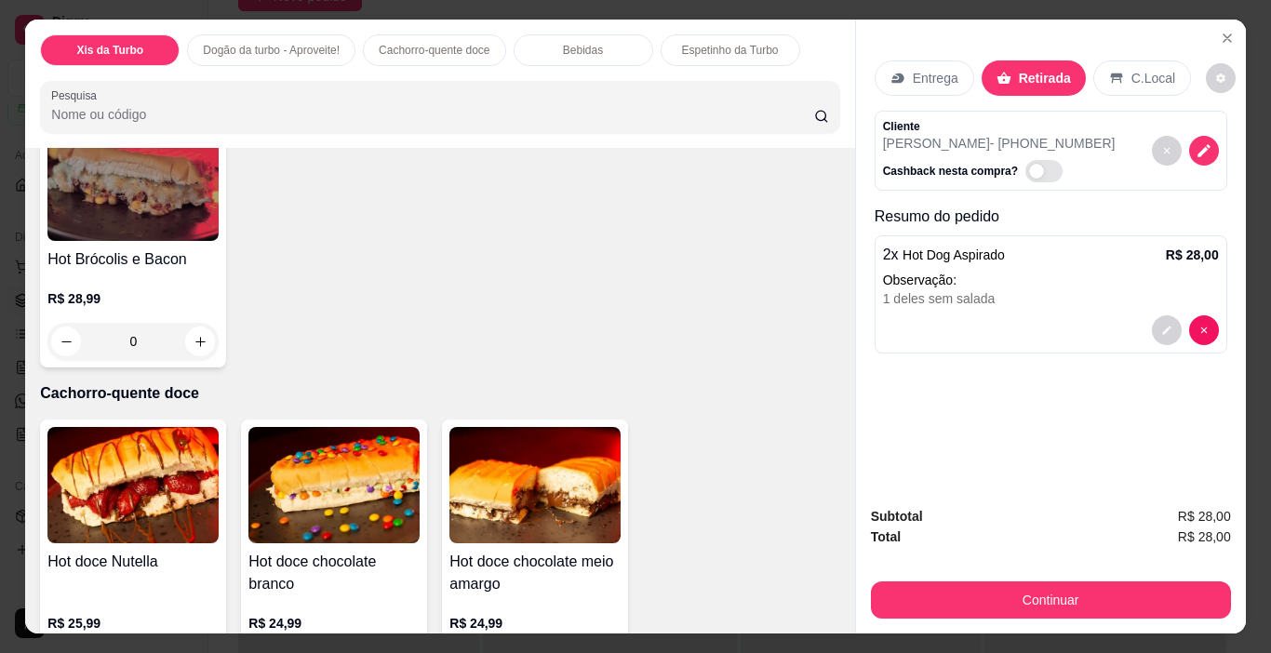
click at [219, 360] on div "0" at bounding box center [132, 341] width 171 height 37
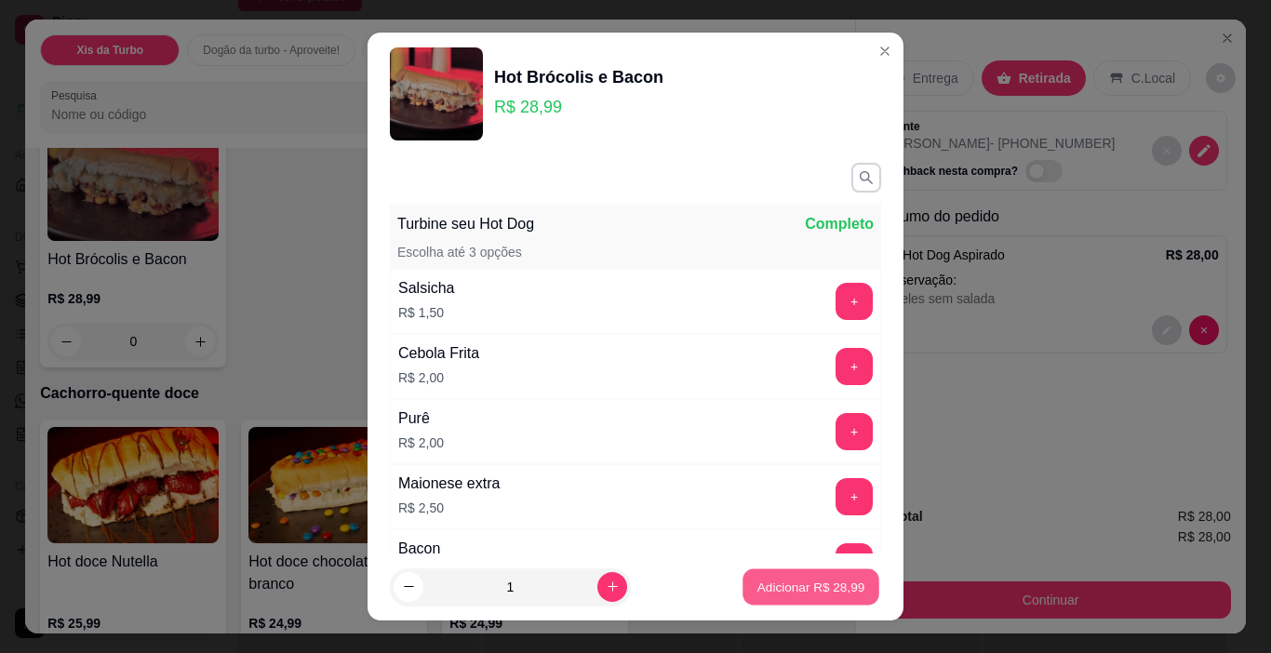
click at [809, 570] on button "Adicionar R$ 28,99" at bounding box center [810, 587] width 137 height 36
type input "1"
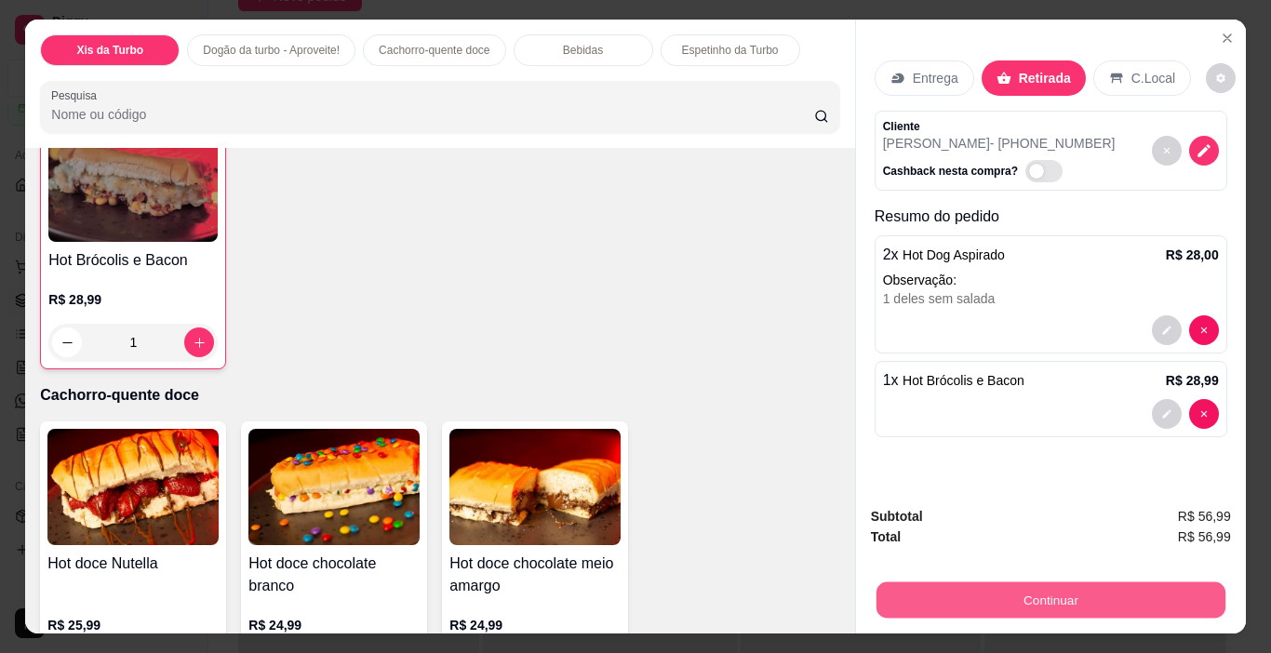
click at [1045, 596] on button "Continuar" at bounding box center [1049, 600] width 349 height 36
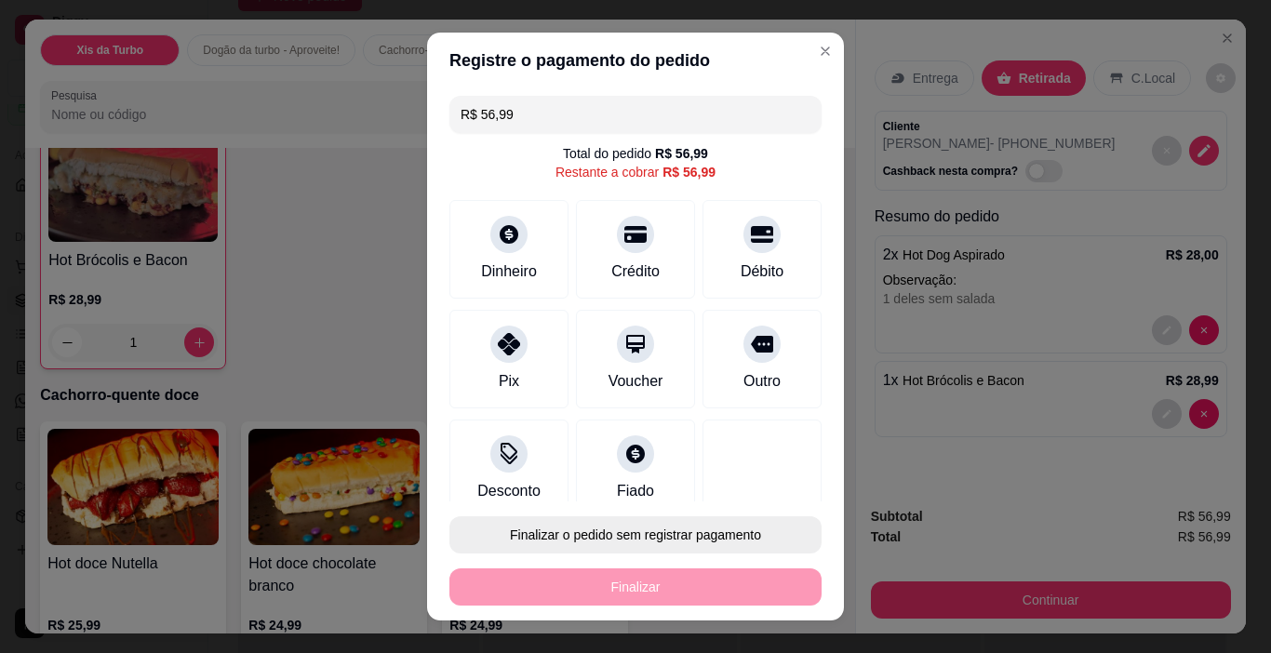
click at [702, 531] on button "Finalizar o pedido sem registrar pagamento" at bounding box center [635, 534] width 372 height 37
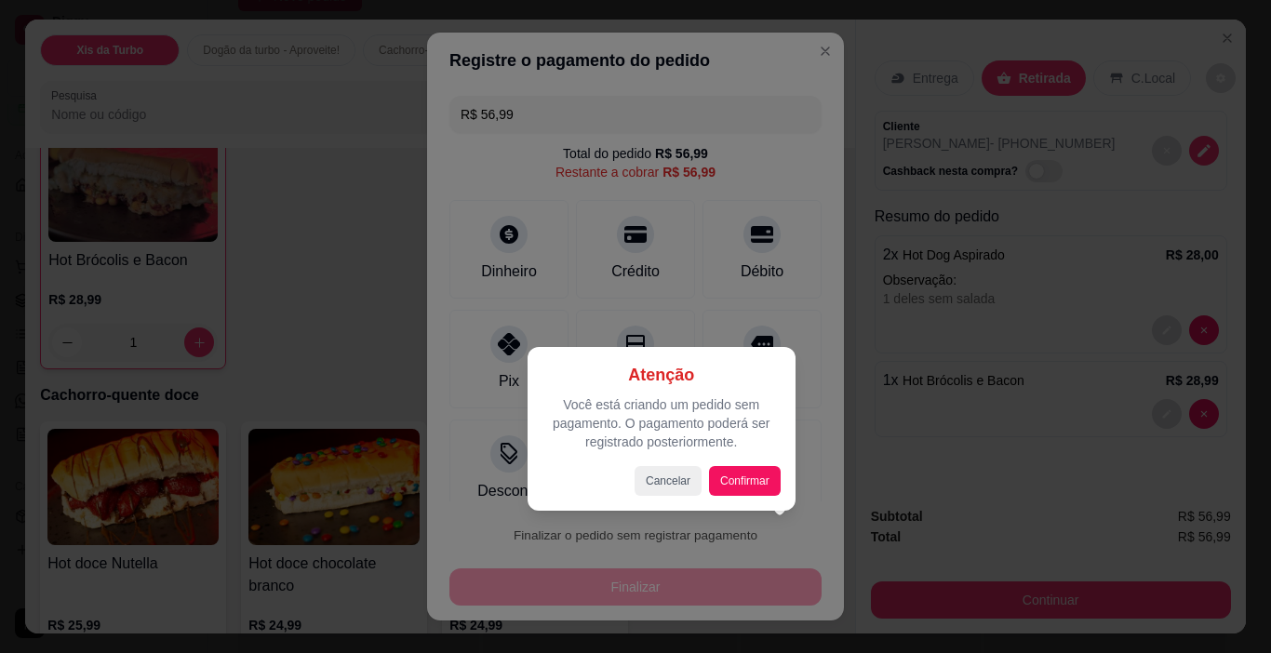
click at [814, 421] on div at bounding box center [635, 326] width 1271 height 653
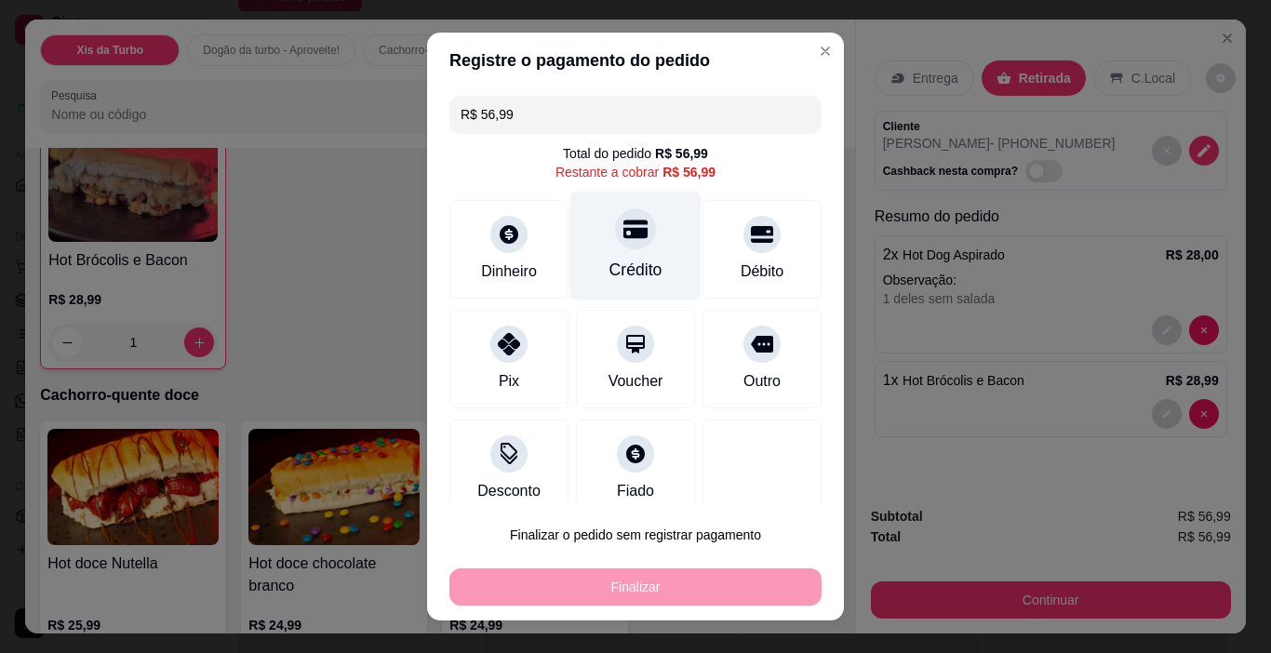
click at [651, 240] on div "Crédito" at bounding box center [635, 246] width 131 height 109
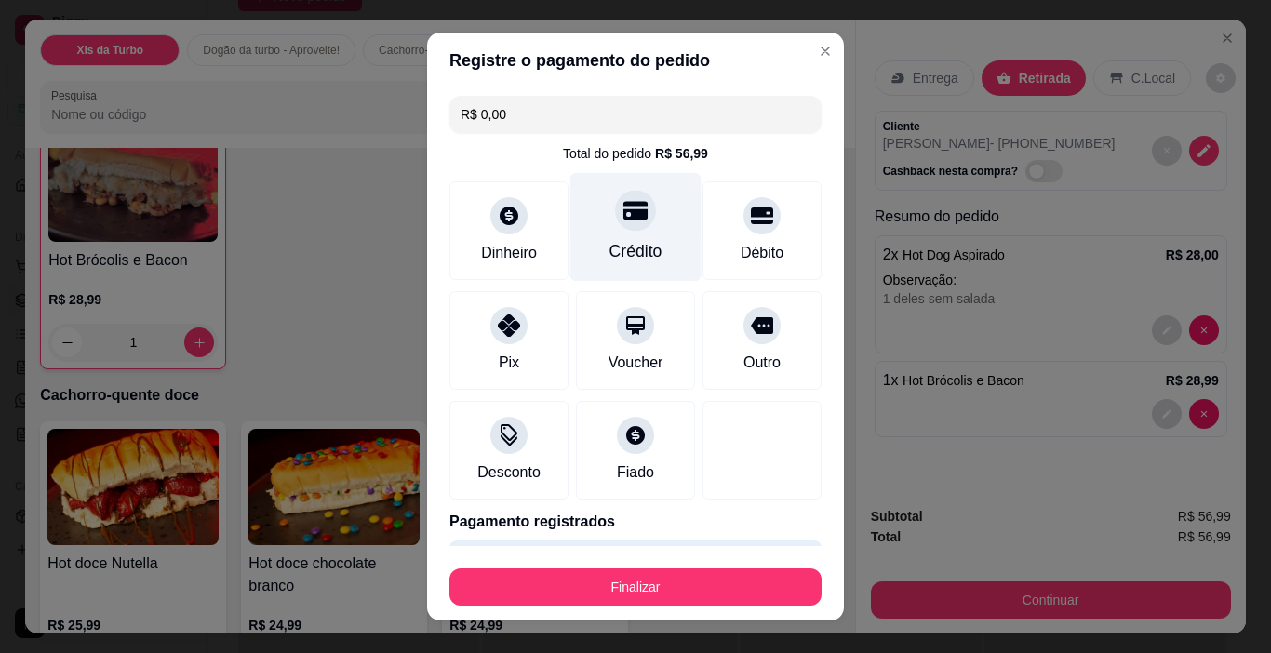
type input "R$ 0,00"
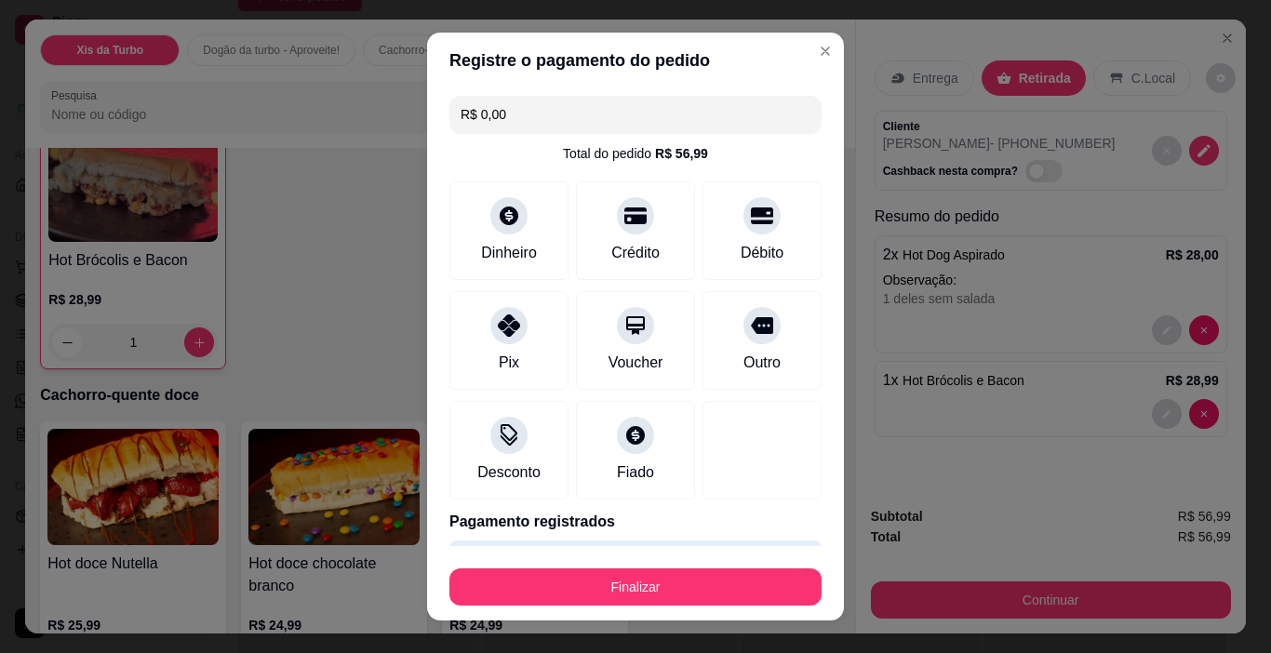
click at [701, 611] on footer "Finalizar" at bounding box center [635, 583] width 417 height 74
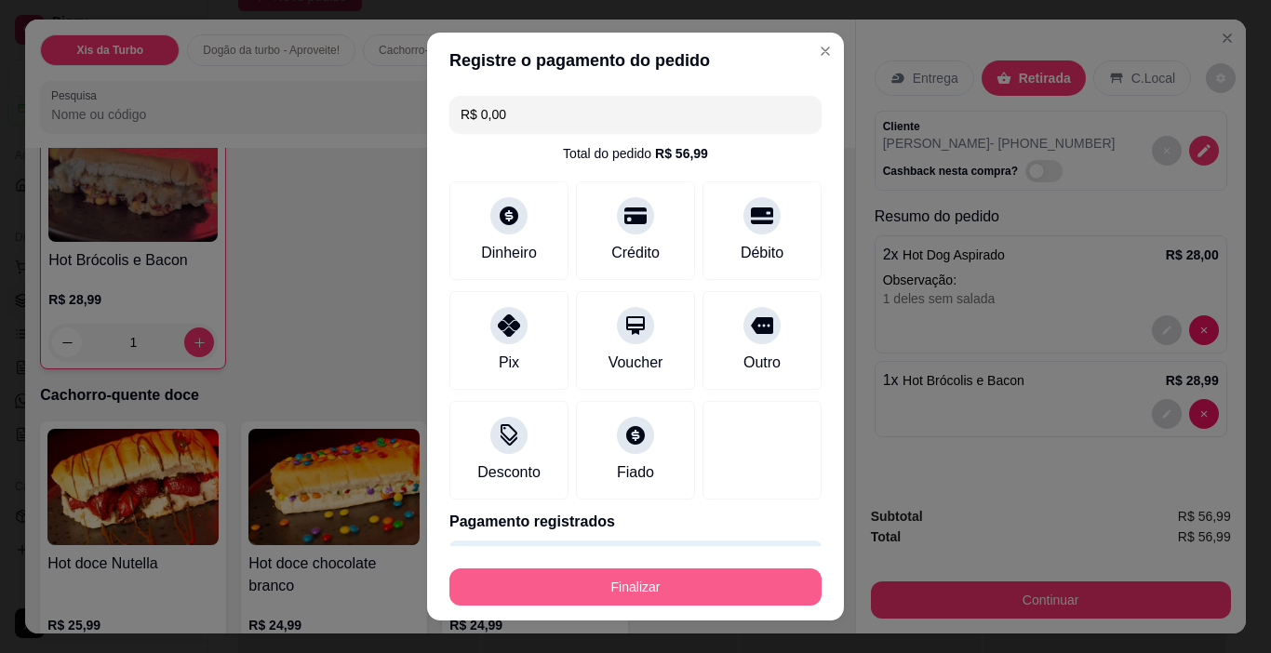
click at [722, 579] on button "Finalizar" at bounding box center [635, 586] width 372 height 37
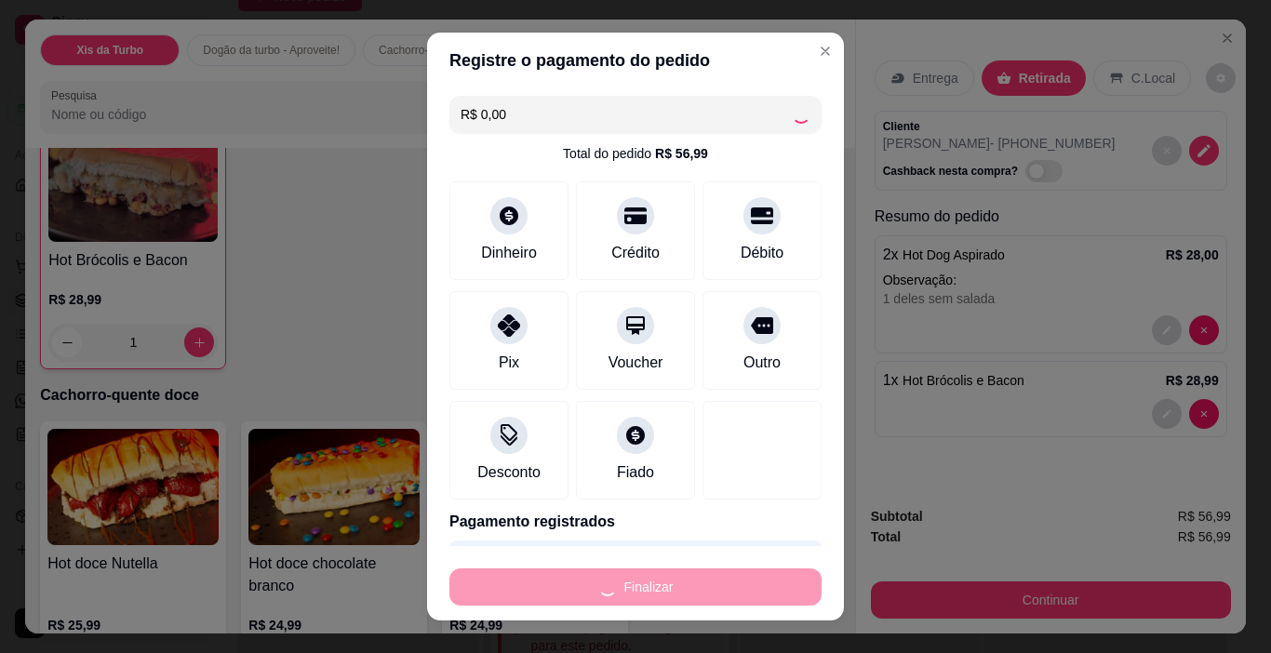
type input "0"
type input "-R$ 56,99"
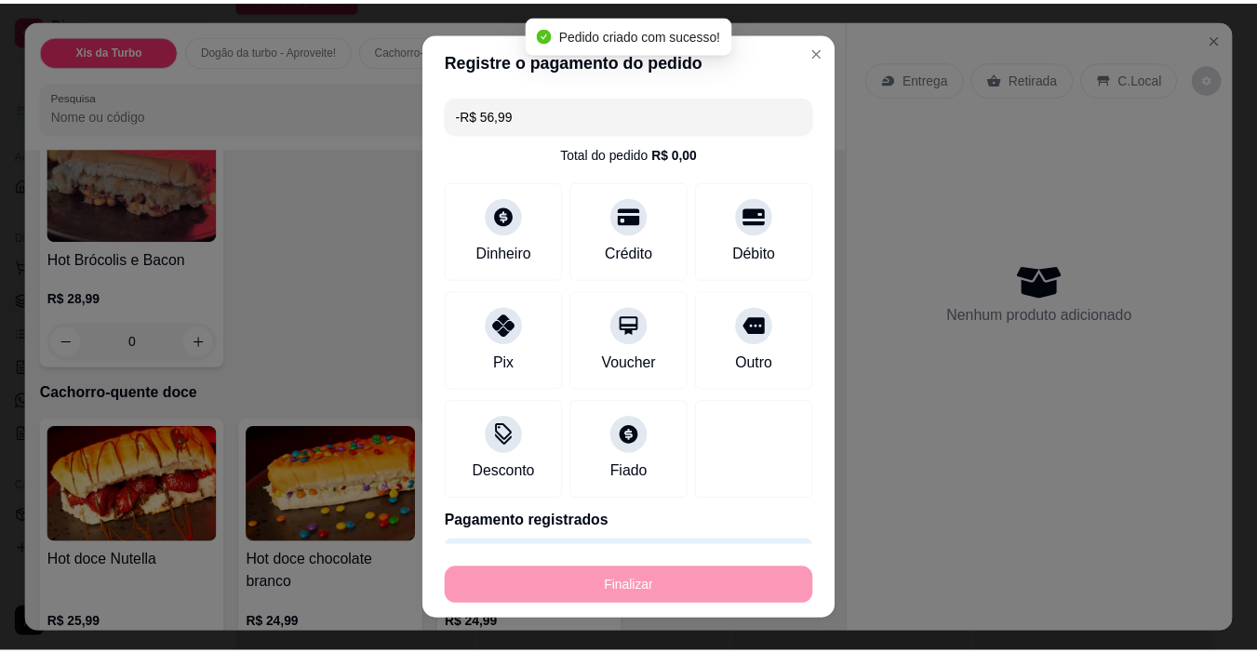
scroll to position [276, 0]
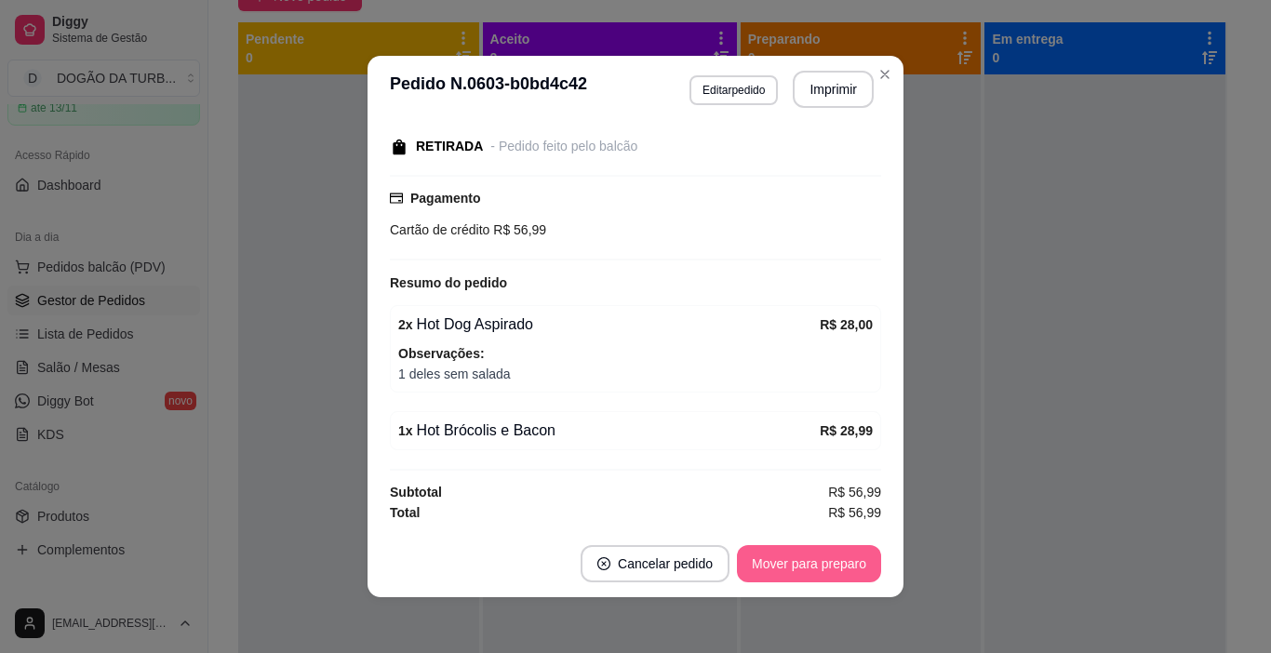
click at [811, 579] on button "Mover para preparo" at bounding box center [809, 563] width 144 height 37
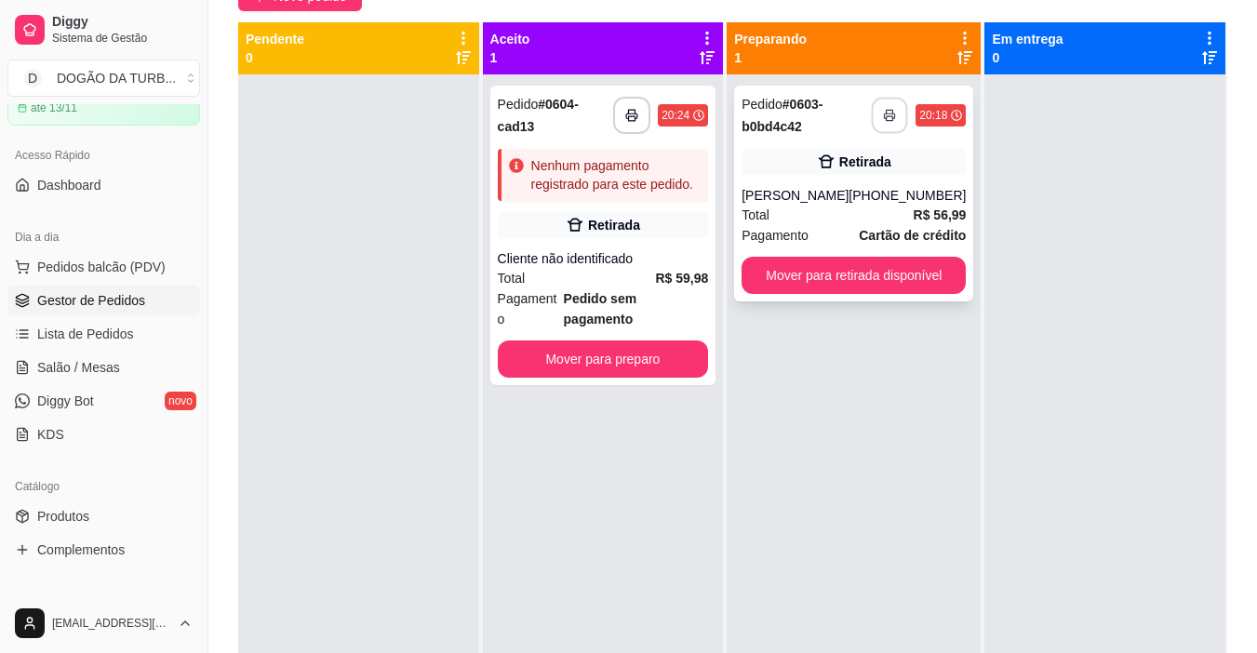
click at [872, 113] on button "button" at bounding box center [890, 116] width 36 height 36
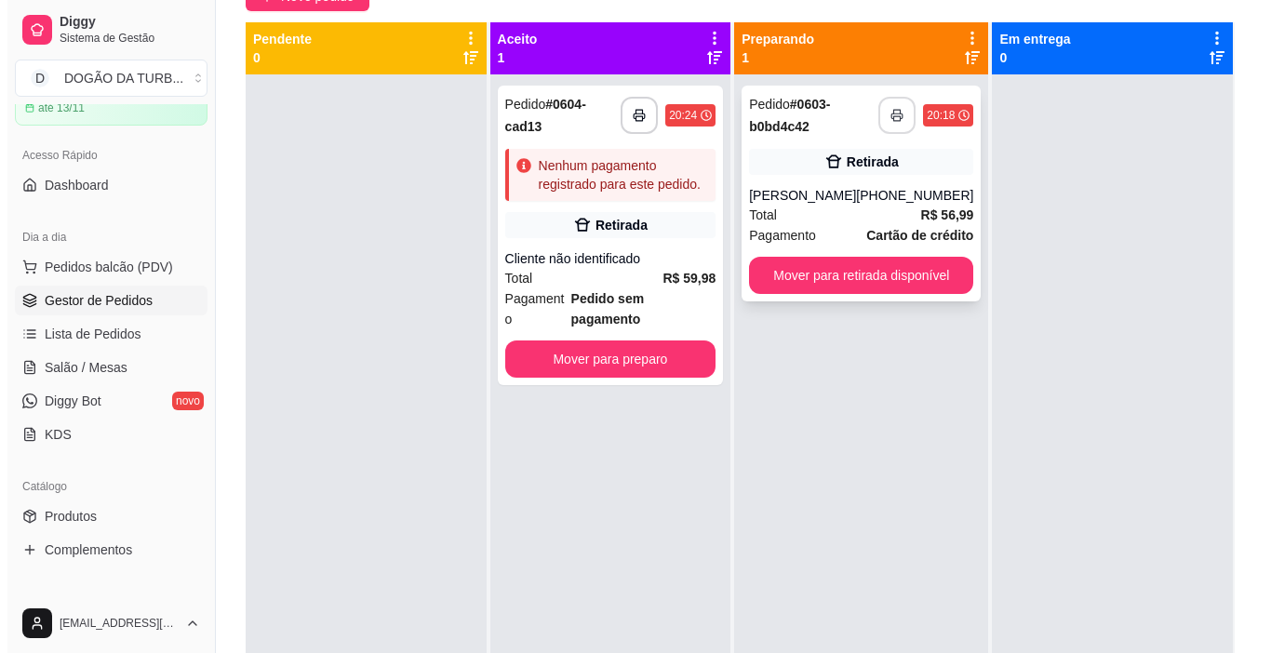
scroll to position [0, 0]
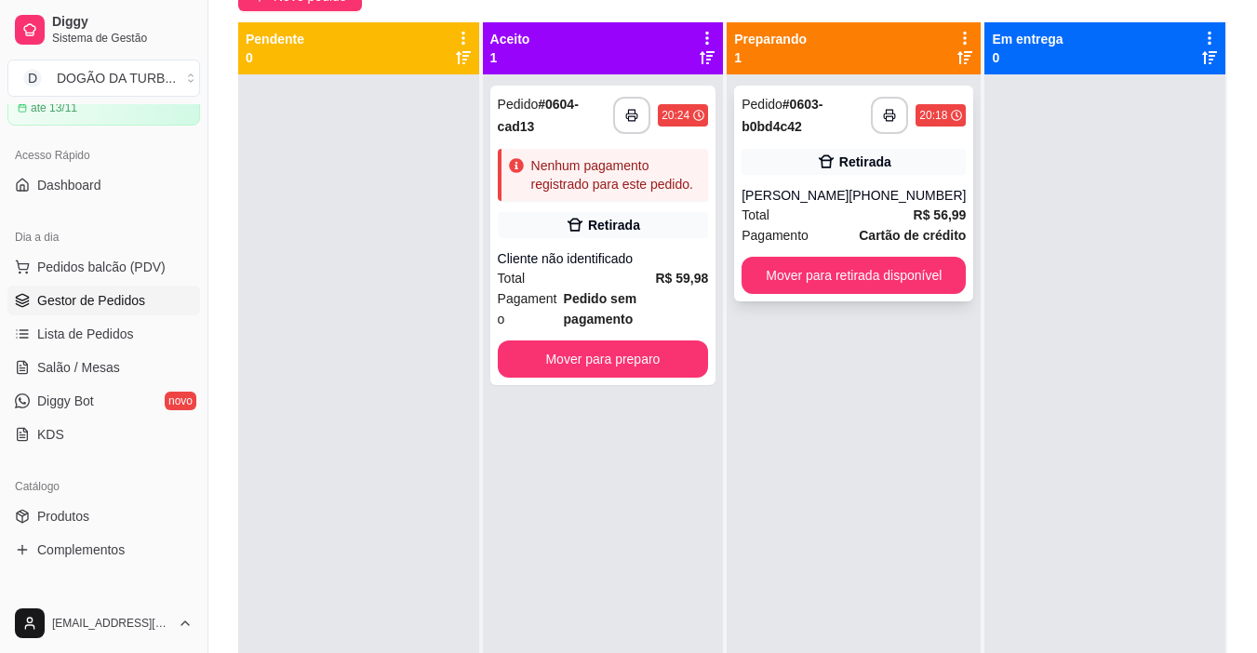
click at [918, 189] on div "[PHONE_NUMBER]" at bounding box center [906, 195] width 117 height 19
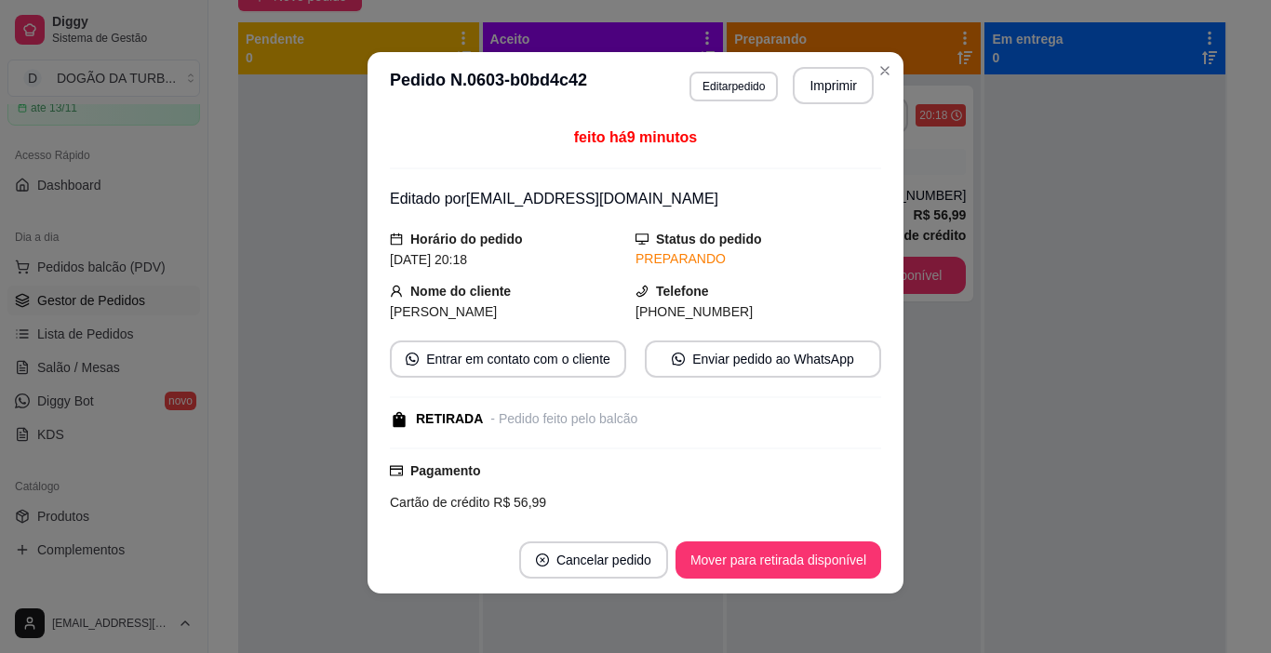
scroll to position [276, 0]
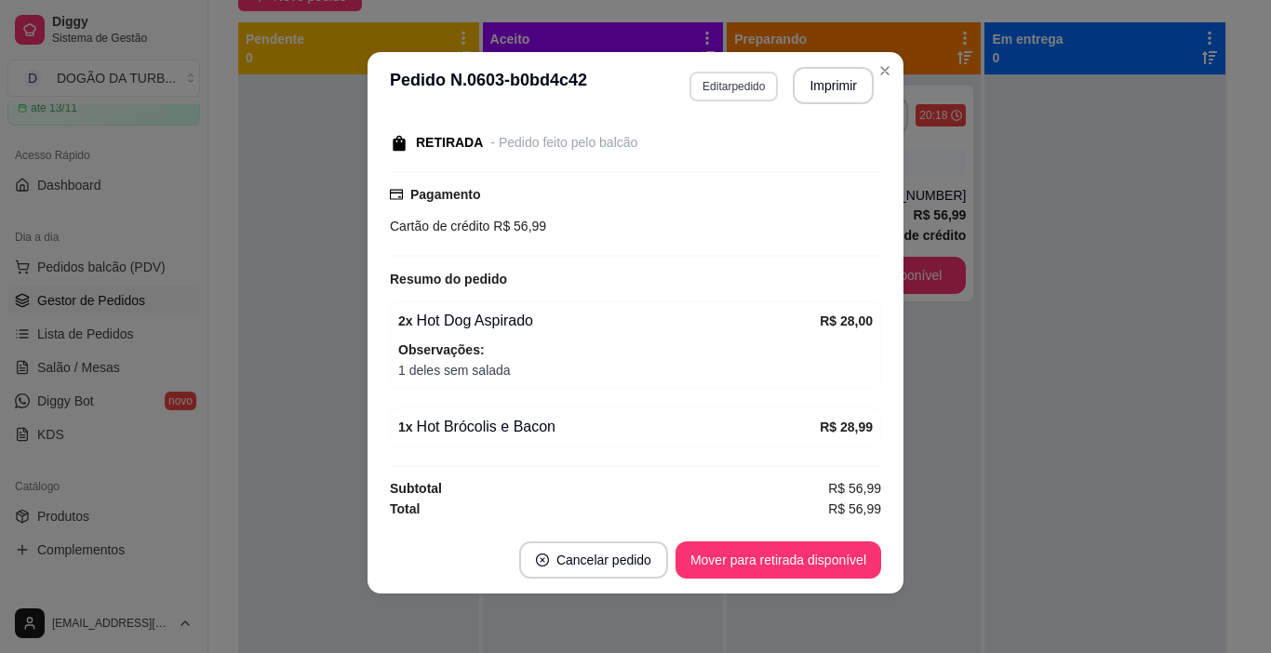
click at [728, 84] on button "Editar pedido" at bounding box center [733, 87] width 88 height 30
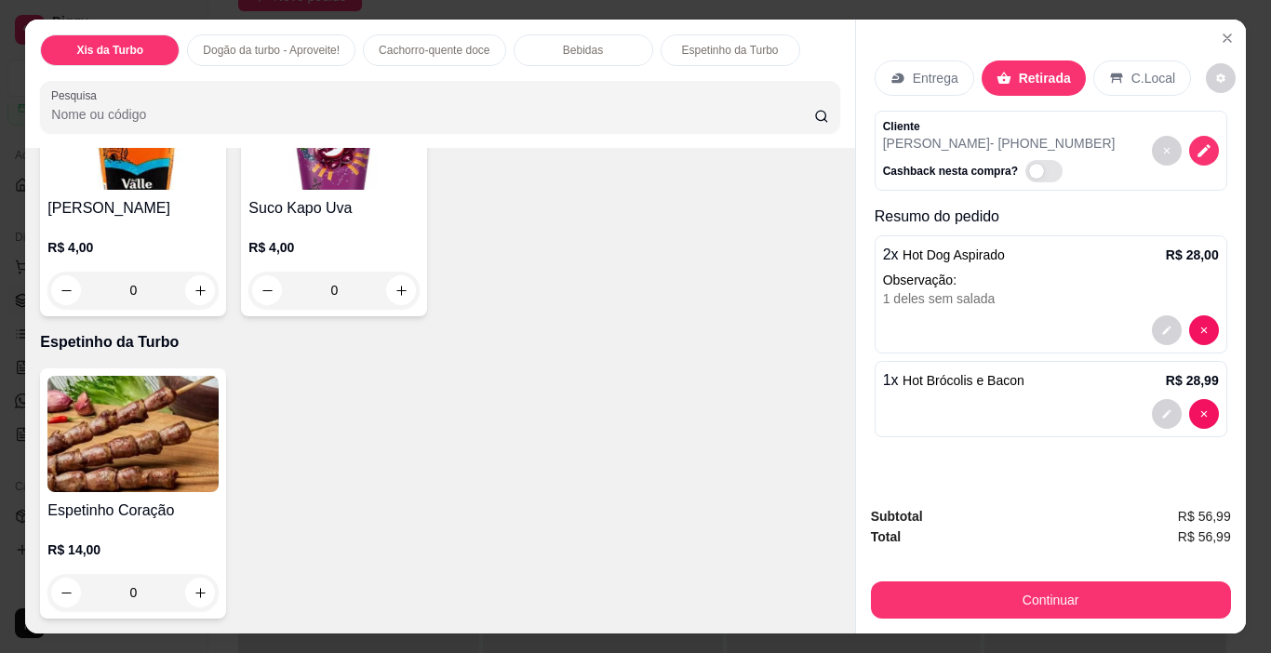
scroll to position [3256, 0]
click at [588, 40] on button "increase-product-quantity" at bounding box center [602, 25] width 29 height 29
type input "1"
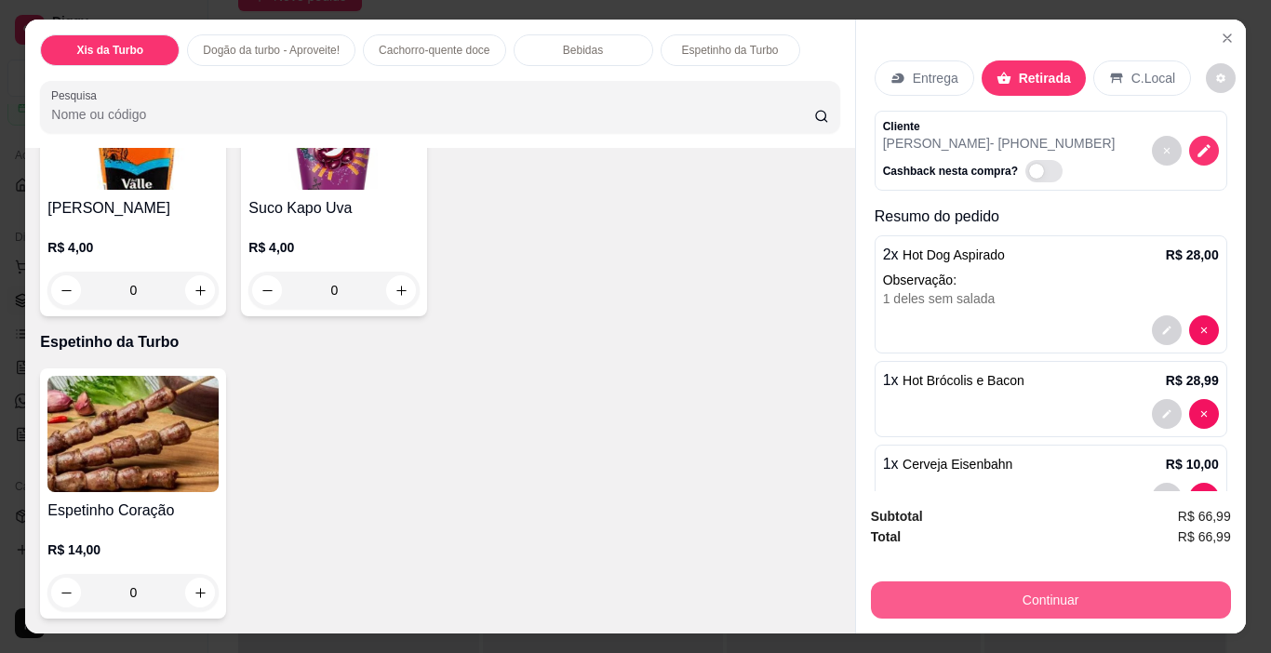
click at [990, 588] on button "Continuar" at bounding box center [1051, 599] width 360 height 37
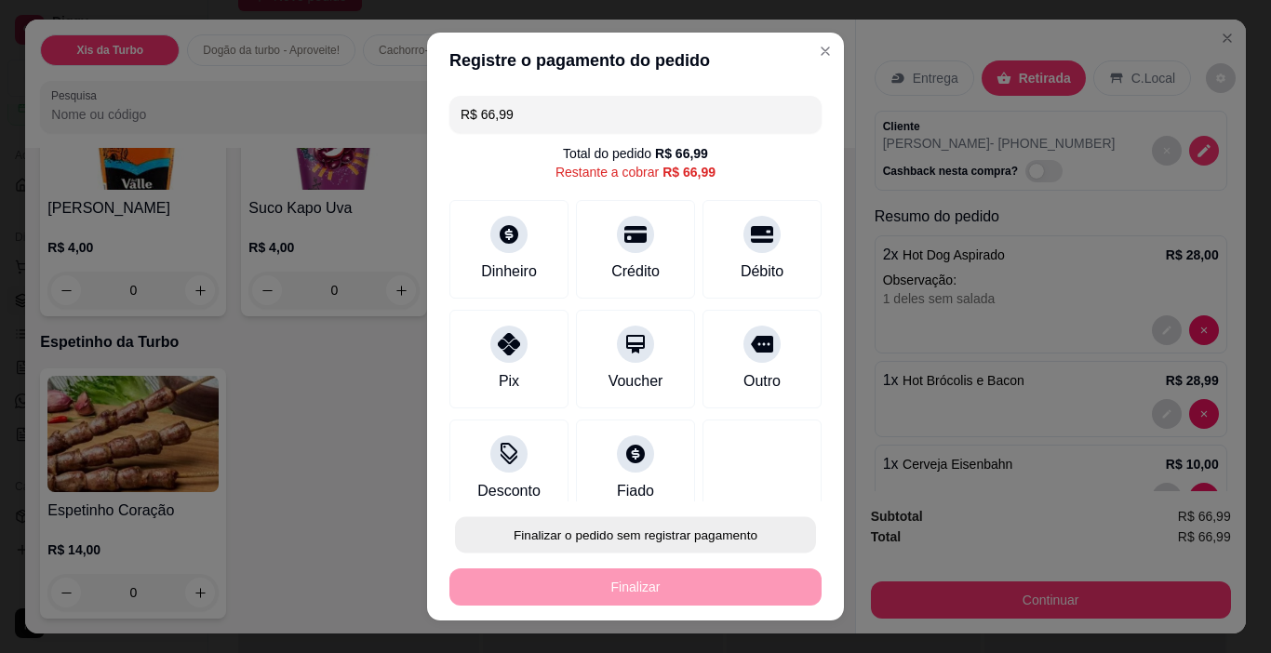
click at [723, 531] on button "Finalizar o pedido sem registrar pagamento" at bounding box center [635, 535] width 361 height 36
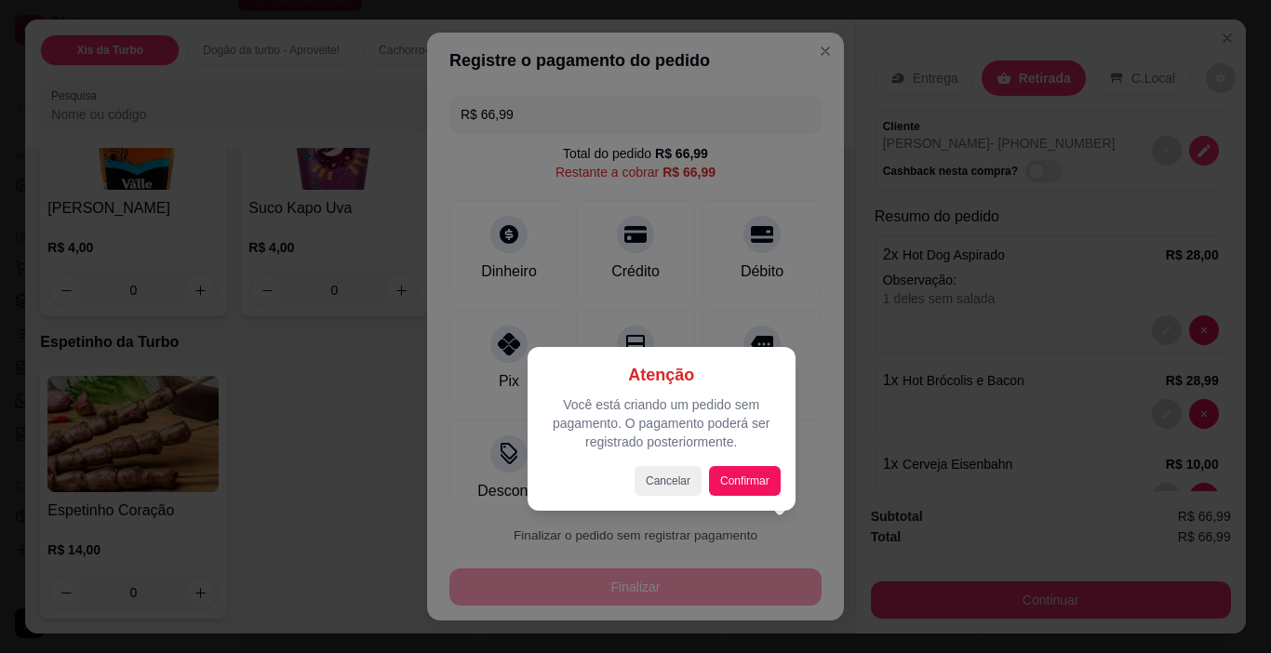
click at [744, 500] on div "Atenção Você está criando um pedido sem pagamento. O pagamento poderá ser regis…" at bounding box center [661, 429] width 268 height 164
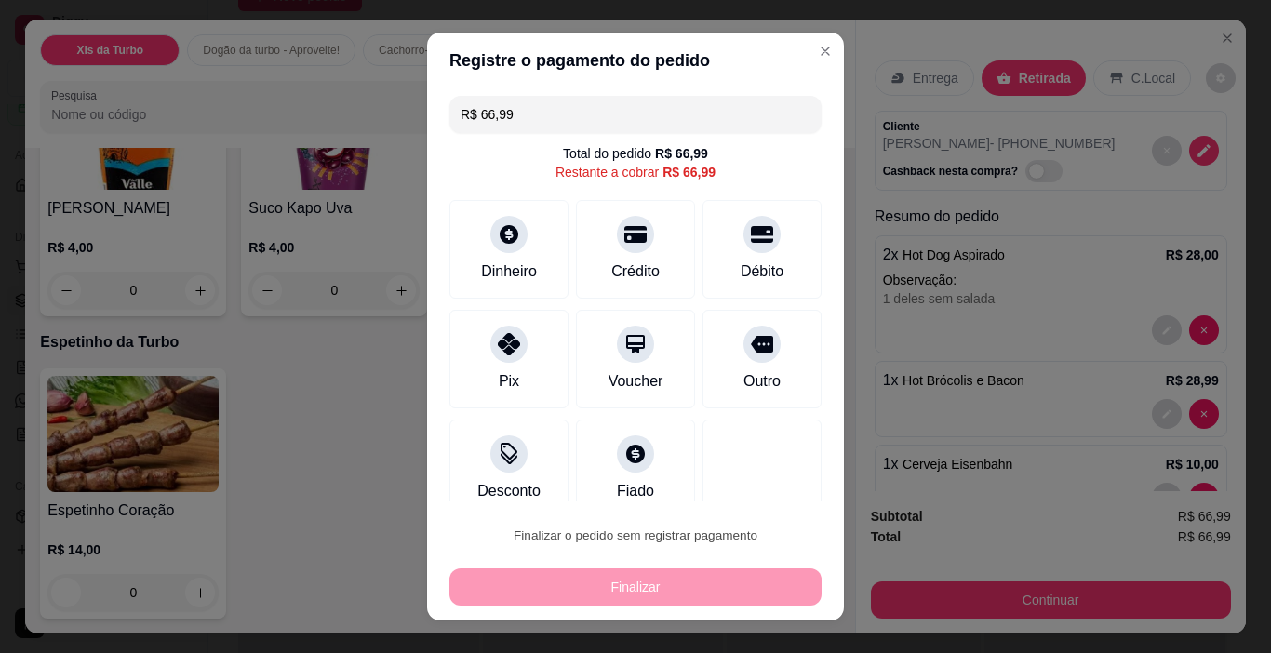
click at [748, 469] on button "Confirmar" at bounding box center [741, 482] width 69 height 29
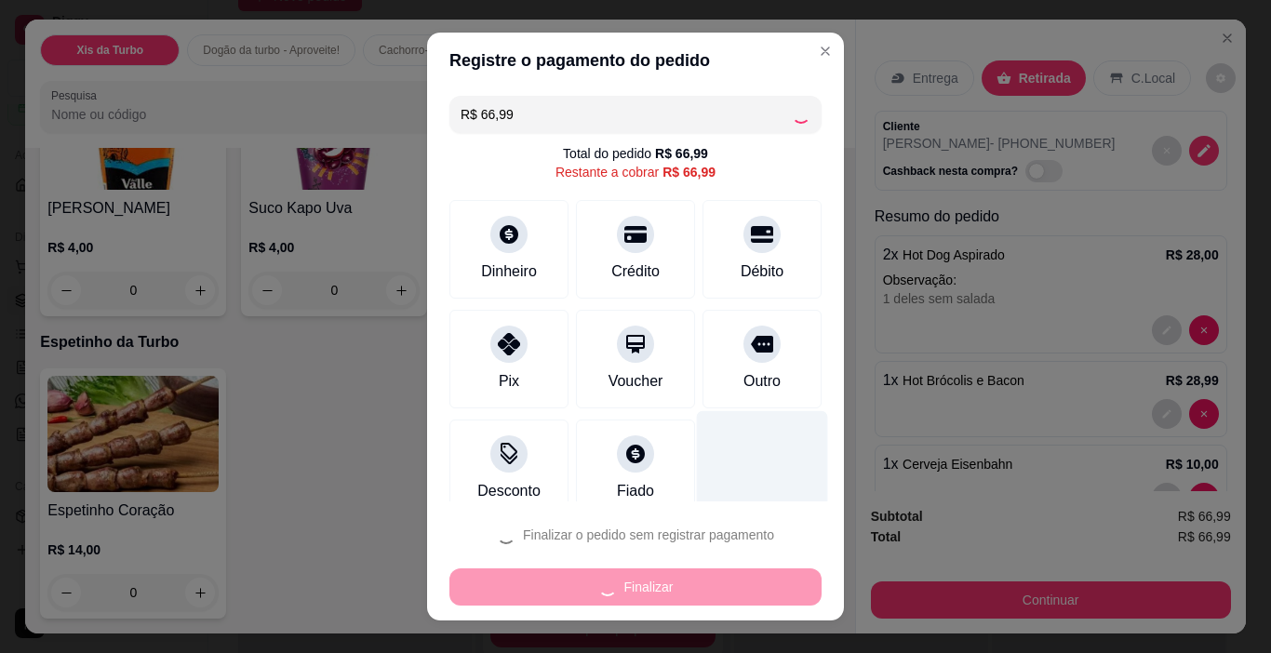
type input "0"
type input "R$ 0,00"
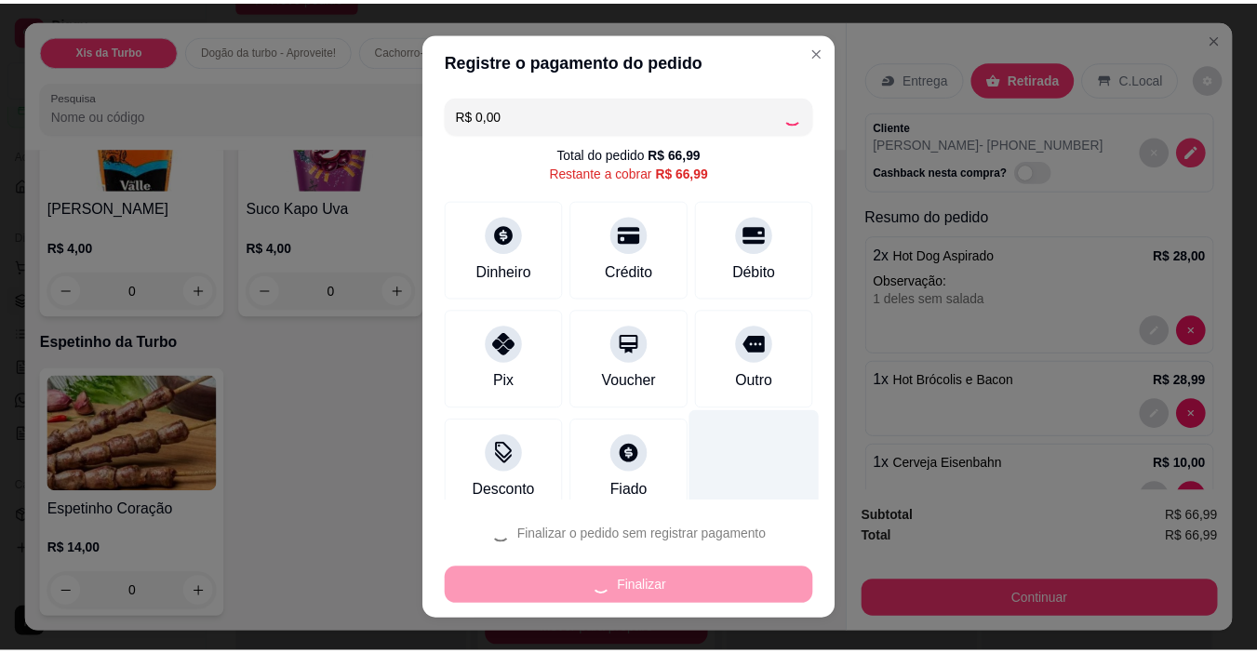
scroll to position [3254, 0]
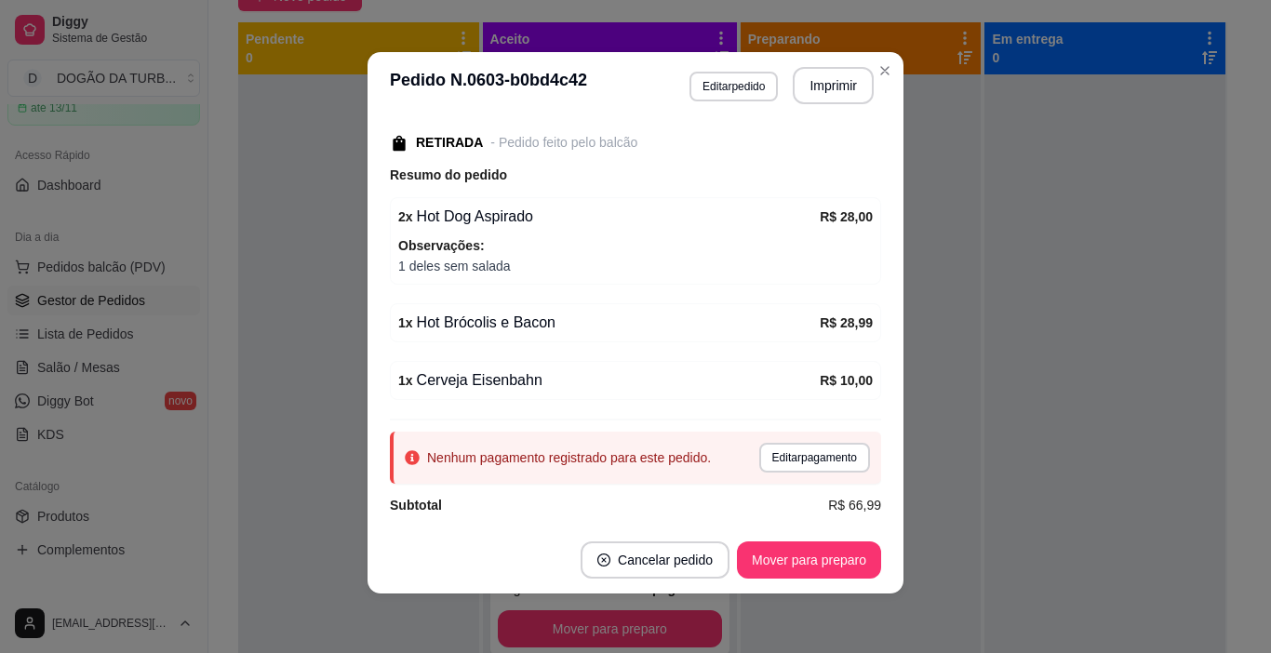
drag, startPoint x: 749, startPoint y: 467, endPoint x: 721, endPoint y: 463, distance: 28.2
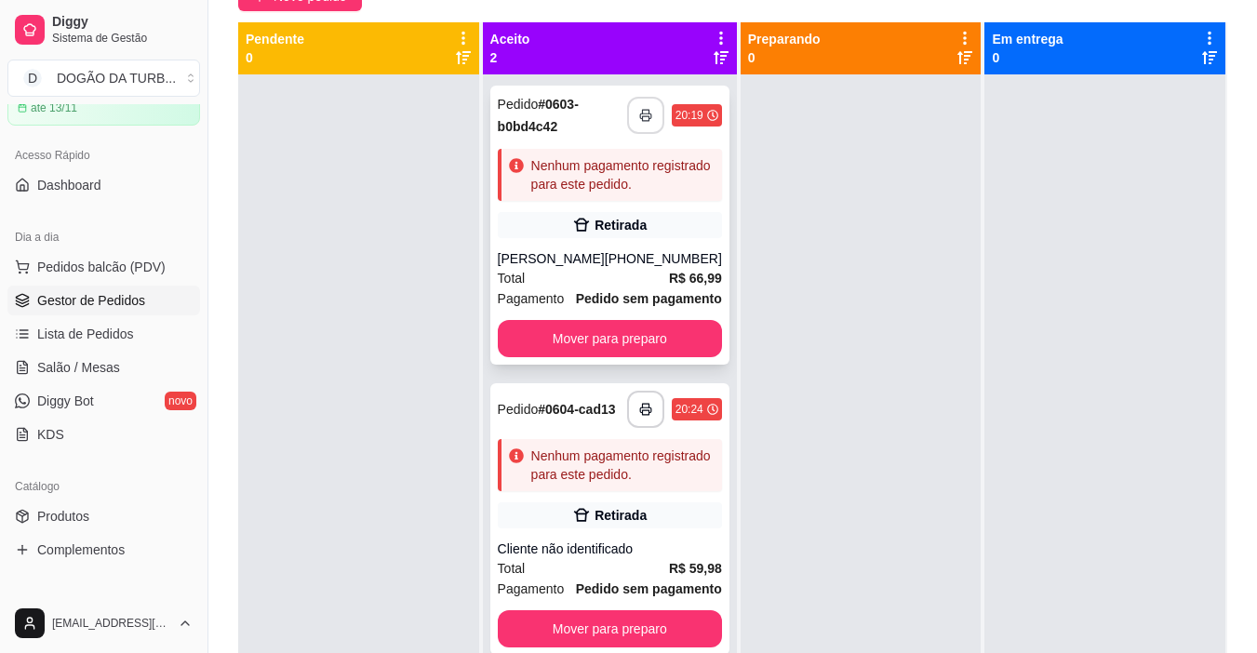
click at [643, 113] on button "button" at bounding box center [645, 115] width 37 height 37
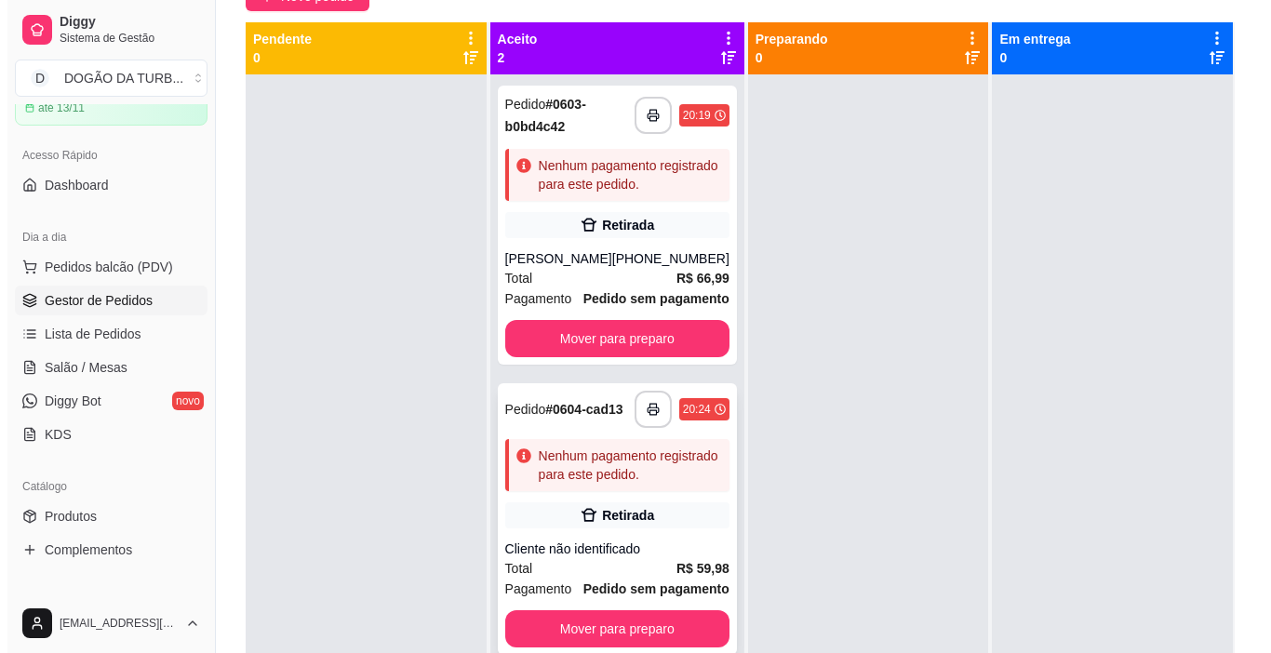
scroll to position [52, 0]
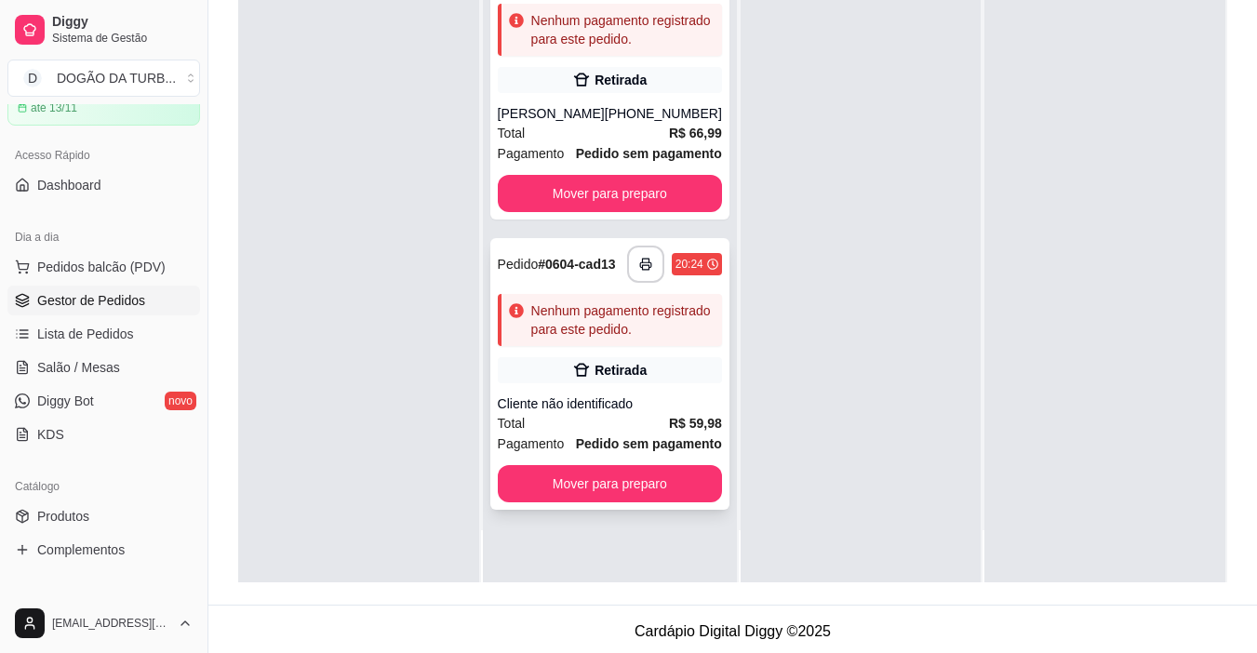
click at [611, 253] on div "Pedido # 0604-cad13" at bounding box center [557, 264] width 118 height 22
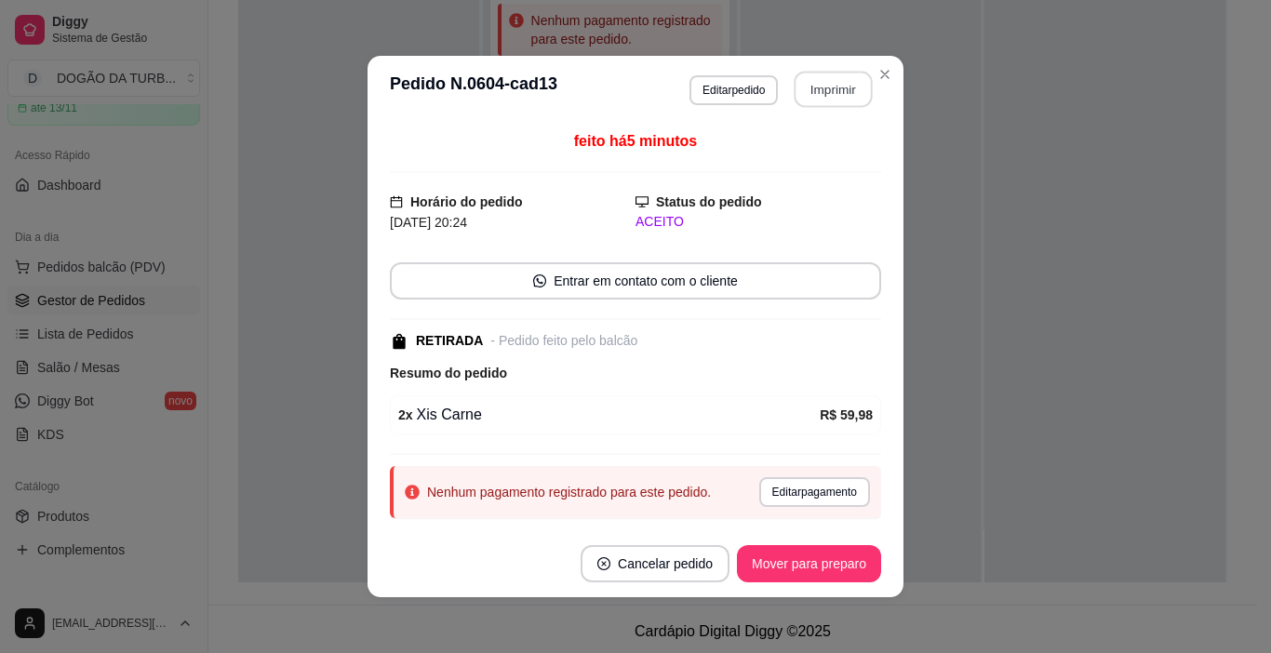
click at [812, 92] on button "Imprimir" at bounding box center [833, 90] width 78 height 36
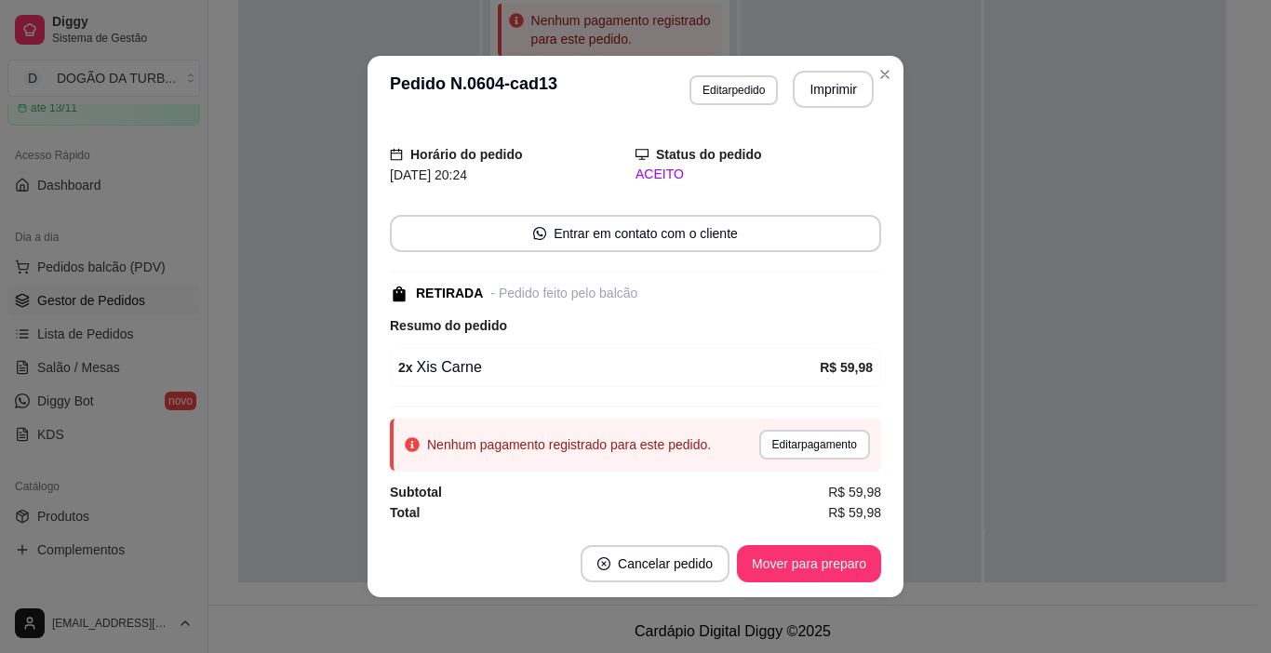
scroll to position [4, 0]
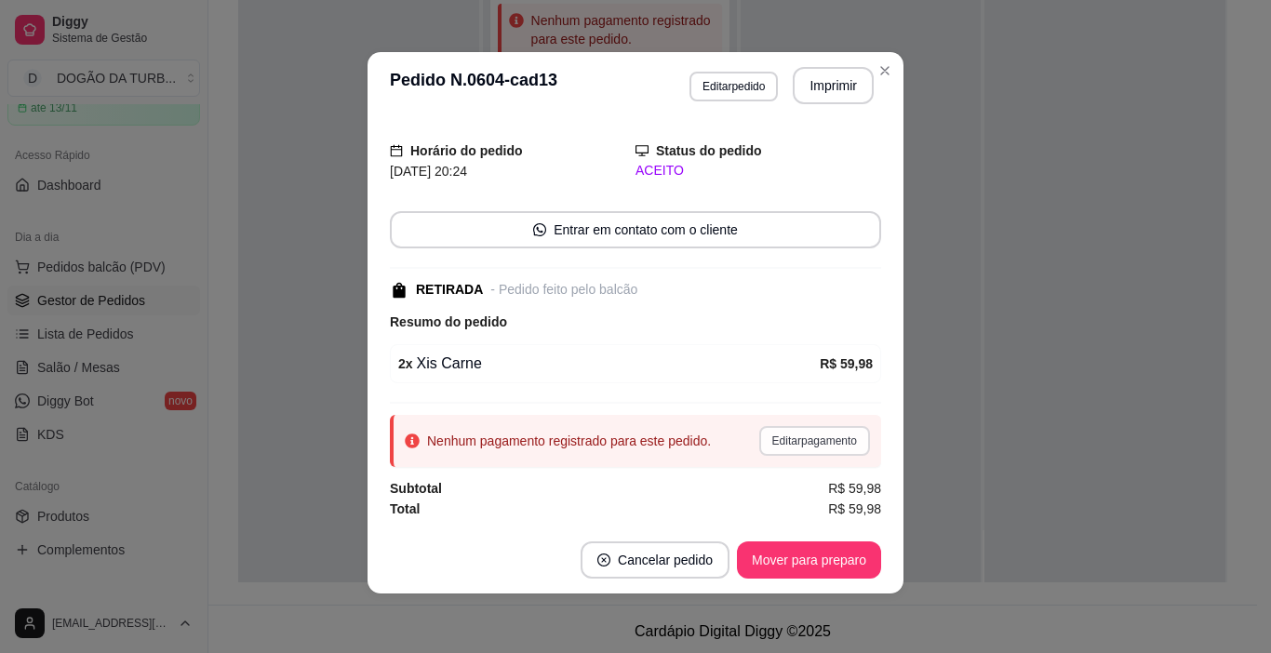
click at [822, 432] on button "Editar pagamento" at bounding box center [814, 441] width 111 height 30
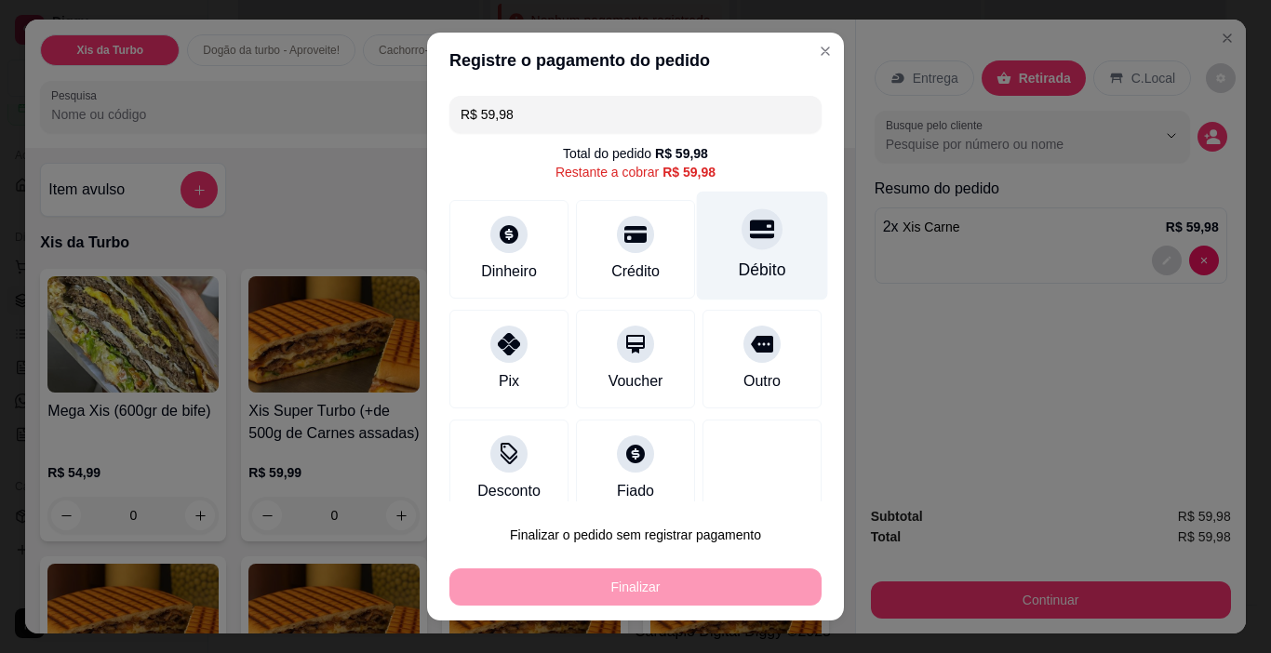
click at [768, 247] on div "Débito" at bounding box center [762, 246] width 131 height 109
type input "R$ 0,00"
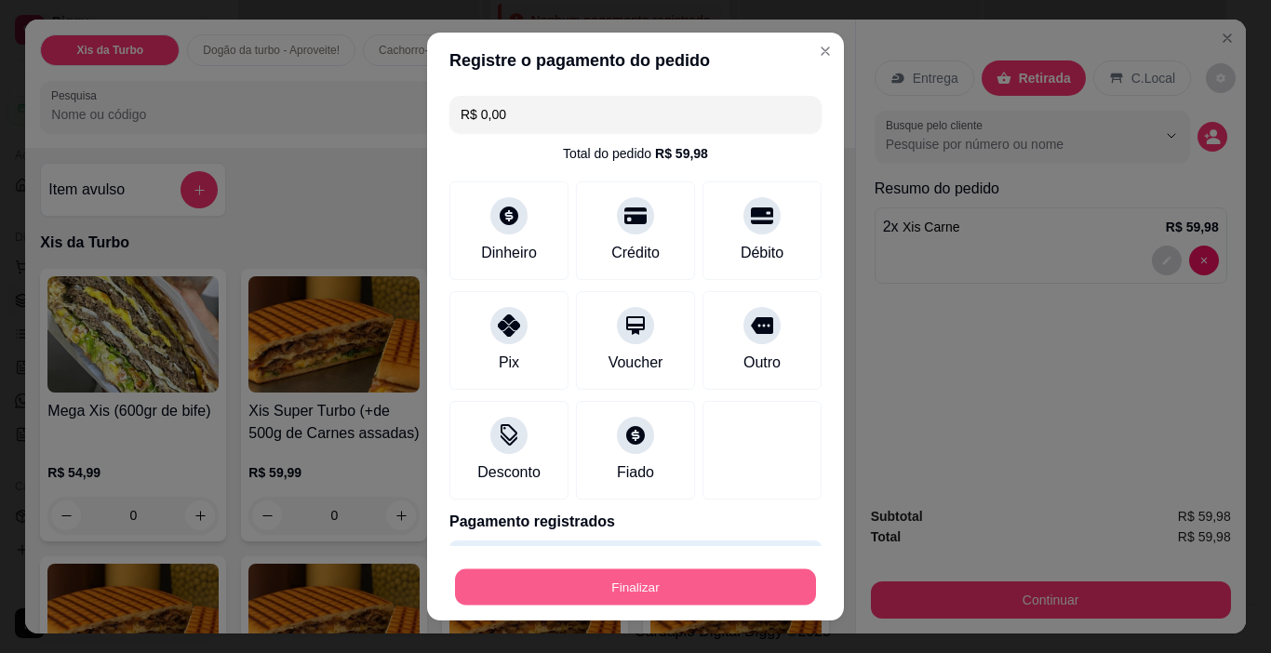
click at [708, 569] on button "Finalizar" at bounding box center [635, 587] width 361 height 36
click at [794, 579] on button "Finalizar" at bounding box center [635, 587] width 361 height 36
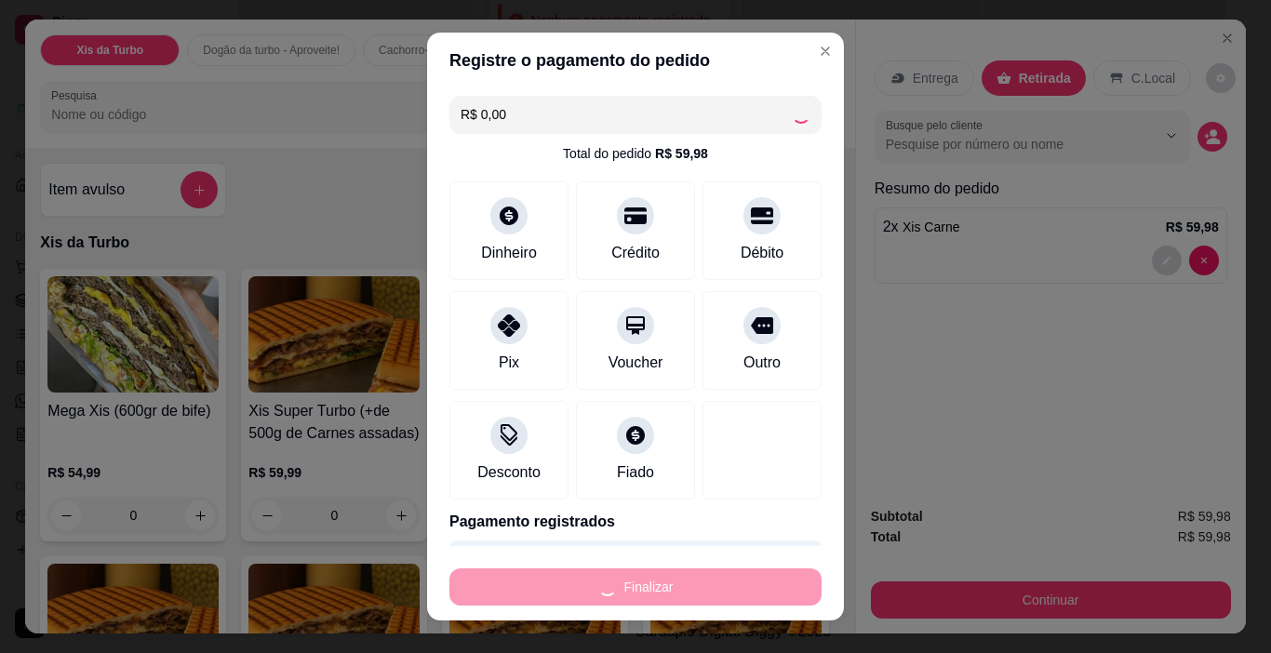
type input "0"
type input "-R$ 59,98"
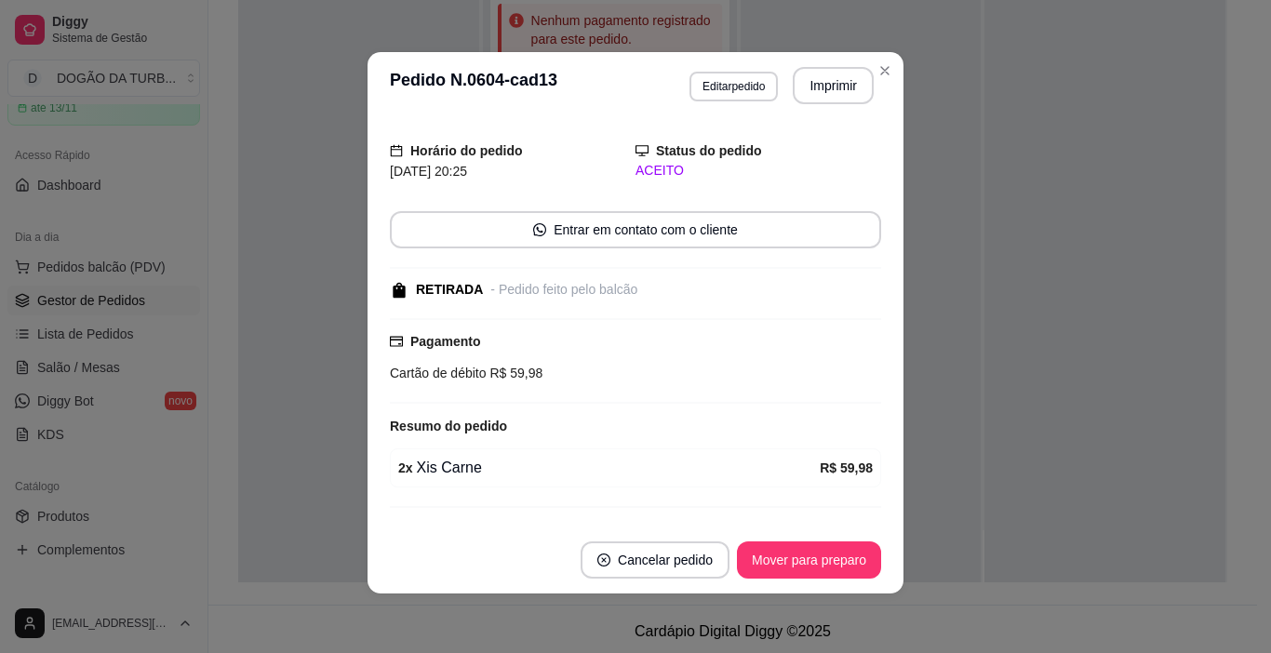
scroll to position [129, 0]
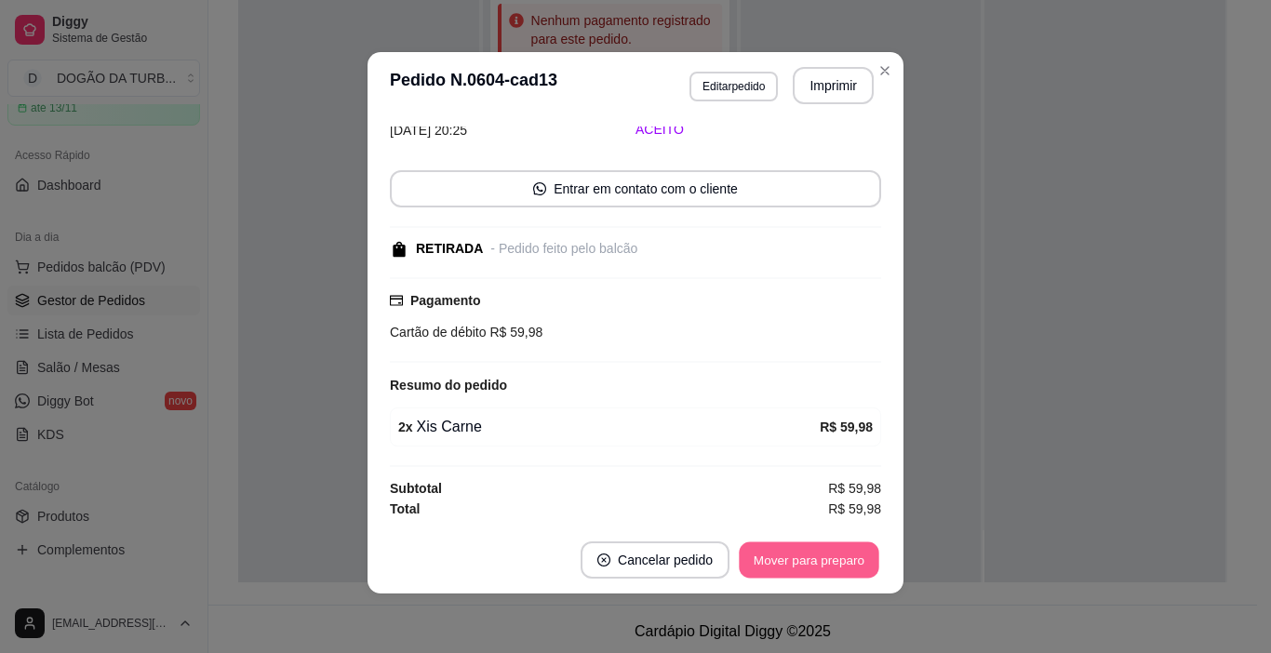
click at [848, 559] on button "Mover para preparo" at bounding box center [809, 560] width 140 height 36
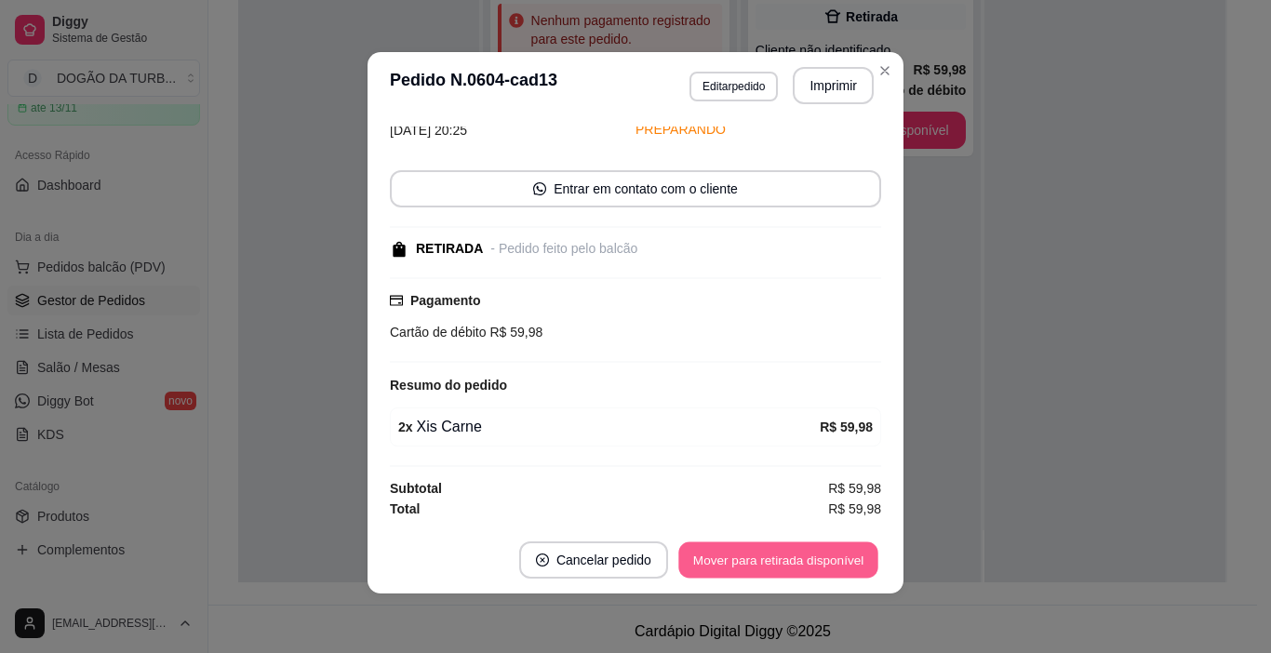
click at [810, 574] on button "Mover para retirada disponível" at bounding box center [777, 560] width 199 height 36
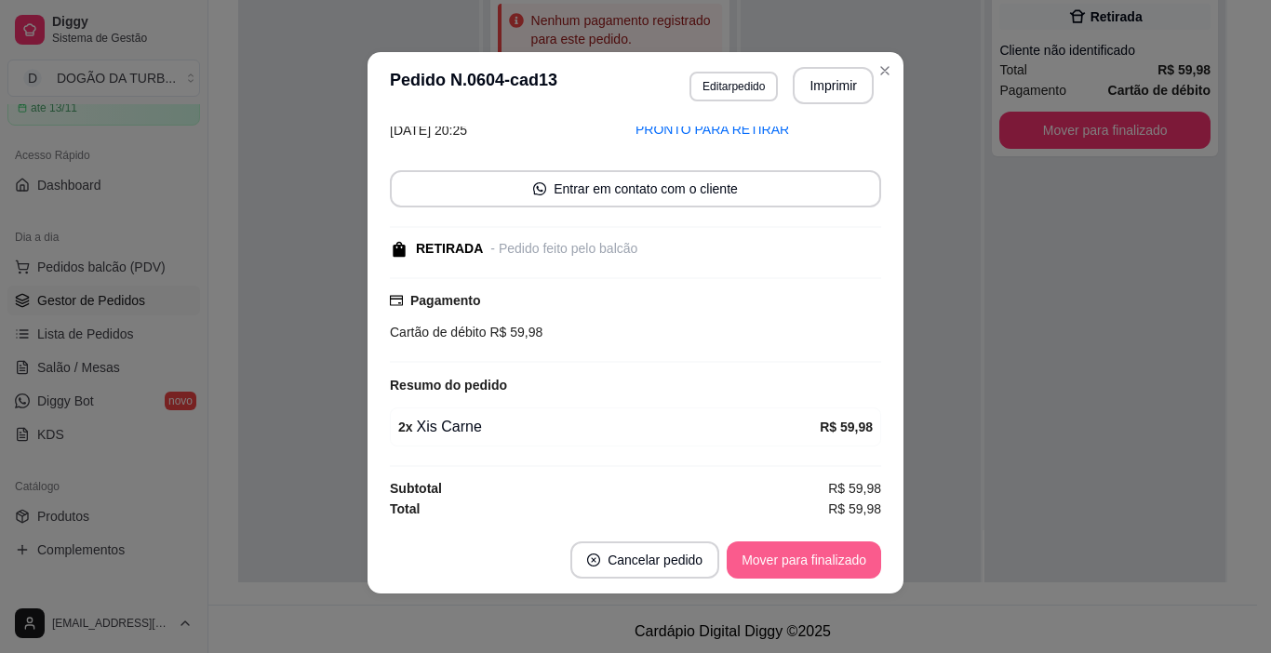
click at [812, 572] on button "Mover para finalizado" at bounding box center [804, 559] width 154 height 37
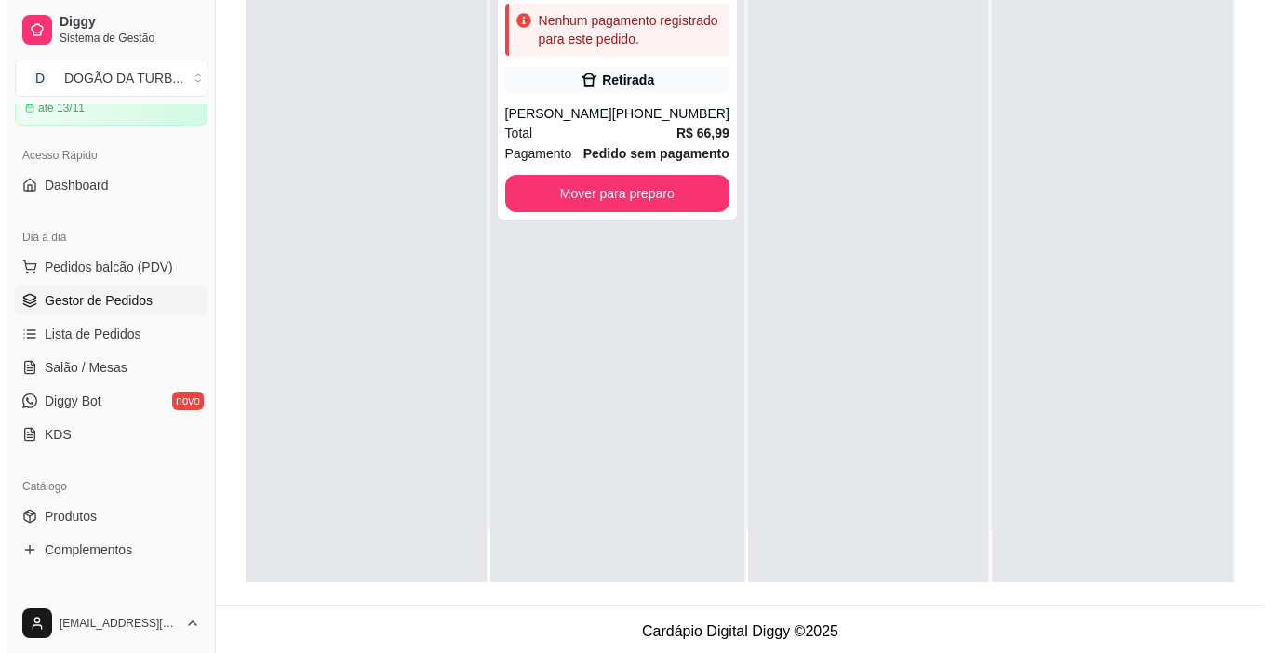
scroll to position [0, 0]
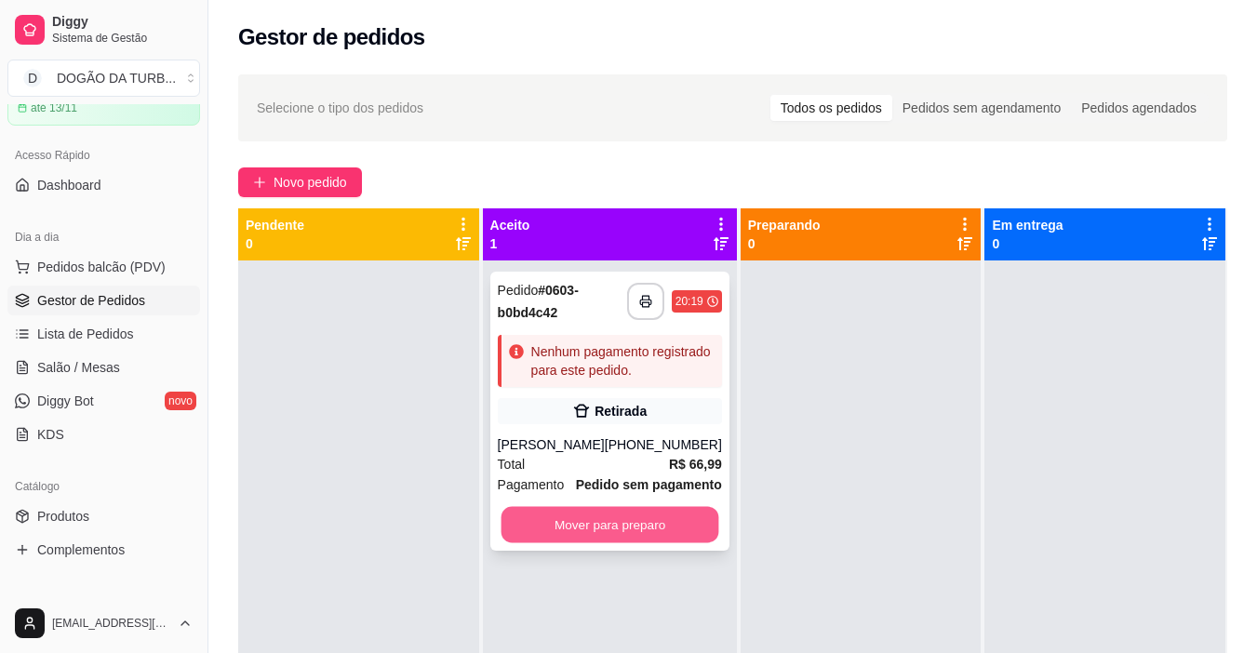
click at [665, 533] on button "Mover para preparo" at bounding box center [610, 525] width 218 height 36
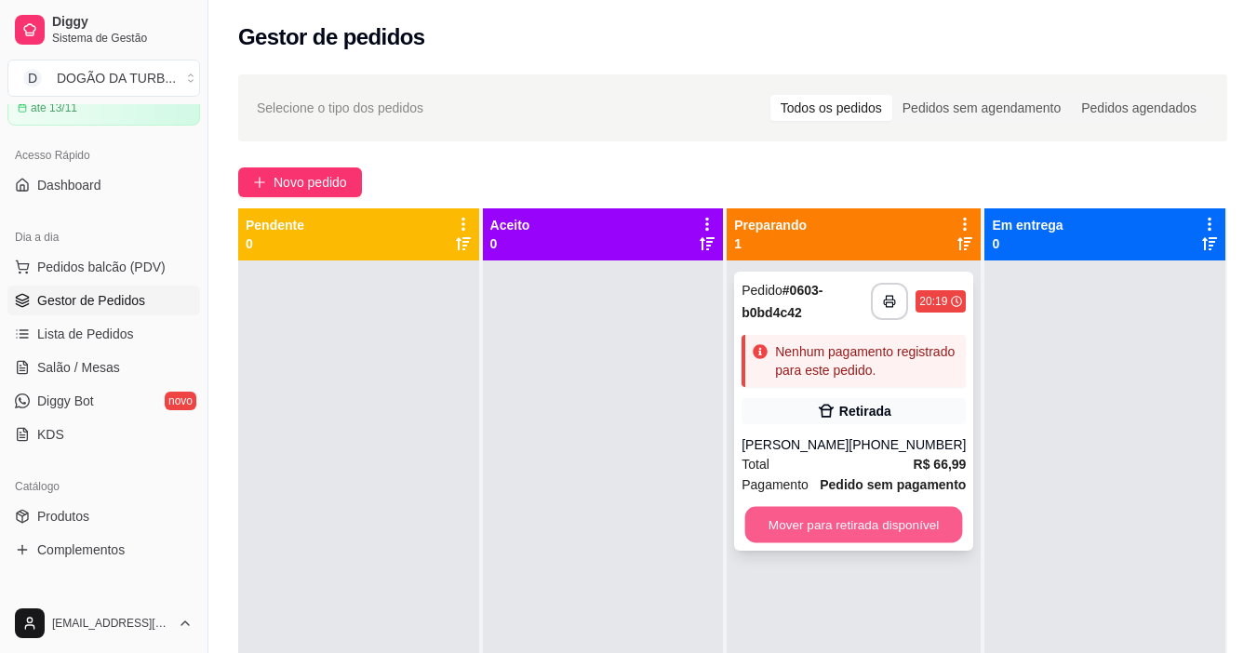
click at [812, 536] on button "Mover para retirada disponível" at bounding box center [854, 525] width 218 height 36
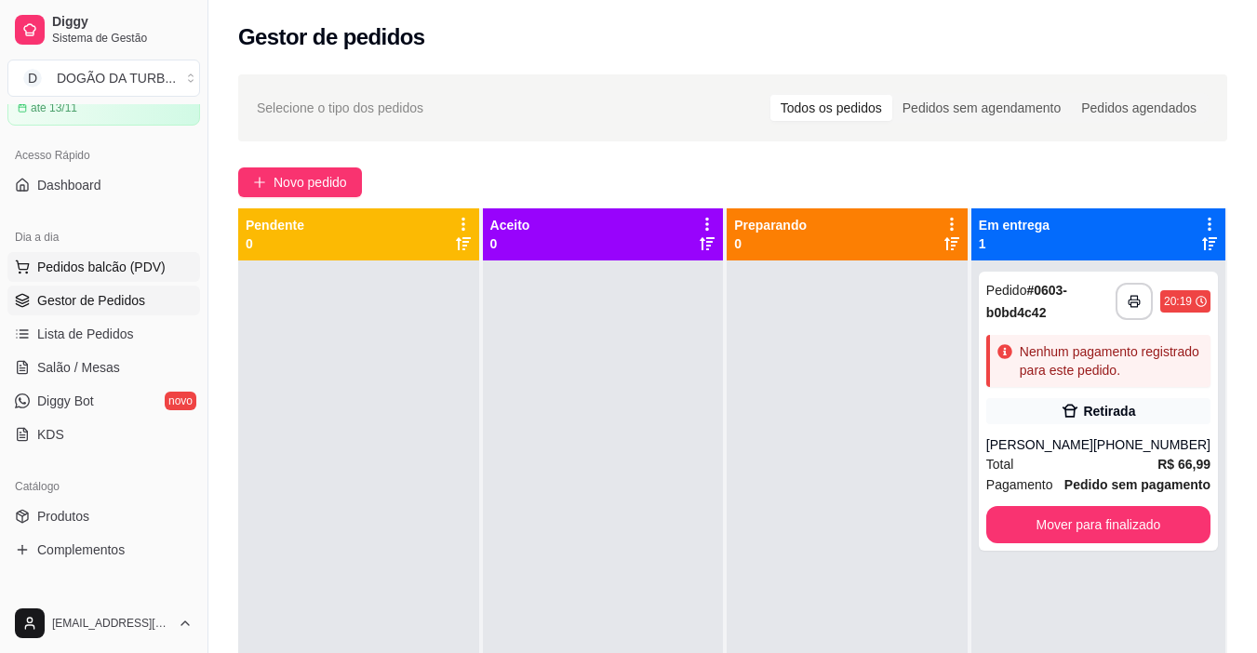
click at [43, 270] on span "Pedidos balcão (PDV)" at bounding box center [101, 267] width 128 height 19
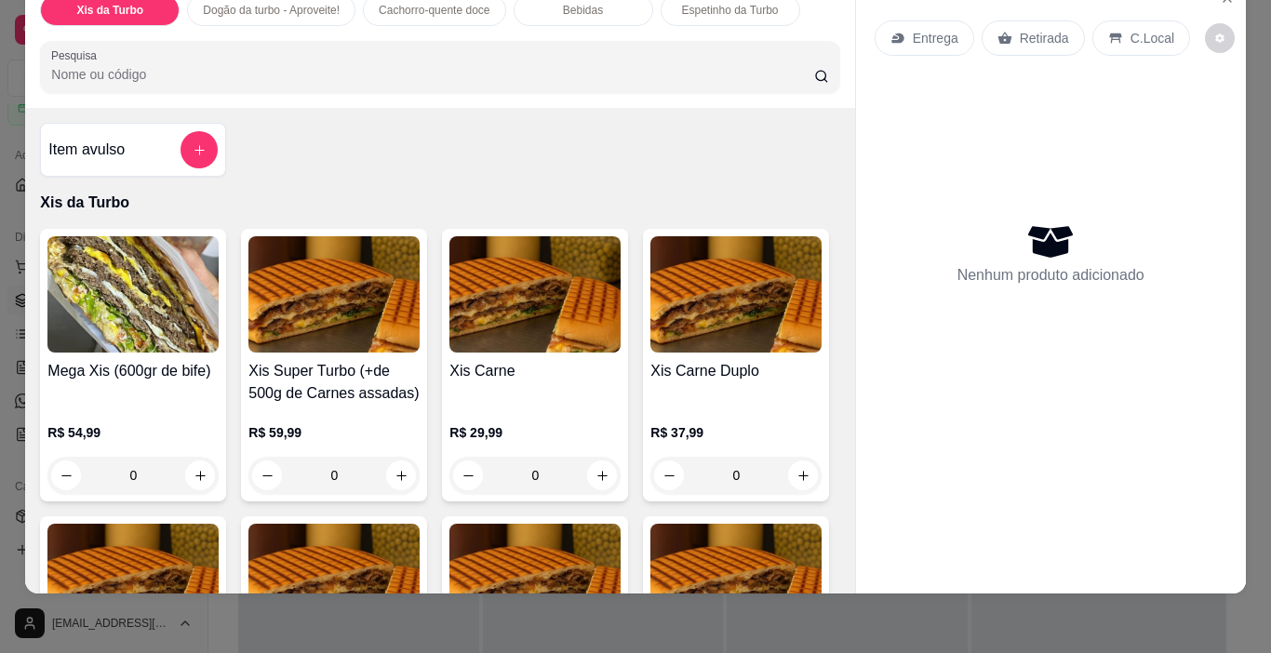
scroll to position [93, 0]
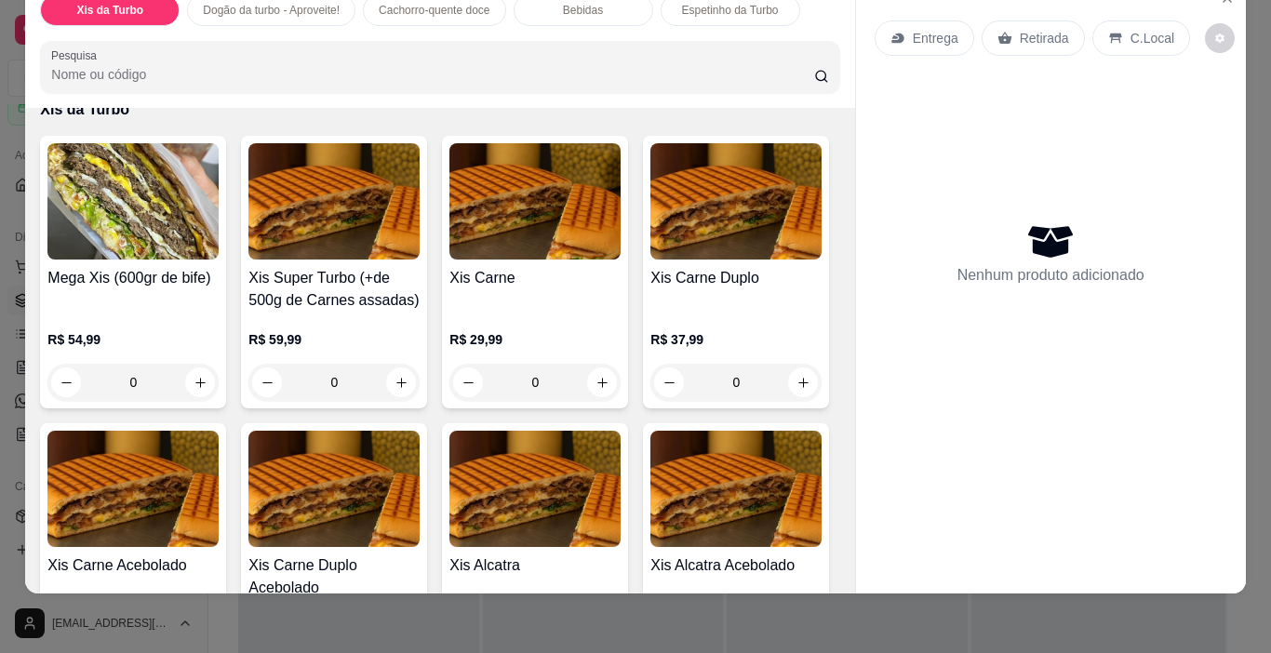
click at [597, 366] on div "0" at bounding box center [534, 382] width 171 height 37
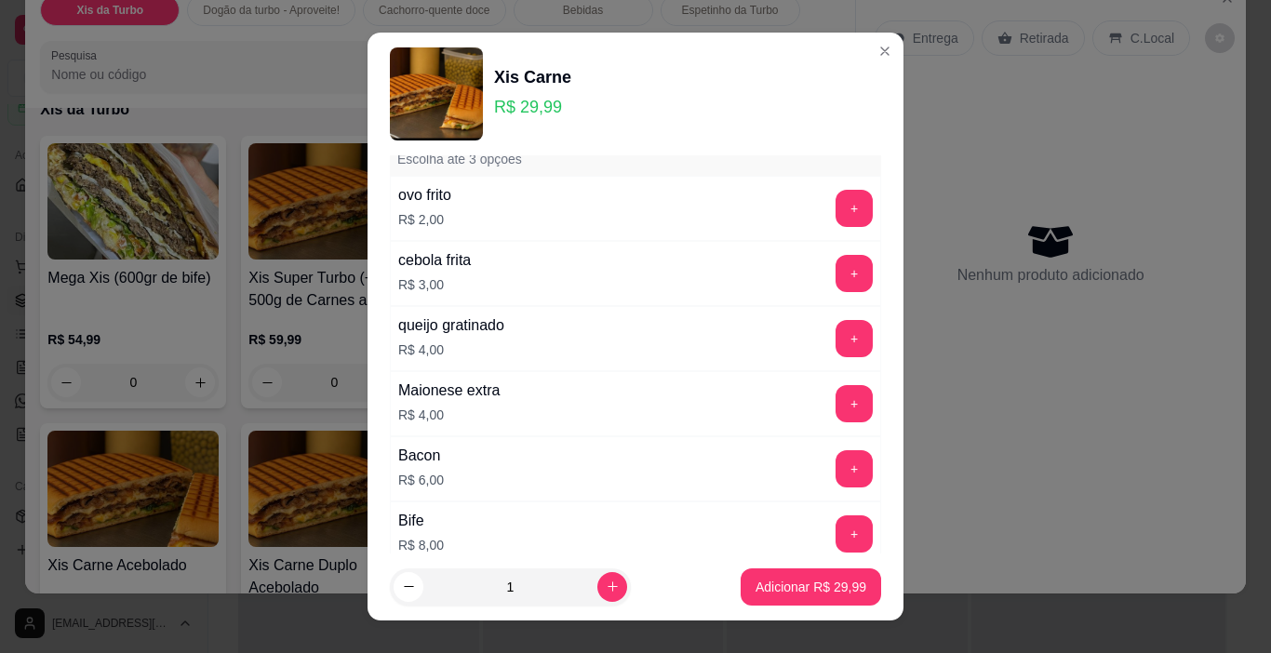
scroll to position [186, 0]
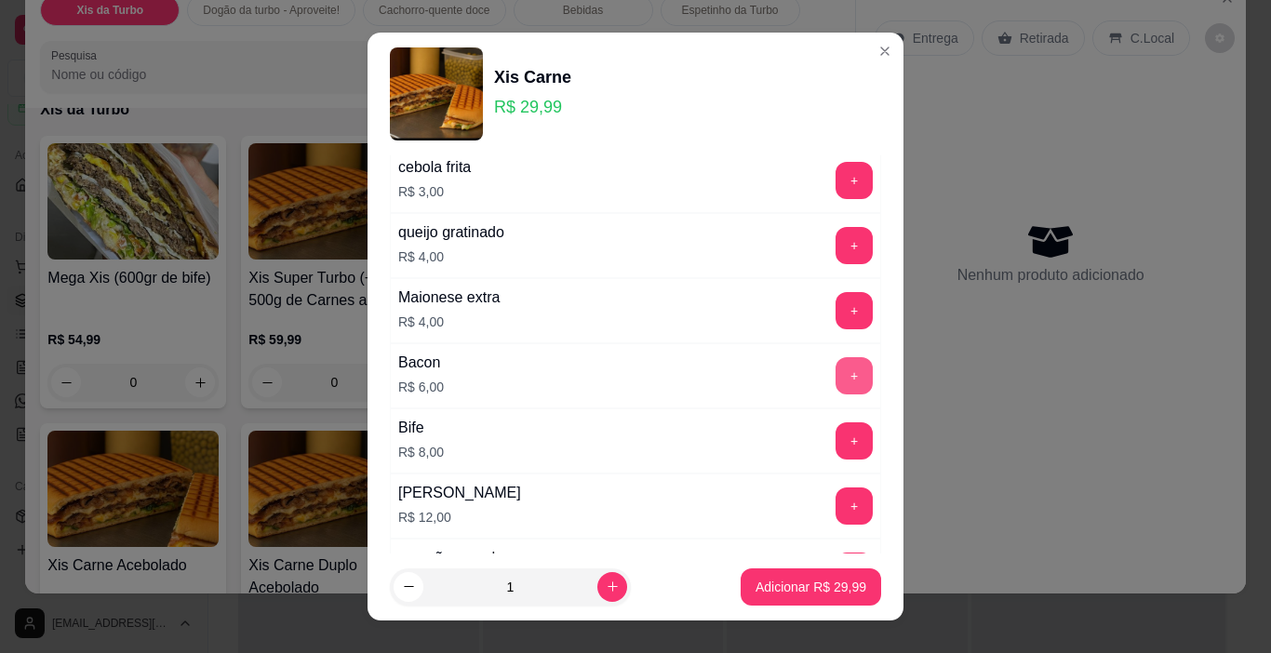
click at [835, 368] on button "+" at bounding box center [853, 375] width 37 height 37
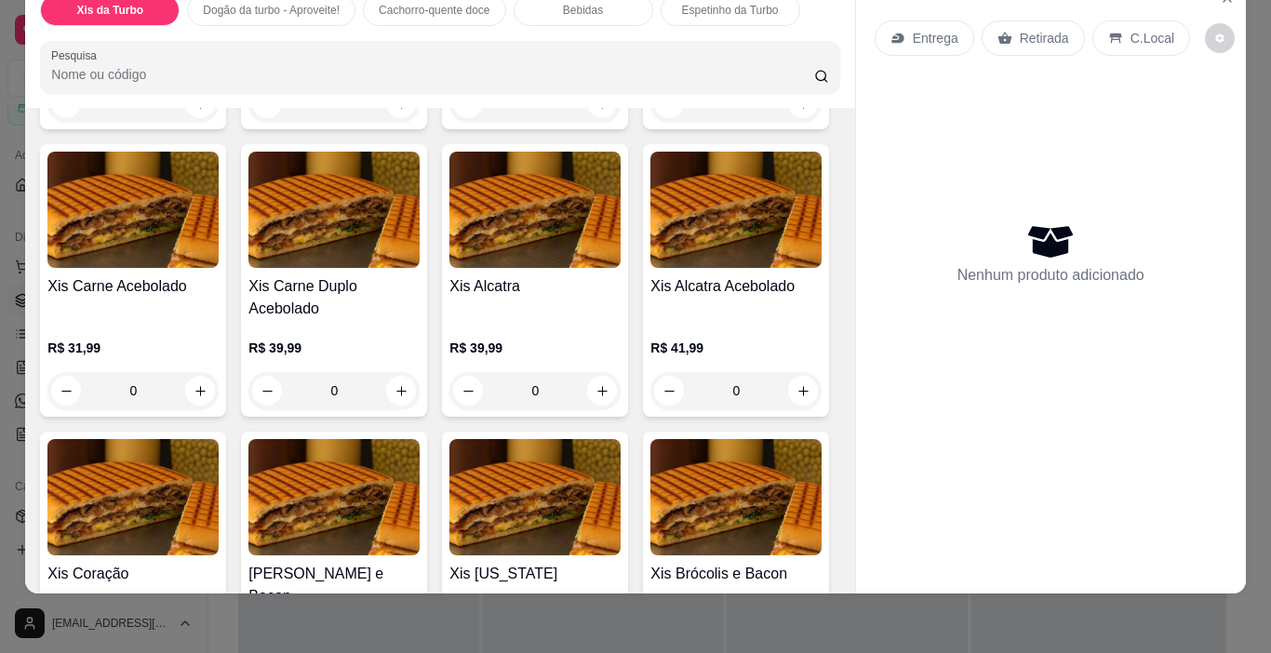
scroll to position [279, 0]
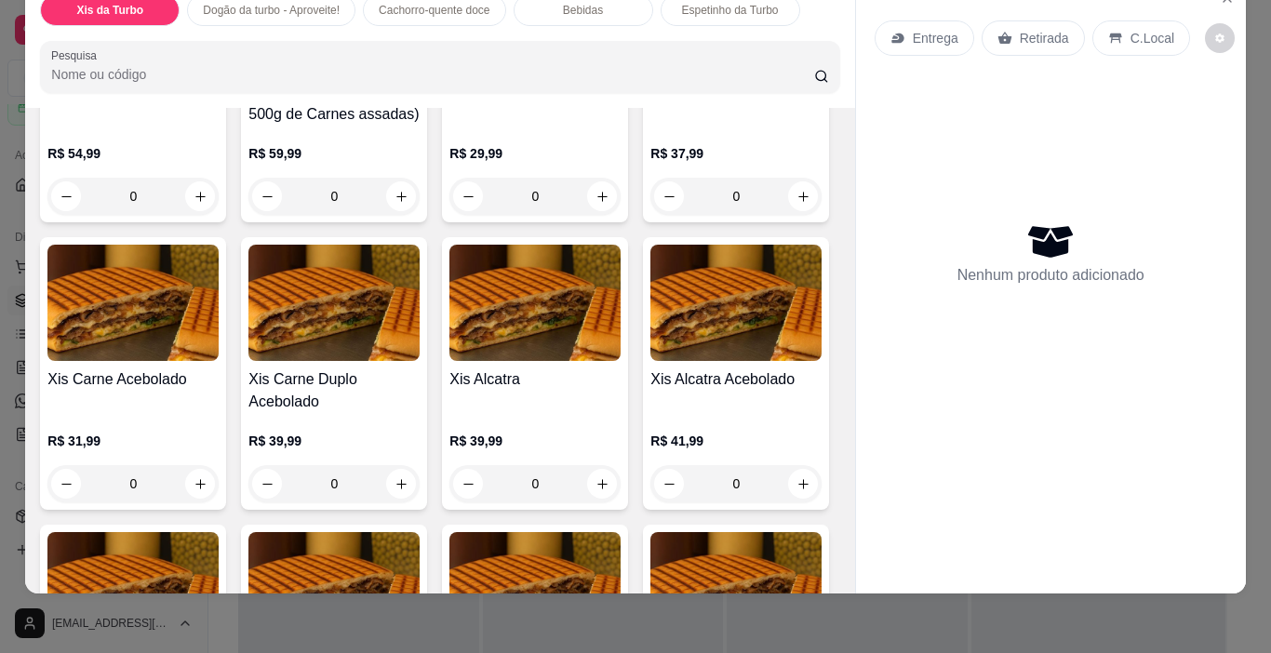
click at [219, 470] on div "0" at bounding box center [132, 483] width 171 height 37
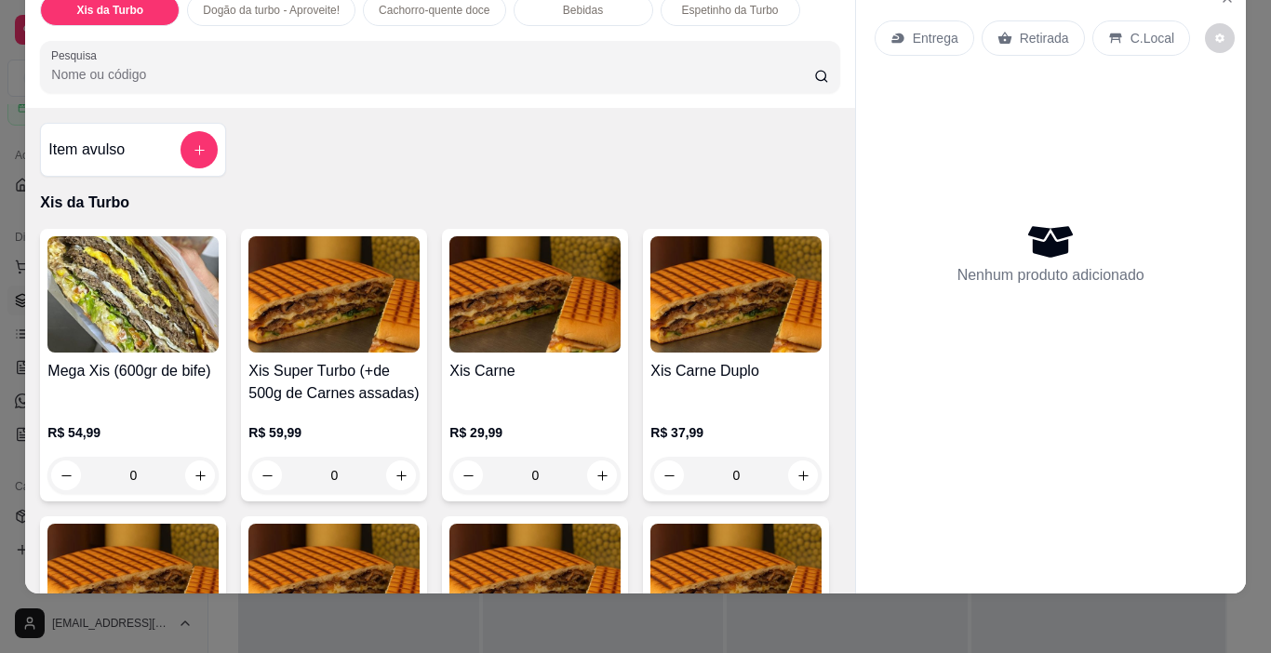
click at [592, 457] on div "0" at bounding box center [534, 475] width 171 height 37
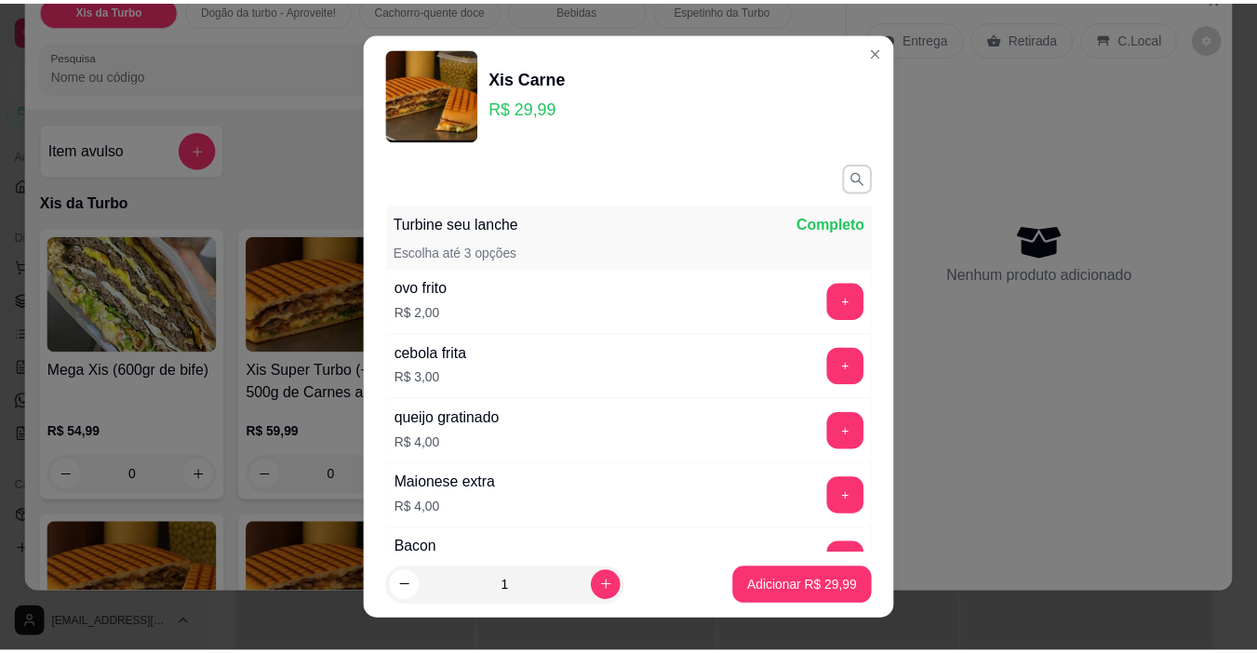
scroll to position [186, 0]
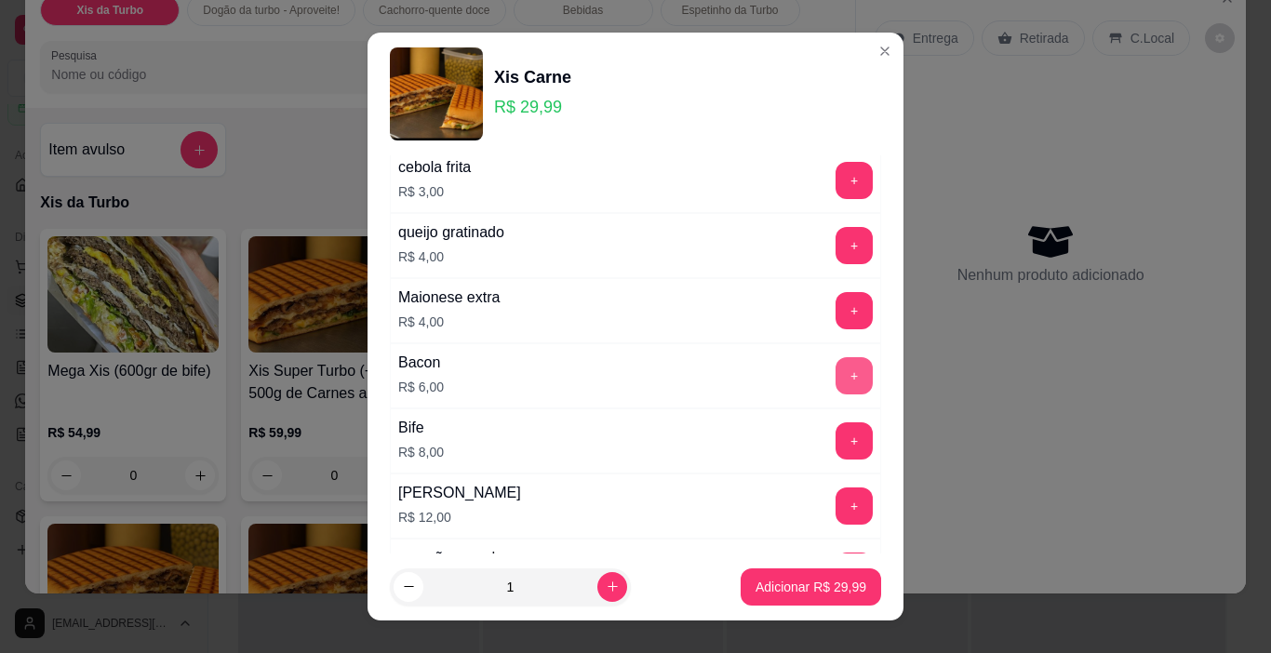
click at [835, 373] on button "+" at bounding box center [853, 375] width 37 height 37
click at [808, 586] on p "Adicionar R$ 35,99" at bounding box center [811, 587] width 108 height 18
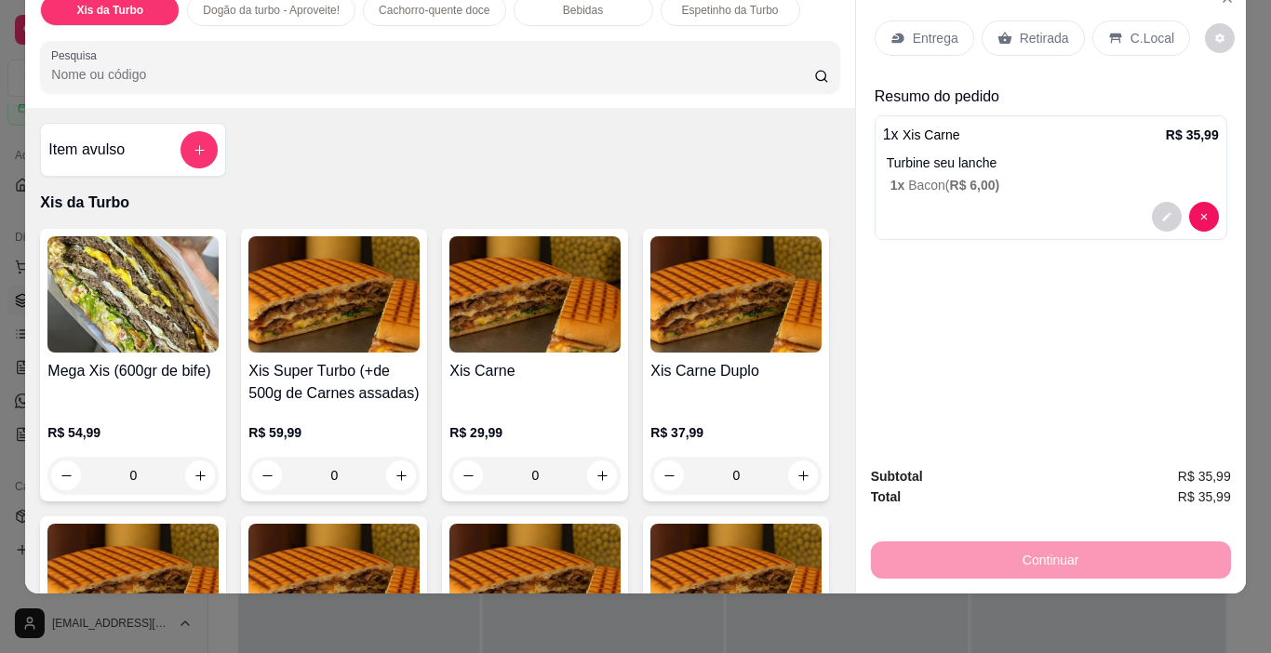
click at [1108, 31] on icon at bounding box center [1115, 38] width 15 height 15
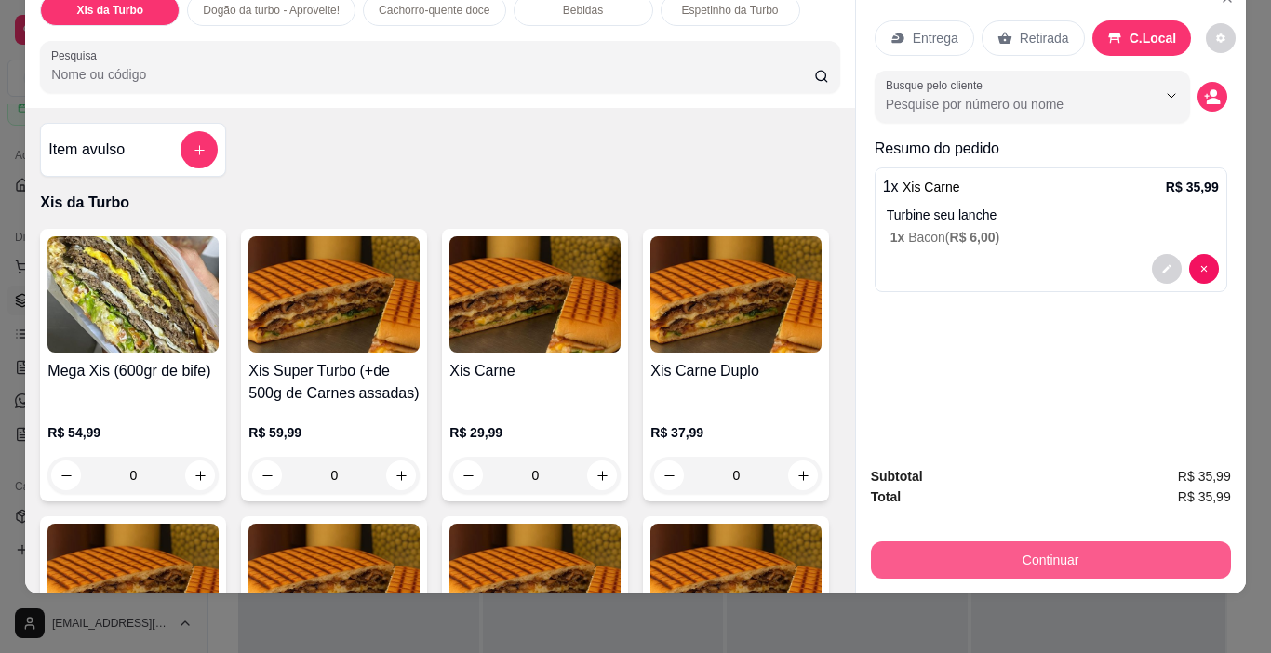
click at [934, 551] on button "Continuar" at bounding box center [1051, 559] width 360 height 37
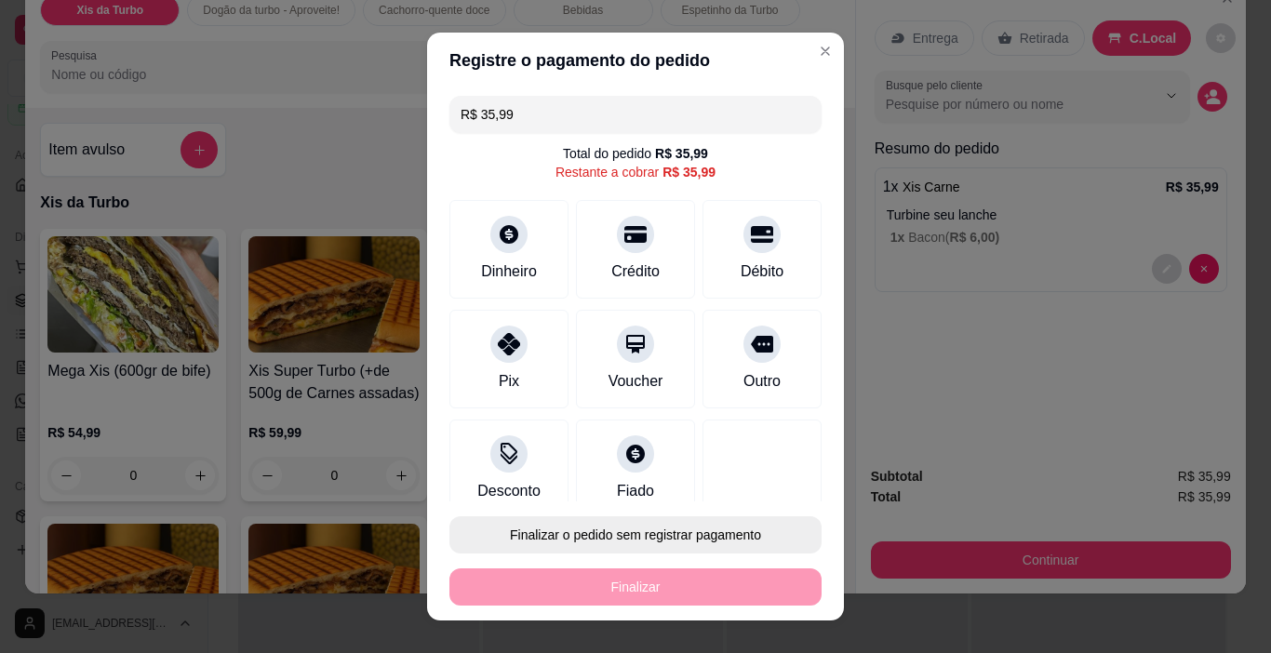
click at [712, 523] on button "Finalizar o pedido sem registrar pagamento" at bounding box center [635, 534] width 372 height 37
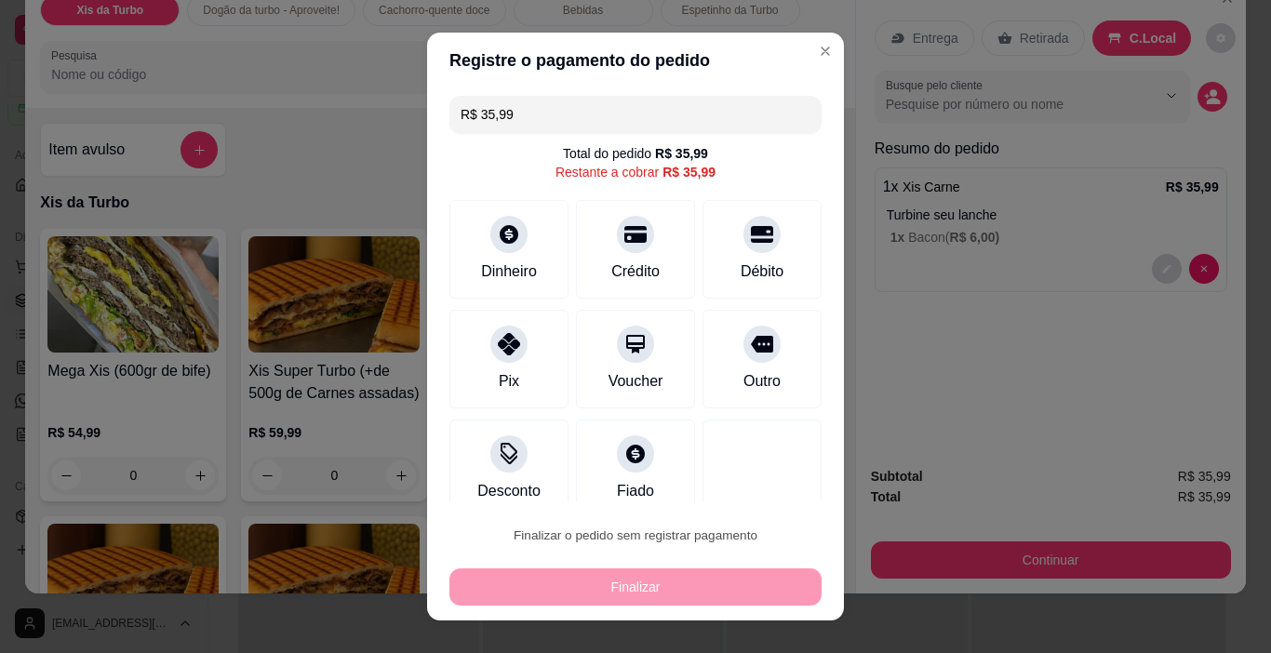
click at [752, 474] on button "Confirmar" at bounding box center [741, 482] width 69 height 29
type input "R$ 0,00"
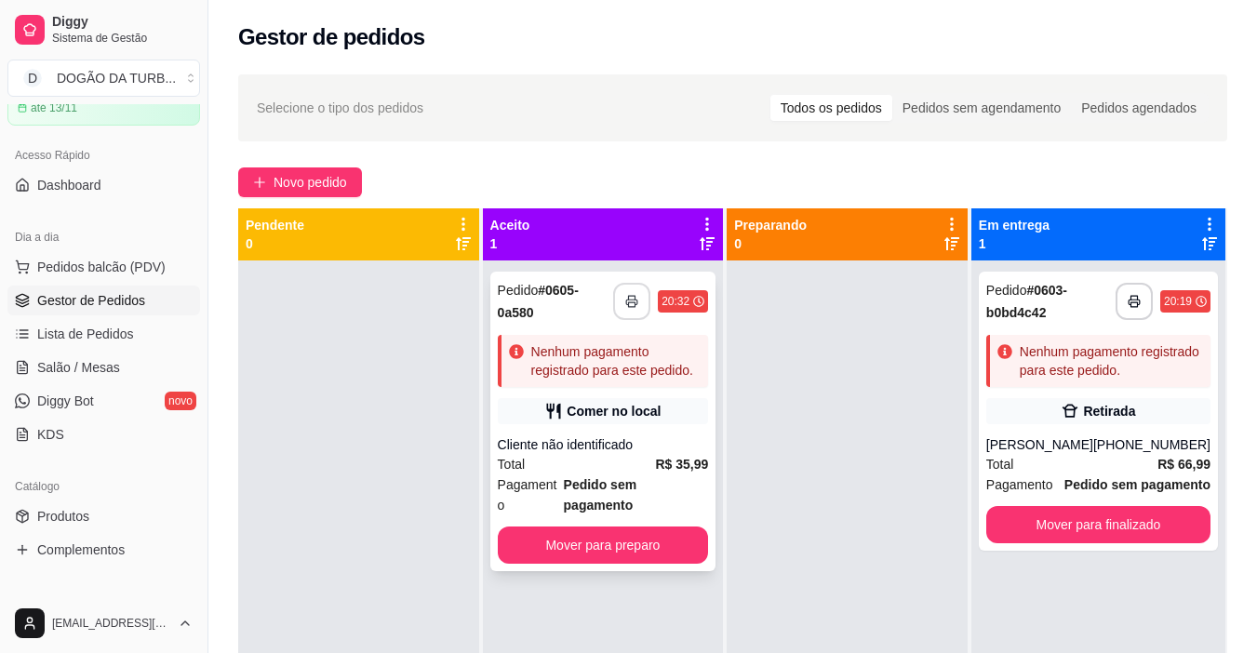
click at [627, 286] on button "button" at bounding box center [631, 301] width 37 height 37
click at [654, 469] on div "Total R$ 35,99" at bounding box center [603, 464] width 211 height 20
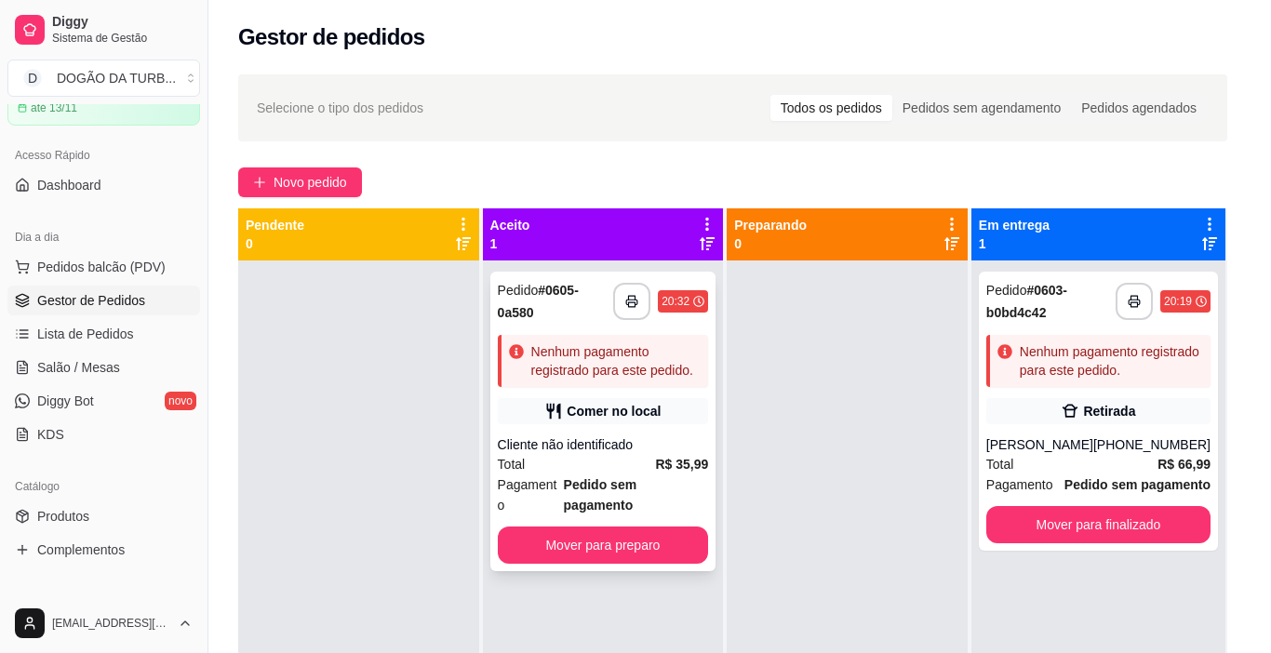
scroll to position [101, 0]
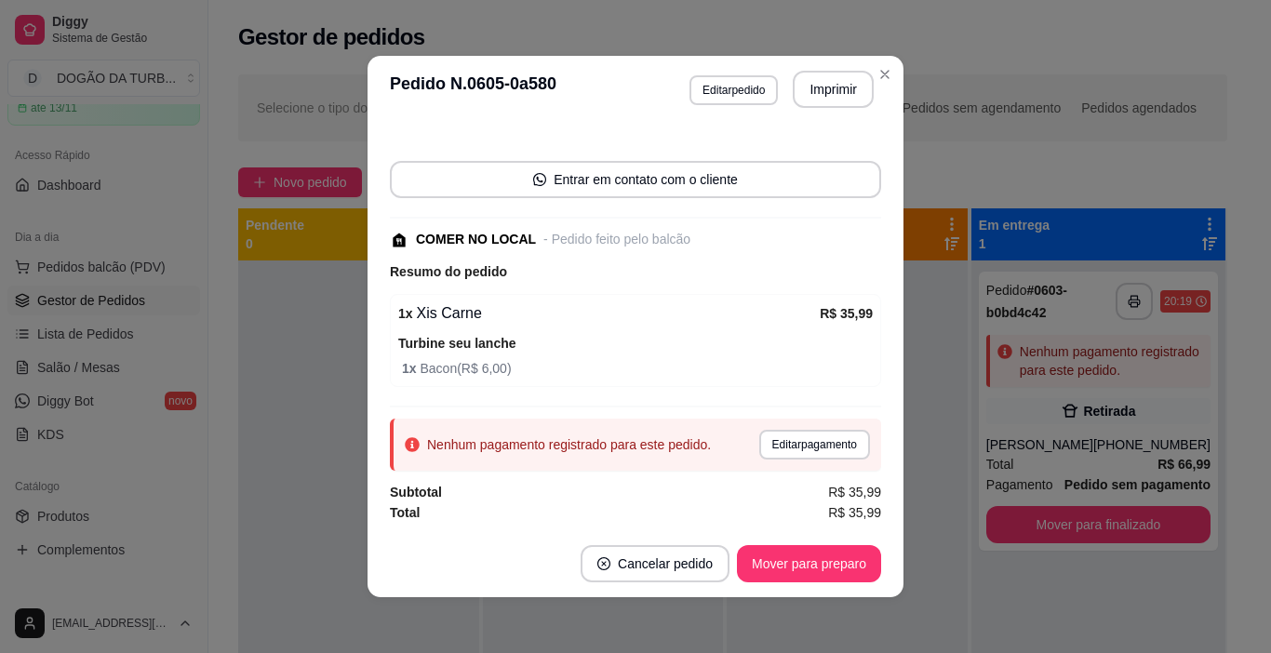
click at [777, 425] on div "Nenhum pagamento registrado para este pedido. Editar pagamento" at bounding box center [635, 445] width 491 height 52
click at [775, 435] on button "Editar pagamento" at bounding box center [814, 444] width 108 height 29
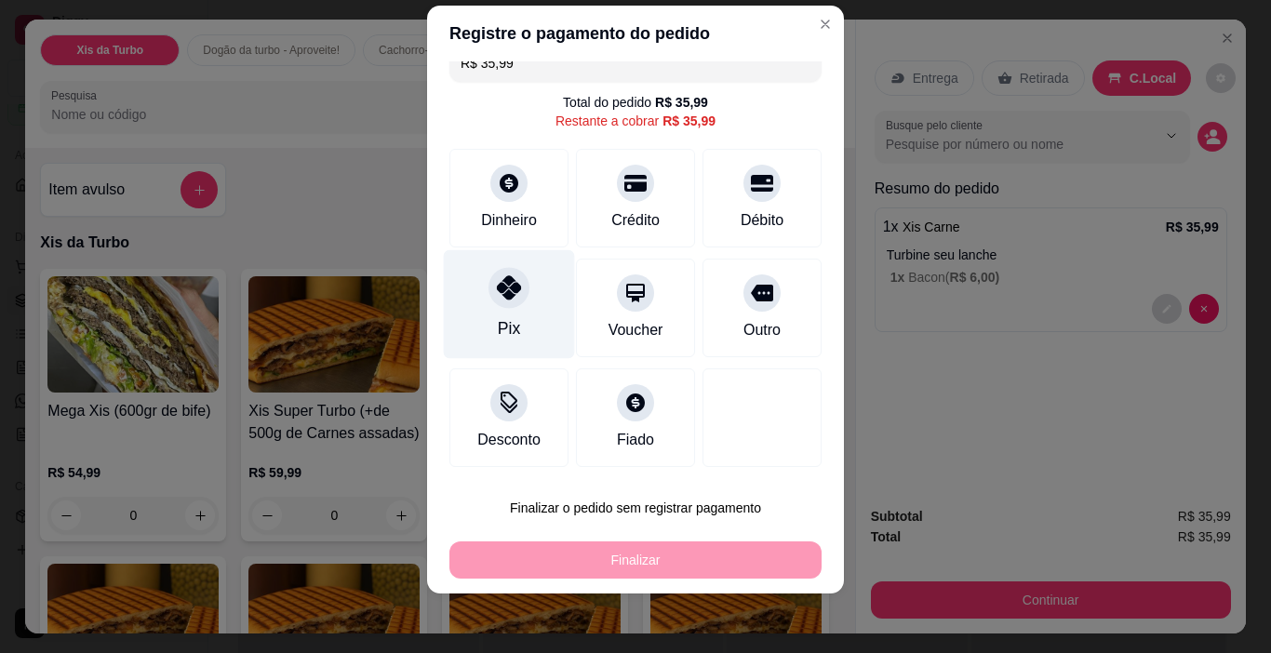
click at [500, 294] on icon at bounding box center [509, 287] width 24 height 24
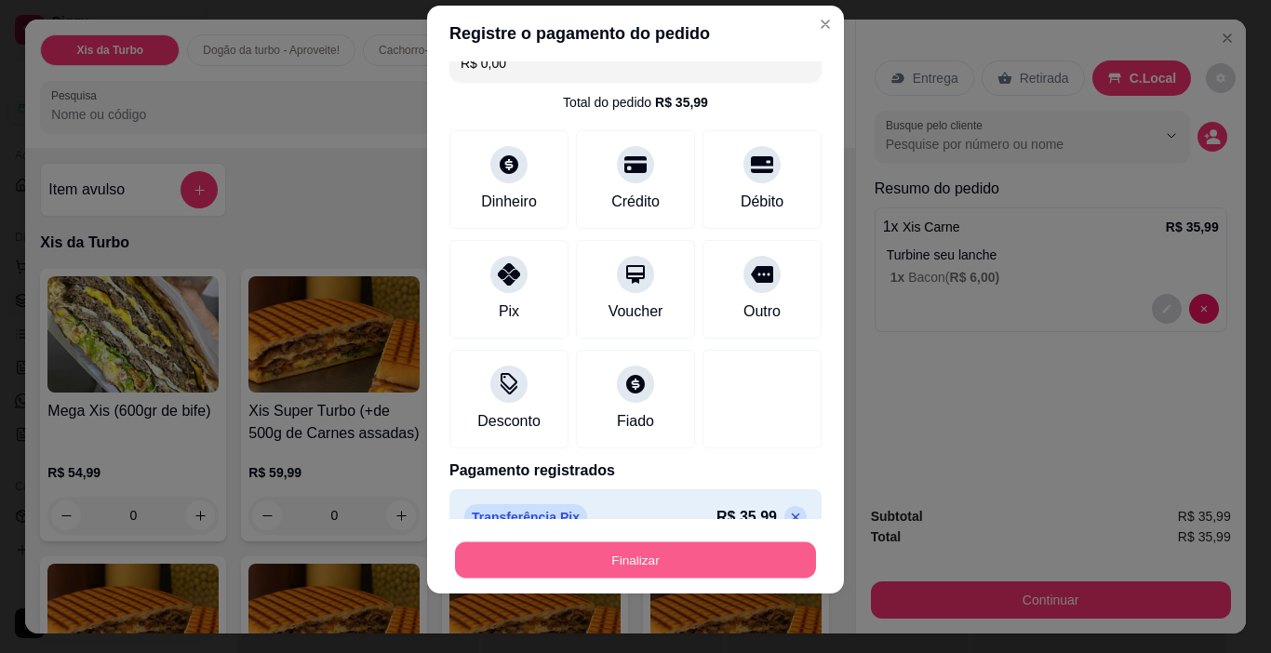
click at [649, 571] on button "Finalizar" at bounding box center [635, 560] width 361 height 36
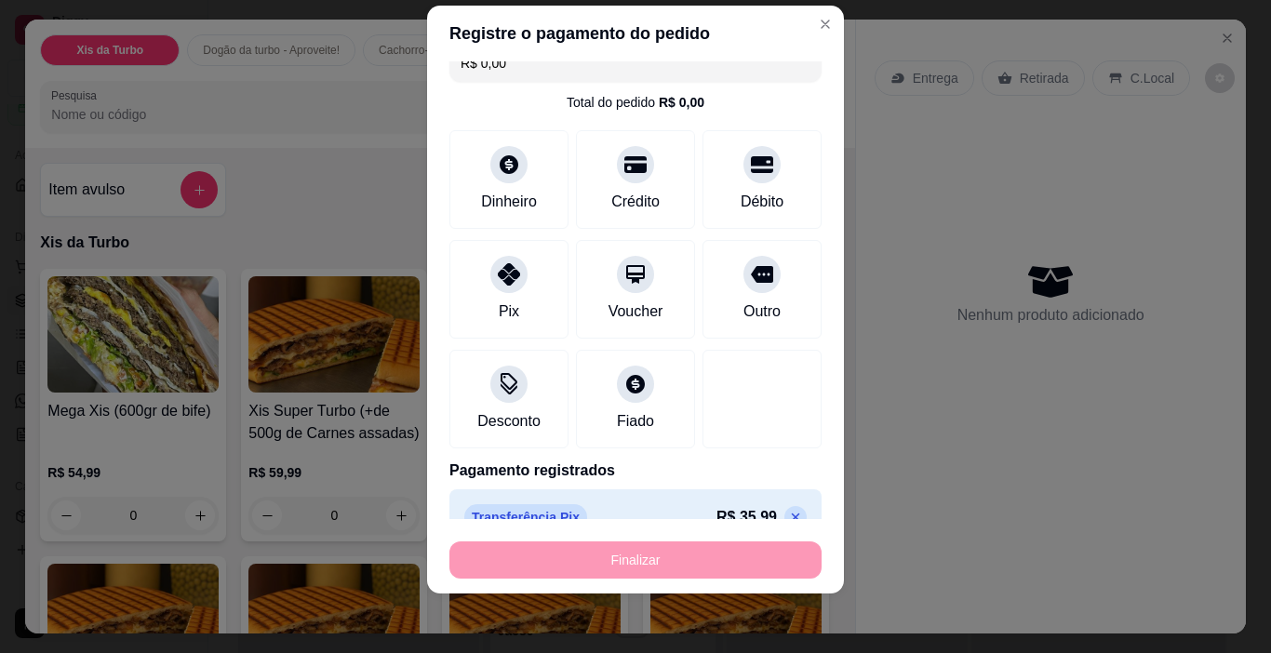
type input "-R$ 35,99"
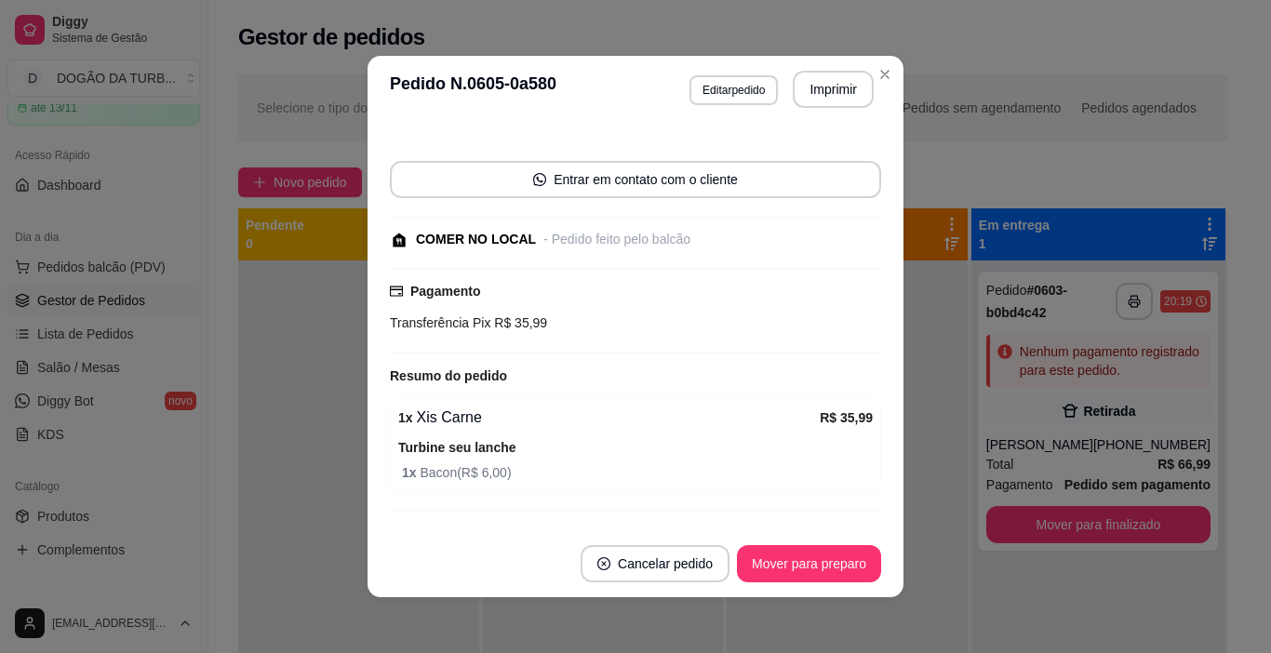
scroll to position [183, 0]
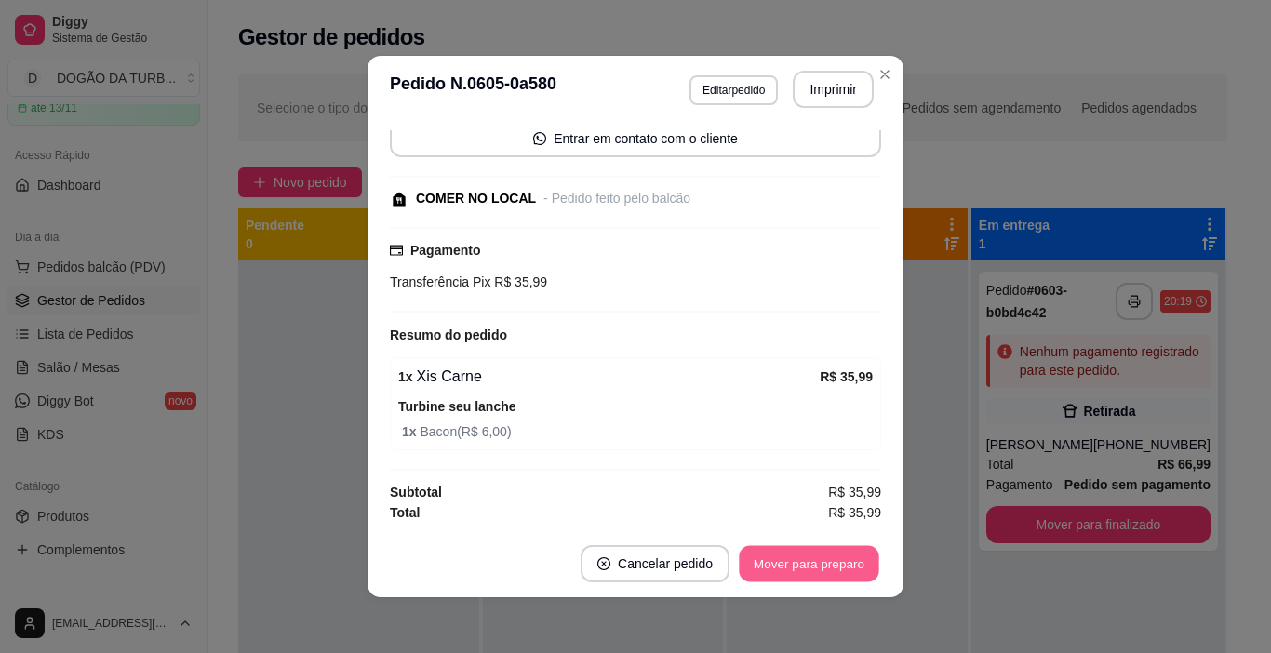
click at [786, 546] on button "Mover para preparo" at bounding box center [809, 564] width 140 height 36
click at [846, 554] on button "Mover para preparo" at bounding box center [809, 563] width 144 height 37
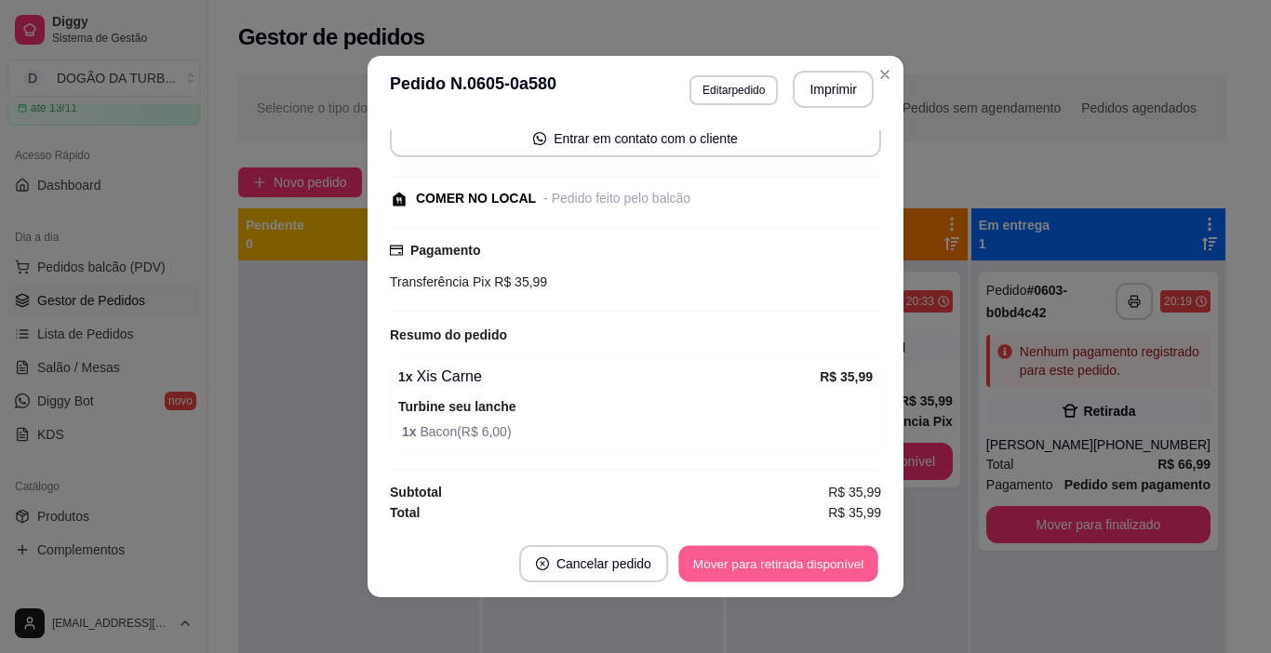
click at [840, 578] on button "Mover para retirada disponível" at bounding box center [777, 564] width 199 height 36
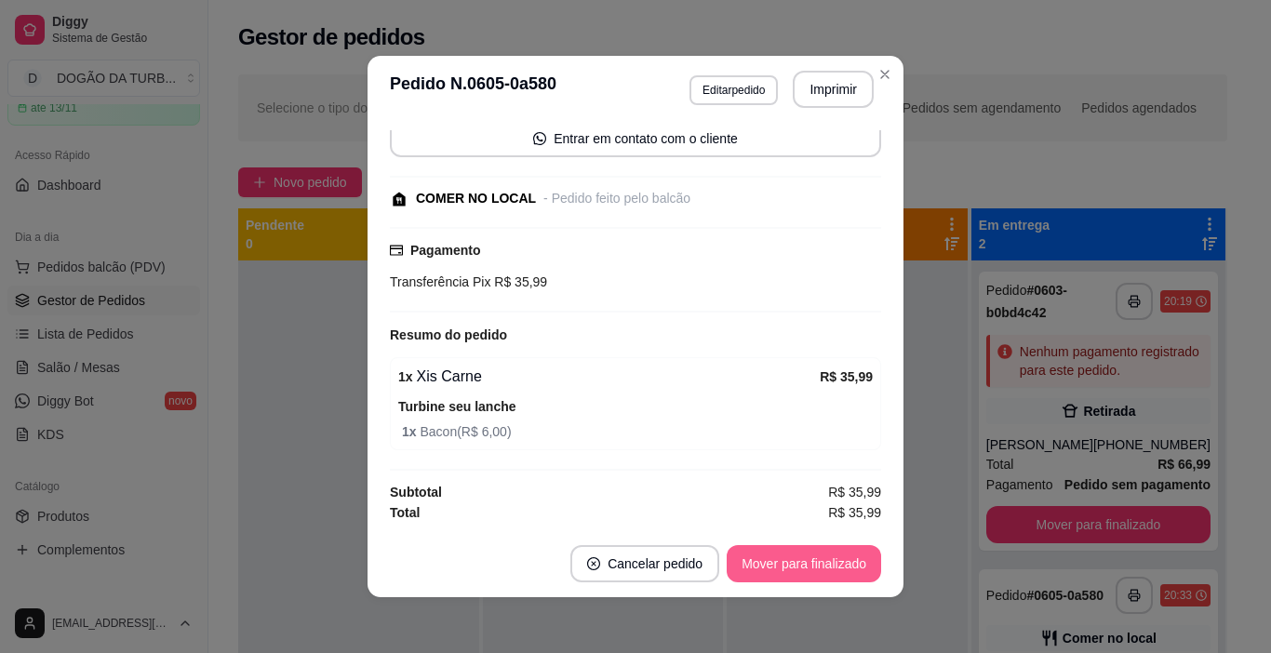
click at [855, 568] on button "Mover para finalizado" at bounding box center [804, 563] width 154 height 37
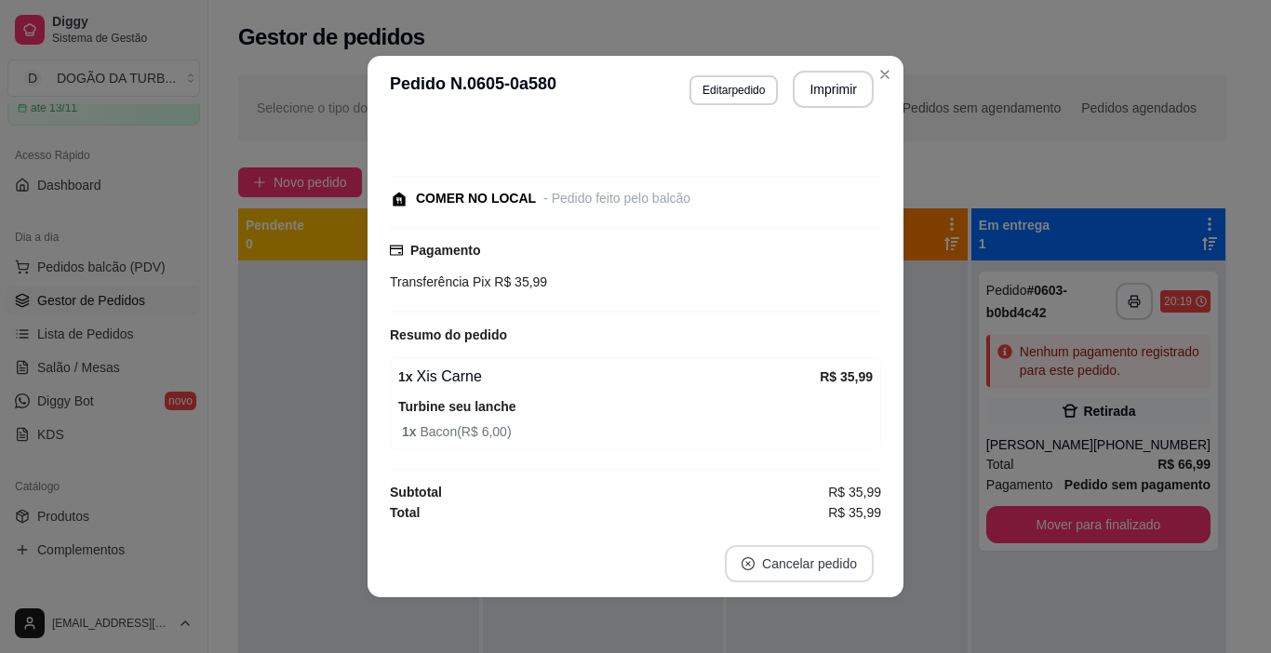
scroll to position [85, 0]
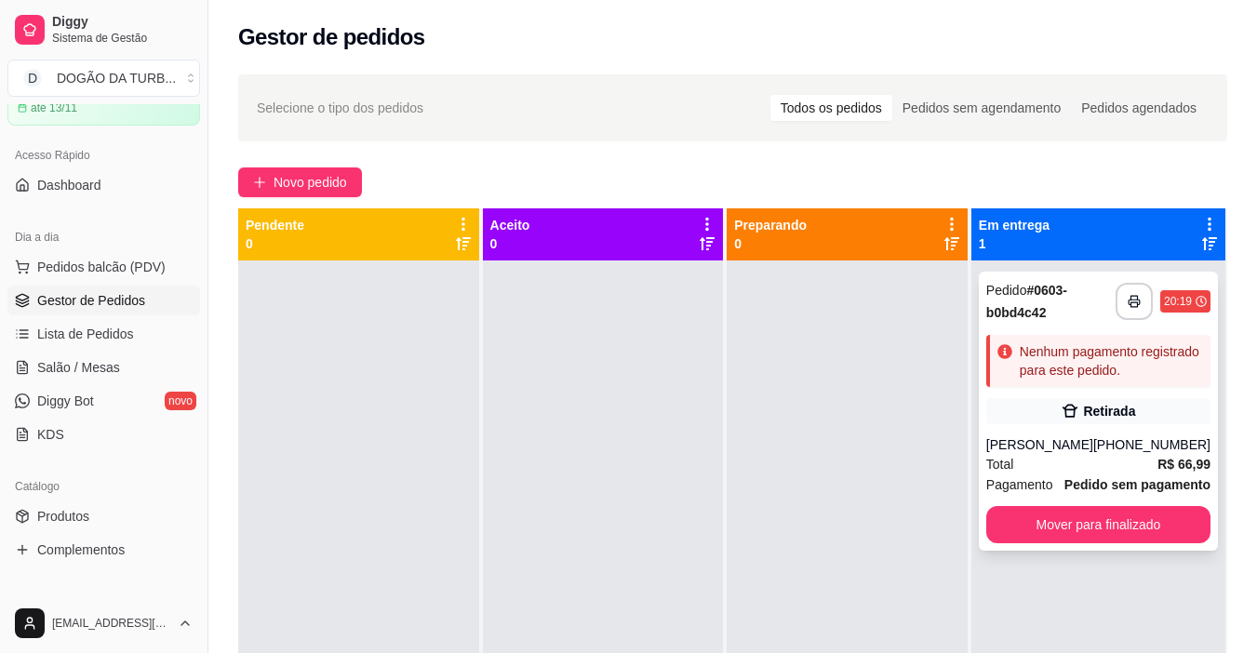
click at [1048, 440] on div "[PERSON_NAME]" at bounding box center [1039, 444] width 107 height 19
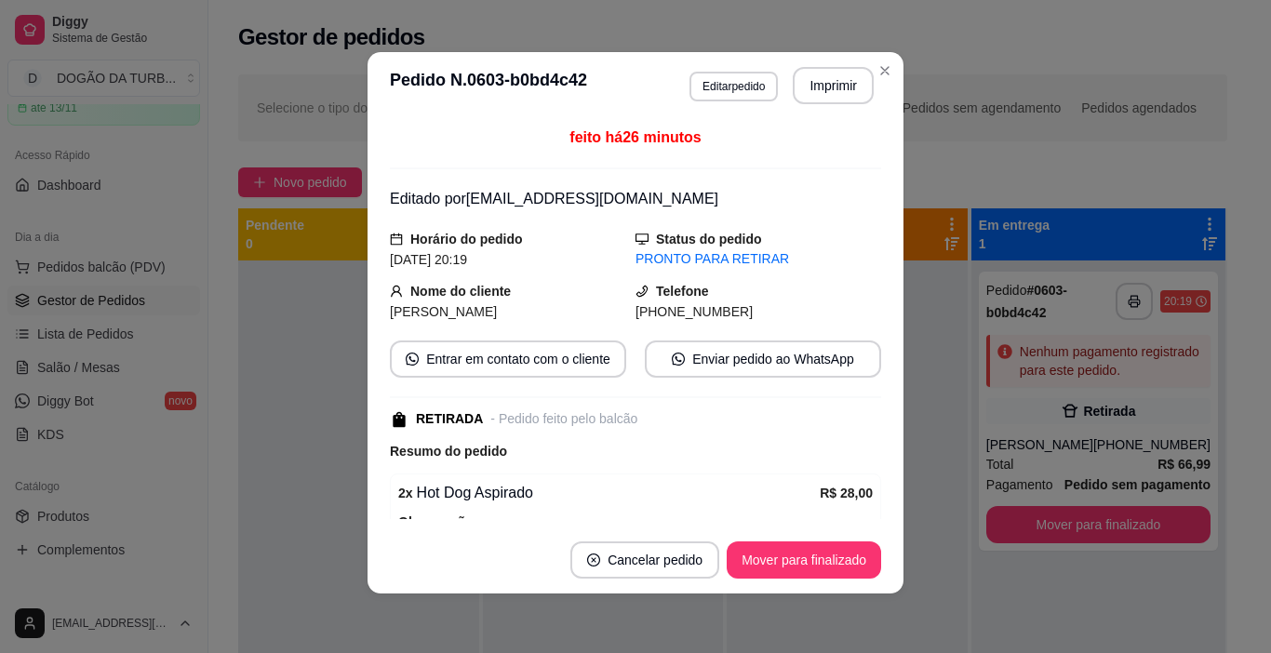
scroll to position [93, 0]
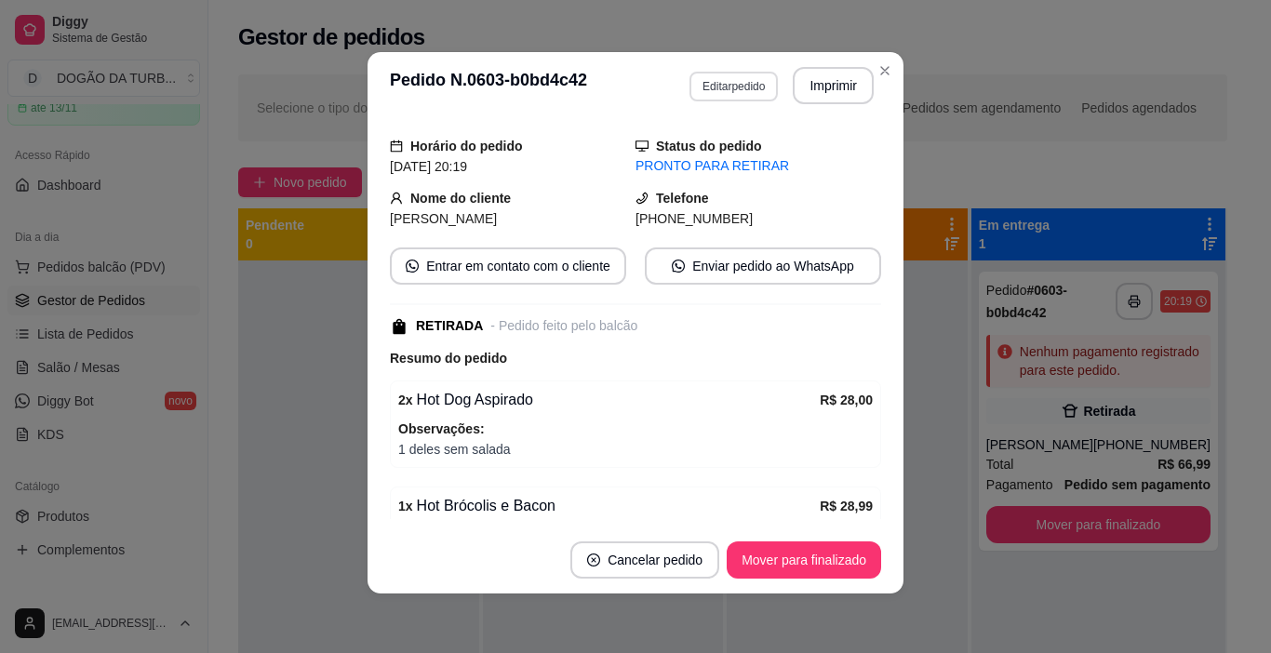
click at [716, 88] on button "Editar pedido" at bounding box center [733, 87] width 88 height 30
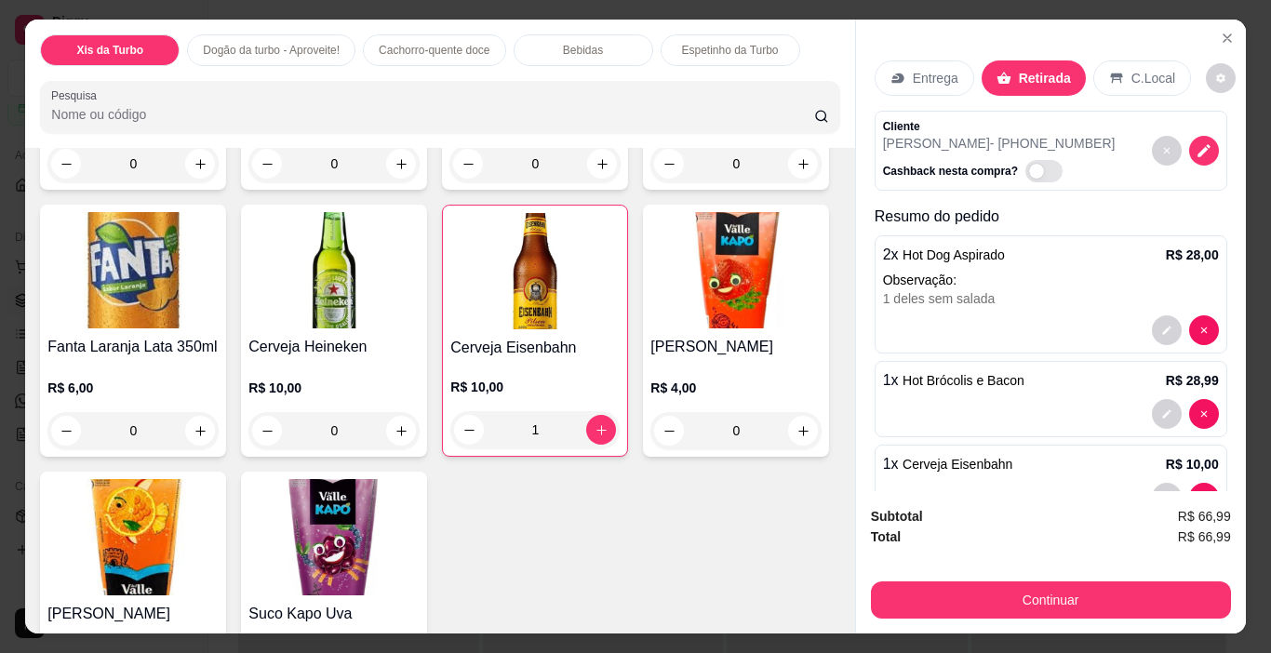
scroll to position [3163, 0]
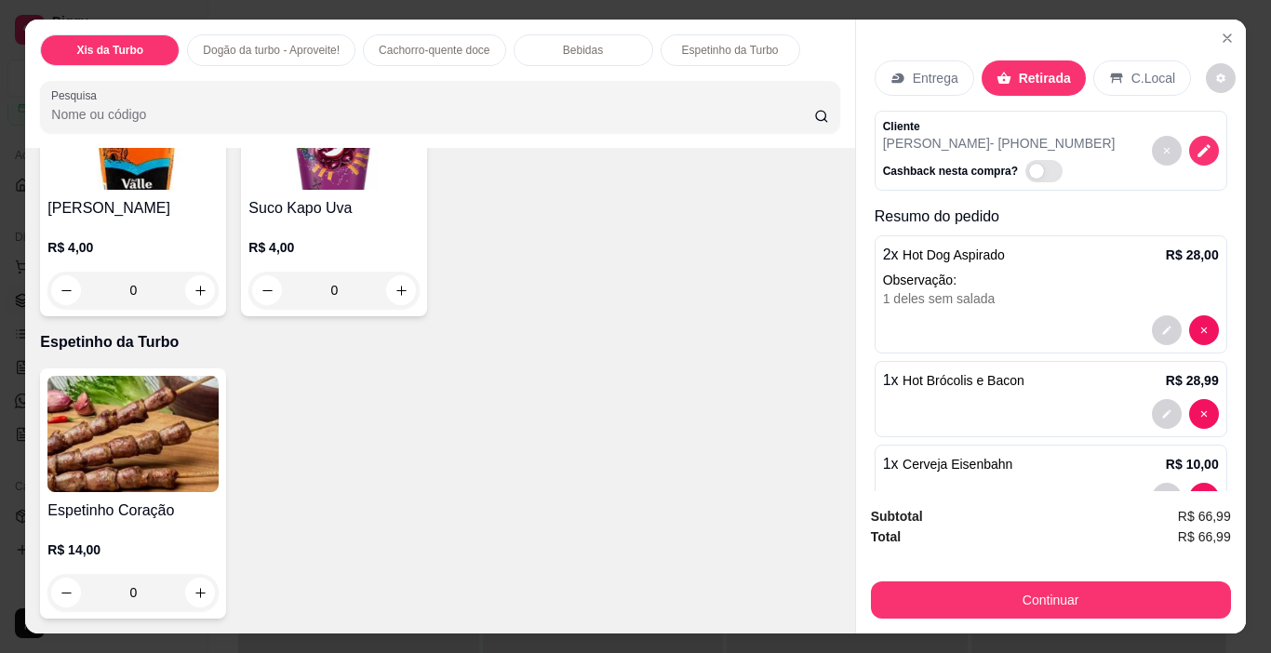
click at [586, 39] on button "increase-product-quantity" at bounding box center [601, 24] width 30 height 30
type input "2"
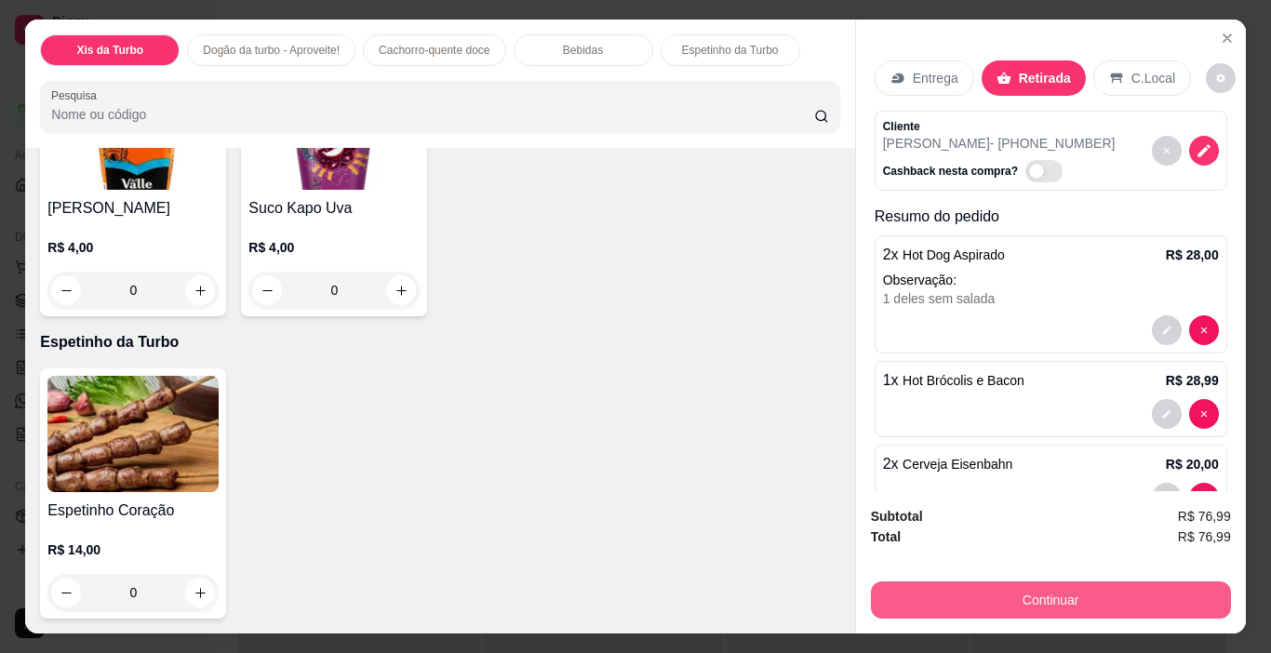
click at [1128, 602] on button "Continuar" at bounding box center [1051, 599] width 360 height 37
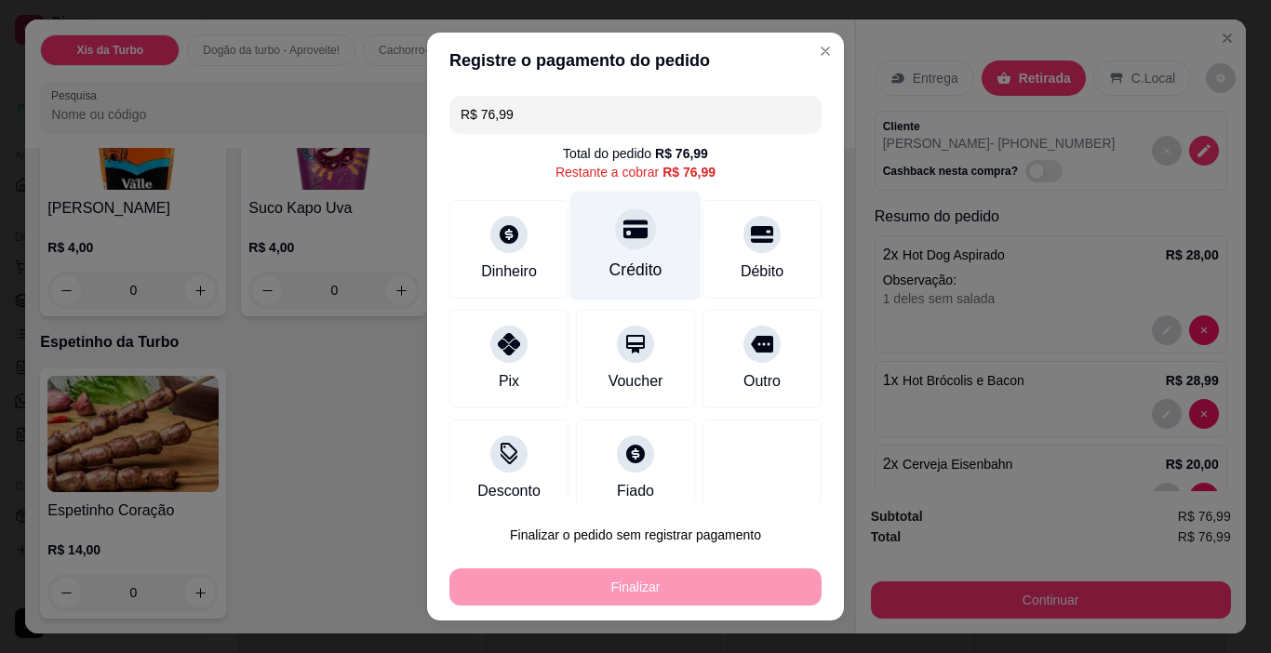
click at [570, 249] on div "Crédito" at bounding box center [635, 246] width 131 height 109
type input "R$ 0,00"
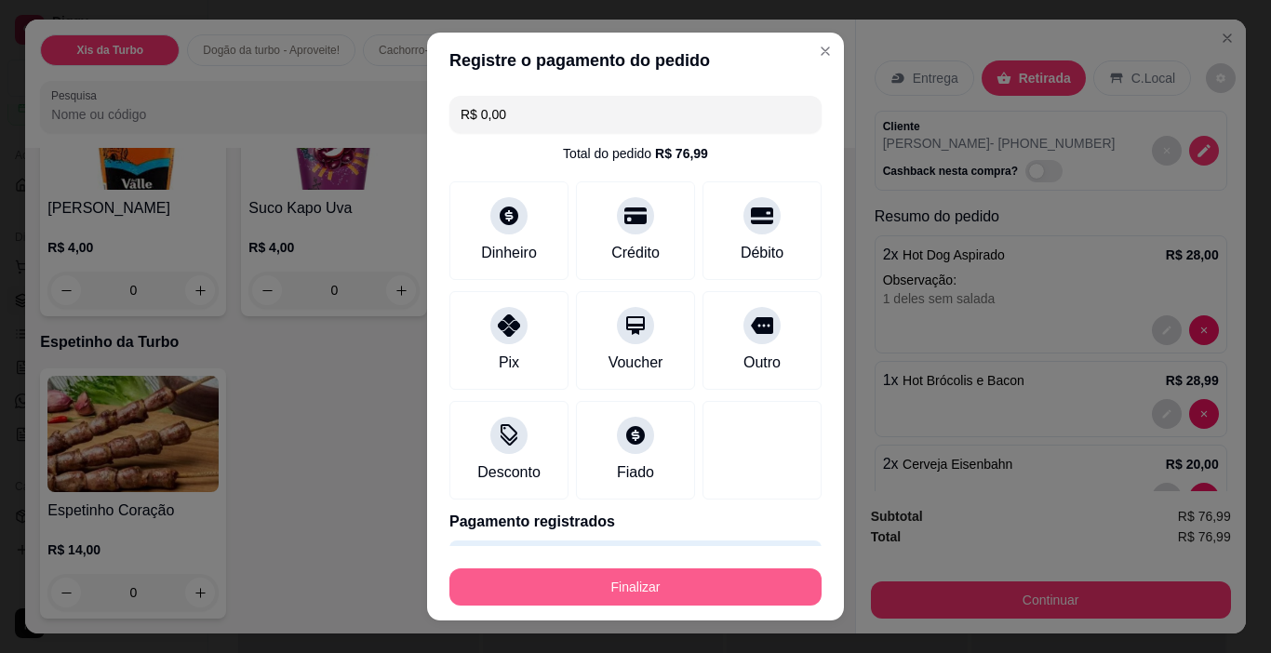
click at [671, 573] on button "Finalizar" at bounding box center [635, 586] width 372 height 37
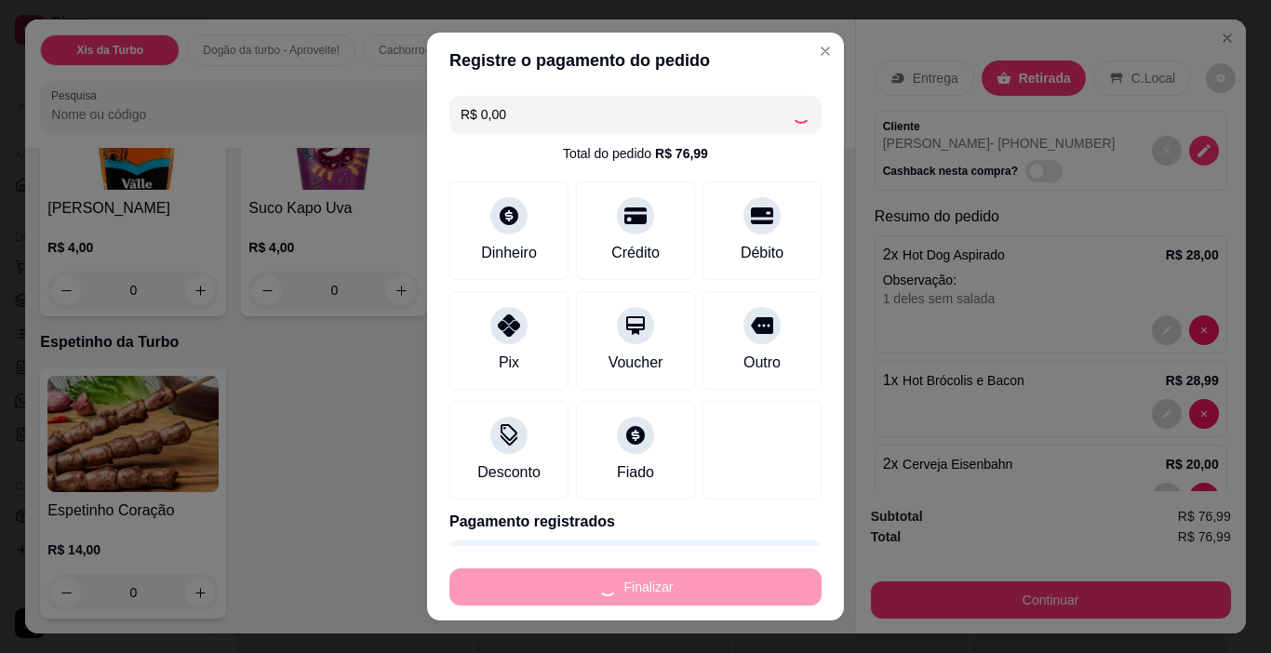
type input "0"
type input "-R$ 76,99"
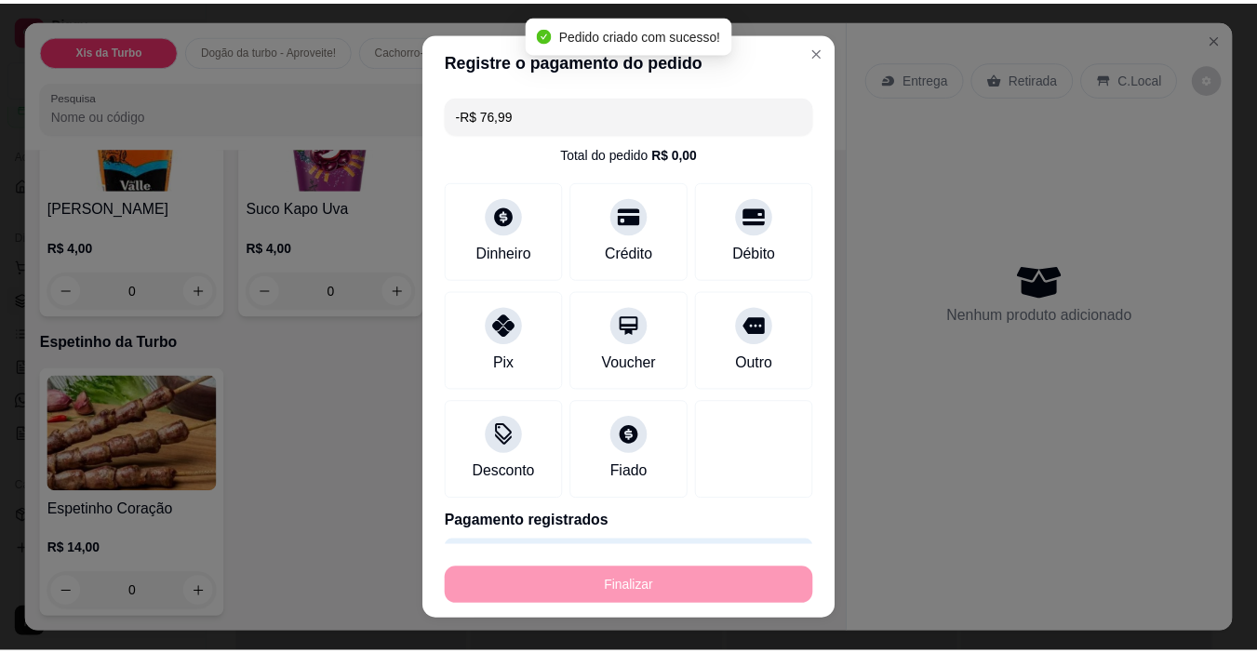
scroll to position [3161, 0]
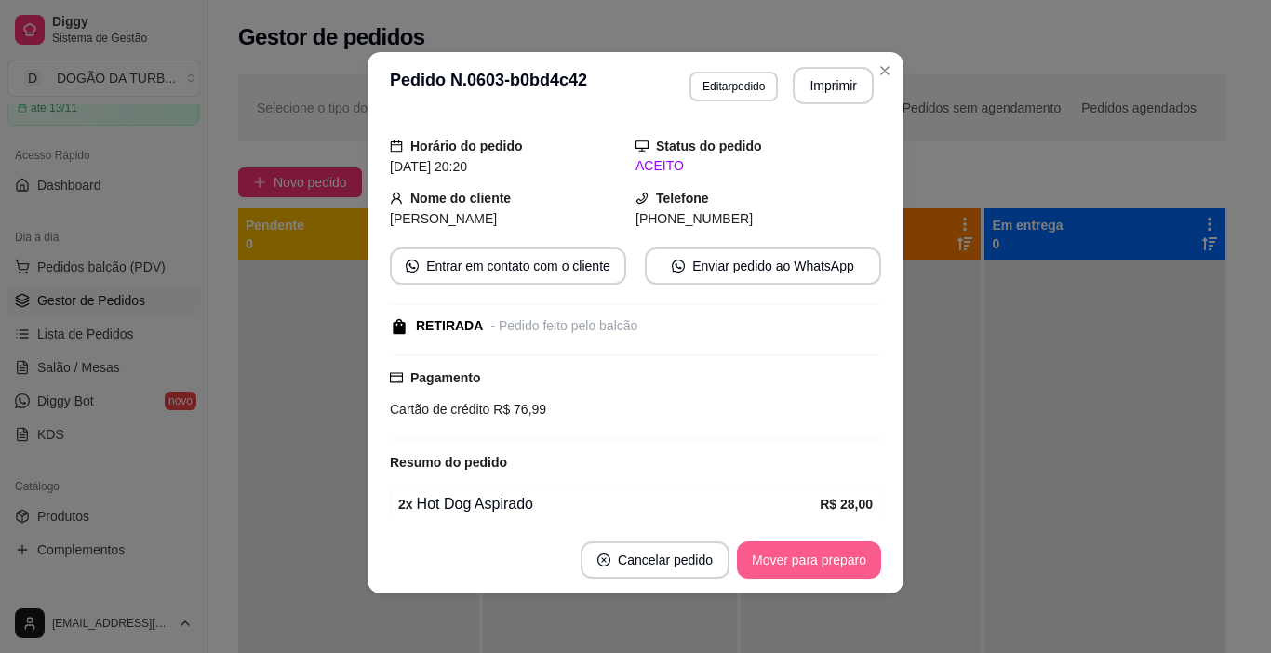
click at [804, 560] on button "Mover para preparo" at bounding box center [809, 559] width 144 height 37
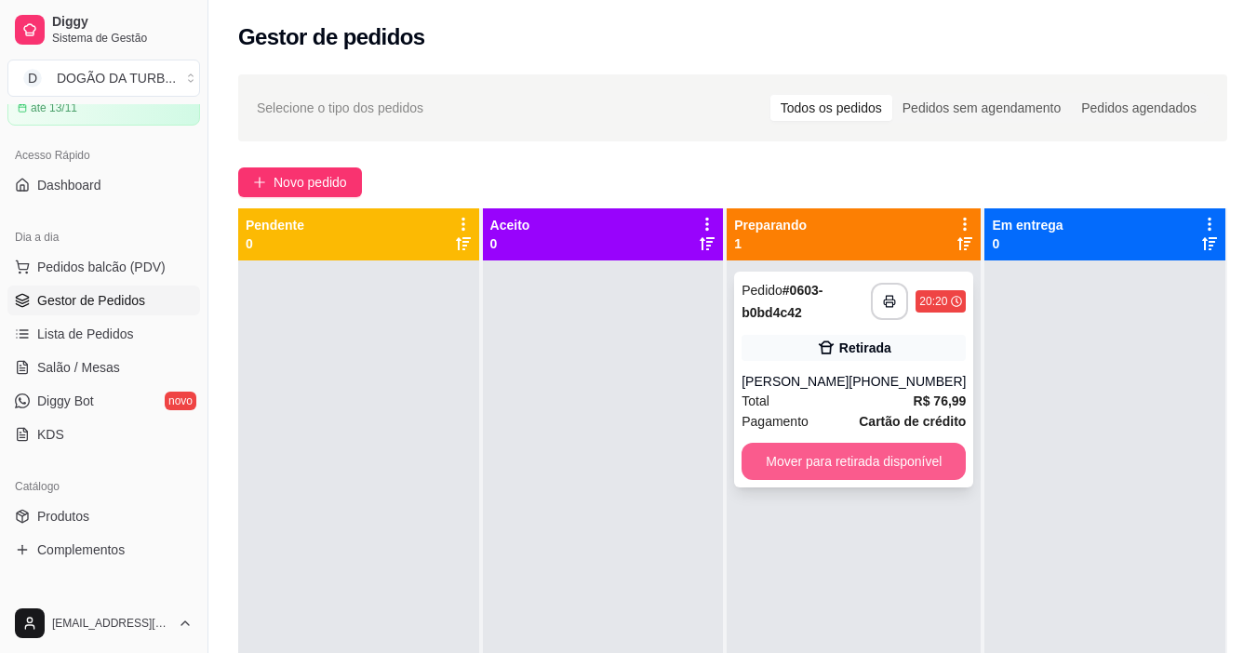
click at [913, 461] on button "Mover para retirada disponível" at bounding box center [853, 461] width 224 height 37
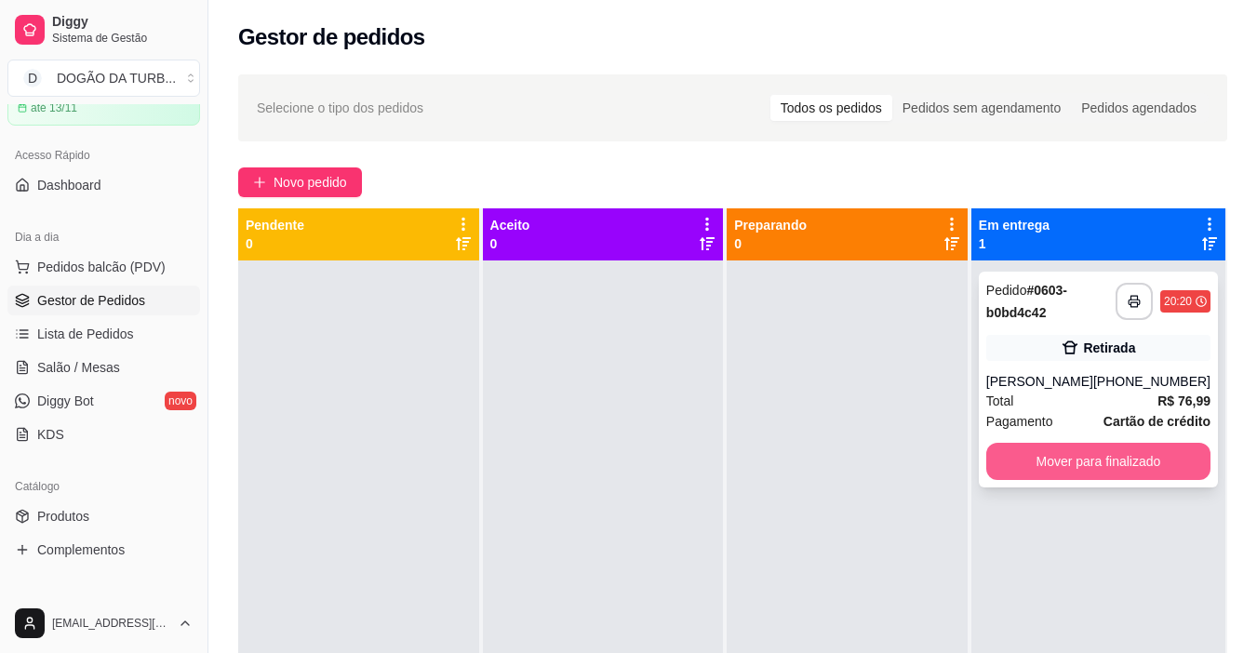
click at [1043, 444] on button "Mover para finalizado" at bounding box center [1098, 461] width 224 height 37
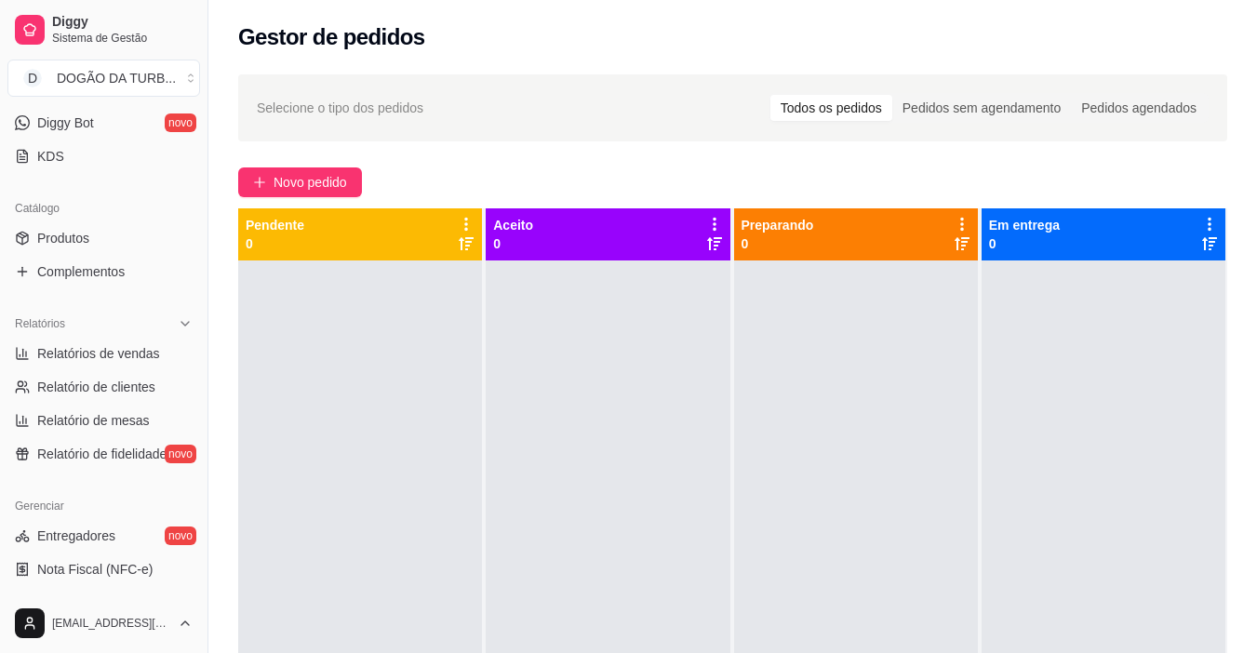
scroll to position [381, 0]
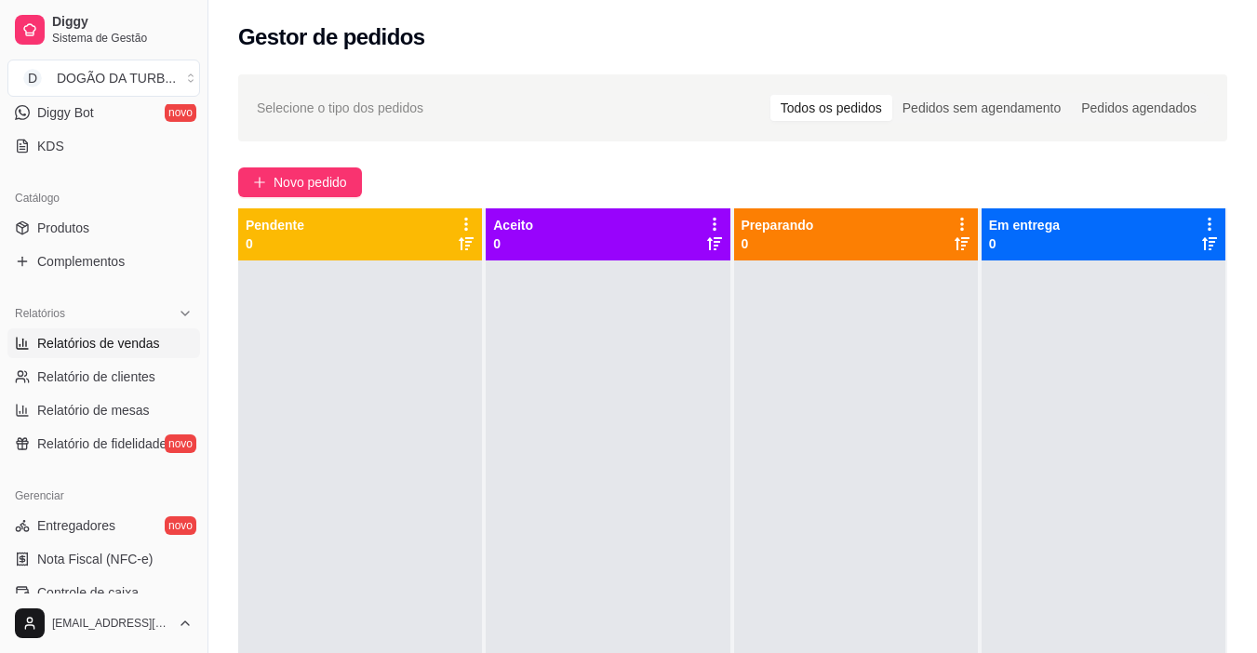
click at [120, 346] on span "Relatórios de vendas" at bounding box center [98, 343] width 123 height 19
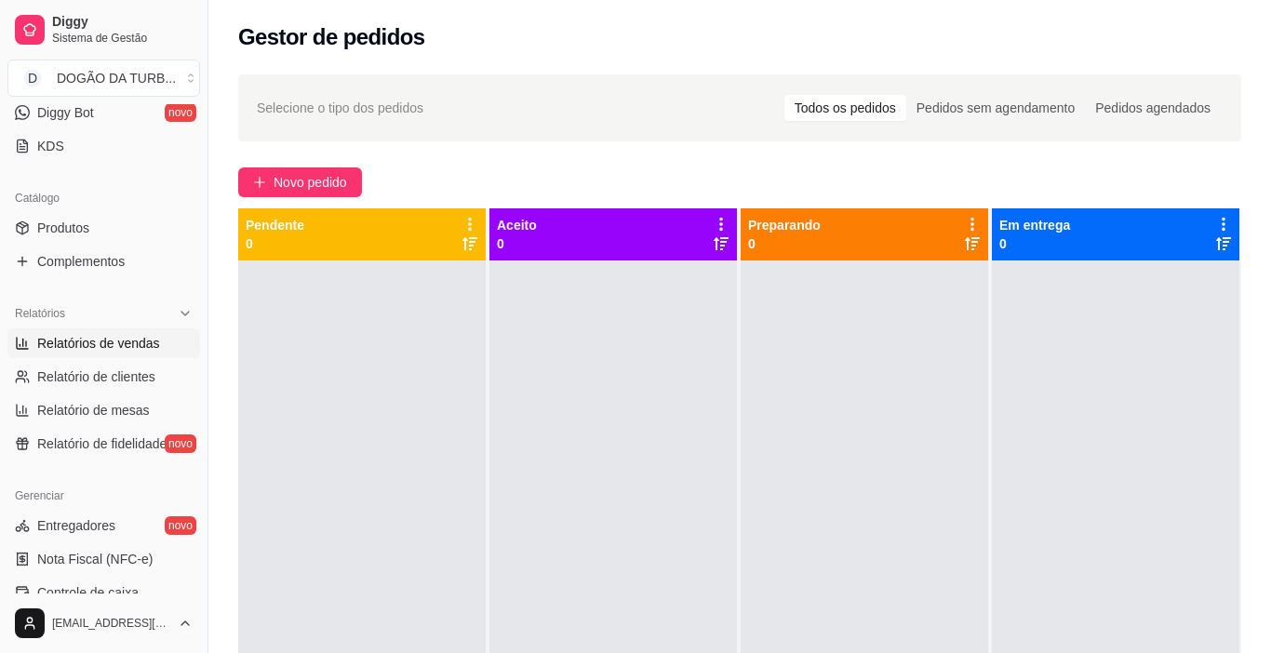
select select "ALL"
select select "0"
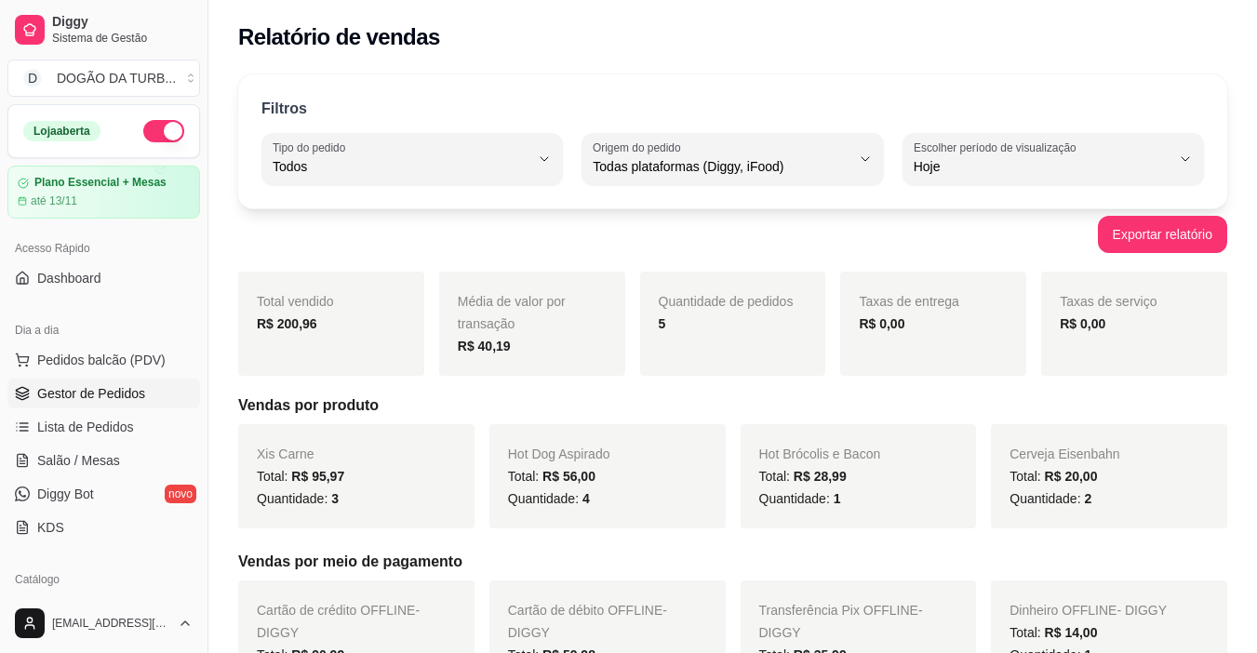
click at [93, 392] on span "Gestor de Pedidos" at bounding box center [91, 393] width 108 height 19
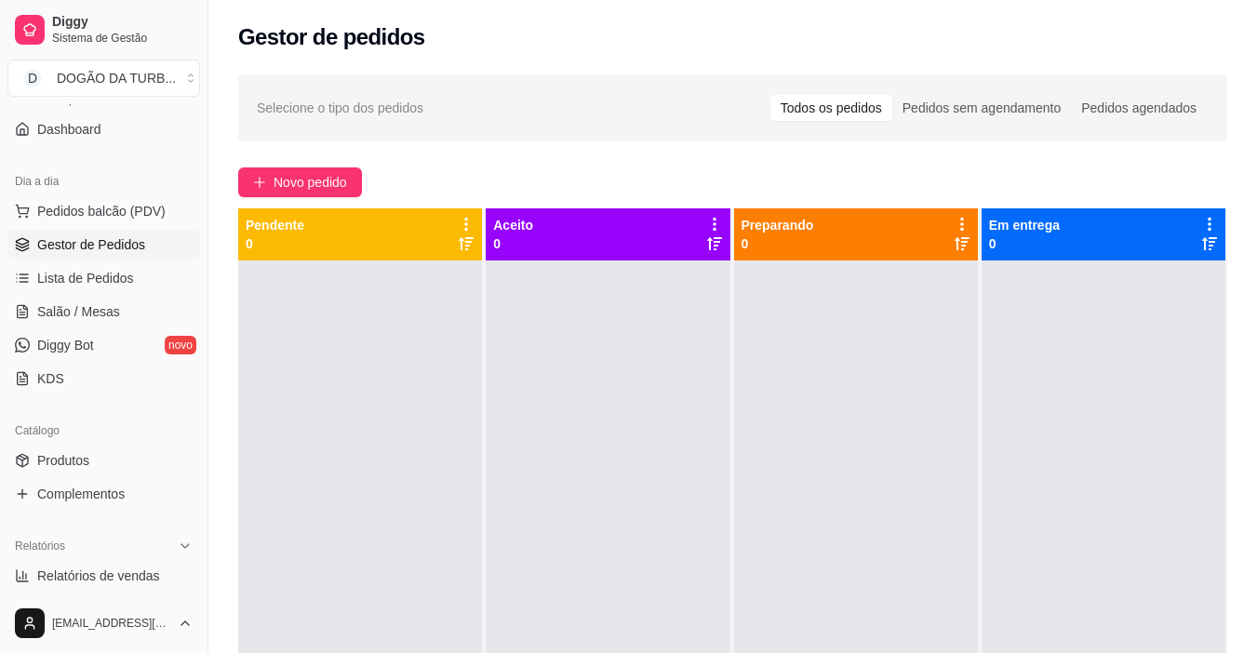
scroll to position [156, 0]
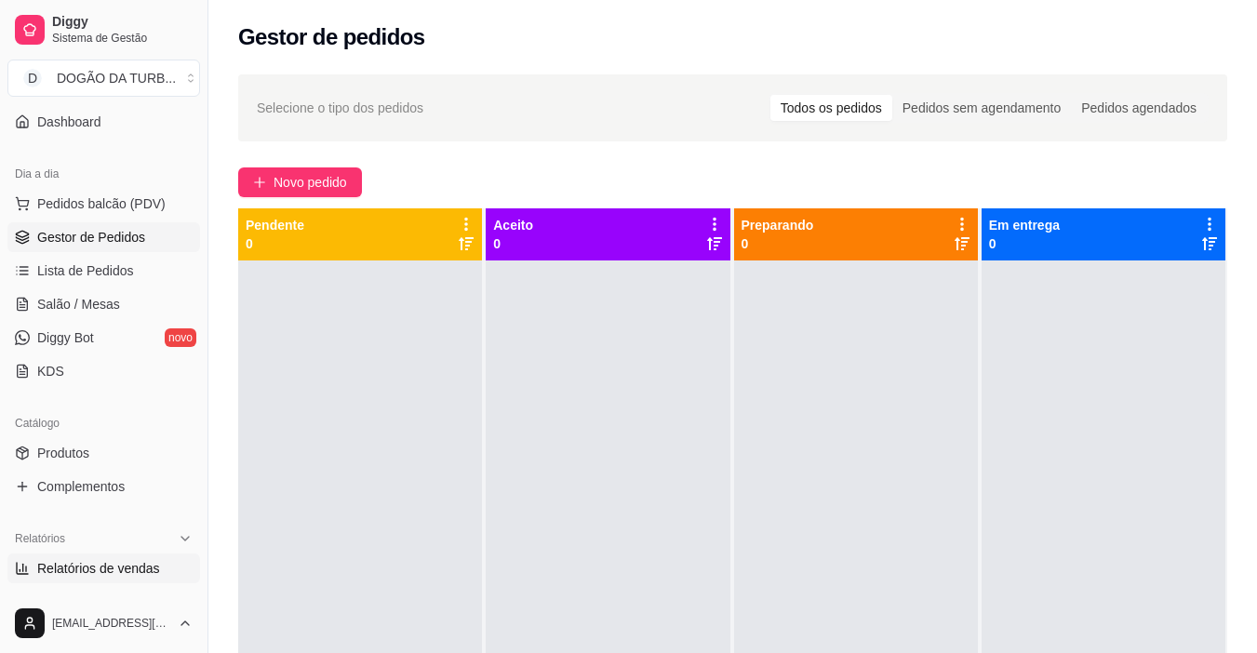
click at [77, 579] on link "Relatórios de vendas" at bounding box center [103, 569] width 193 height 30
select select "ALL"
select select "0"
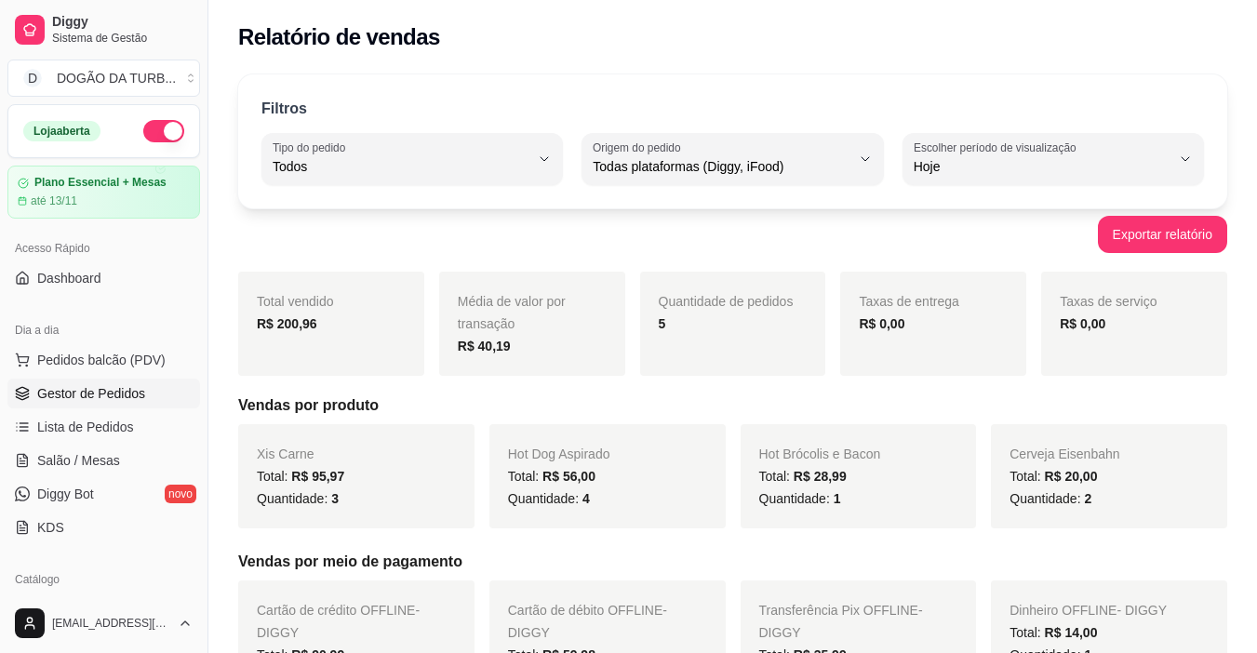
click at [61, 389] on span "Gestor de Pedidos" at bounding box center [91, 393] width 108 height 19
